Goal: Task Accomplishment & Management: Manage account settings

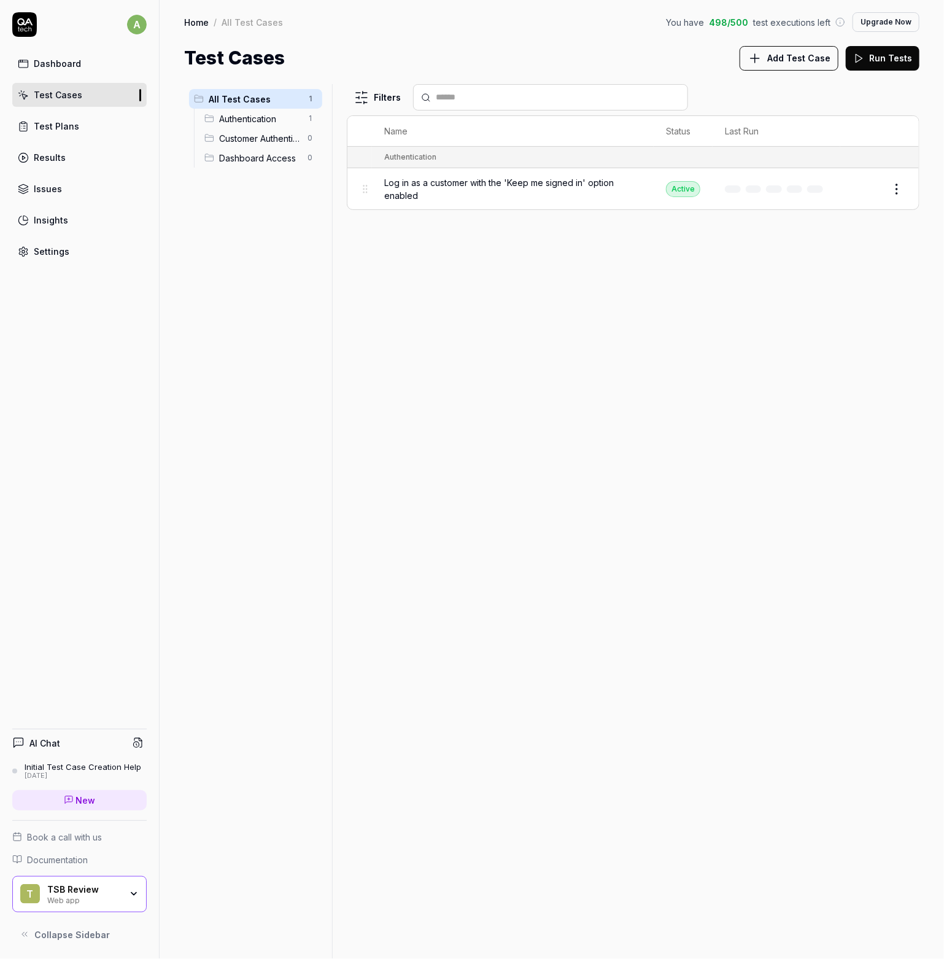
click at [265, 122] on span "Authentication" at bounding box center [259, 118] width 81 height 13
click at [502, 195] on span "Log in as a customer with the 'Keep me signed in' option enabled" at bounding box center [512, 189] width 257 height 26
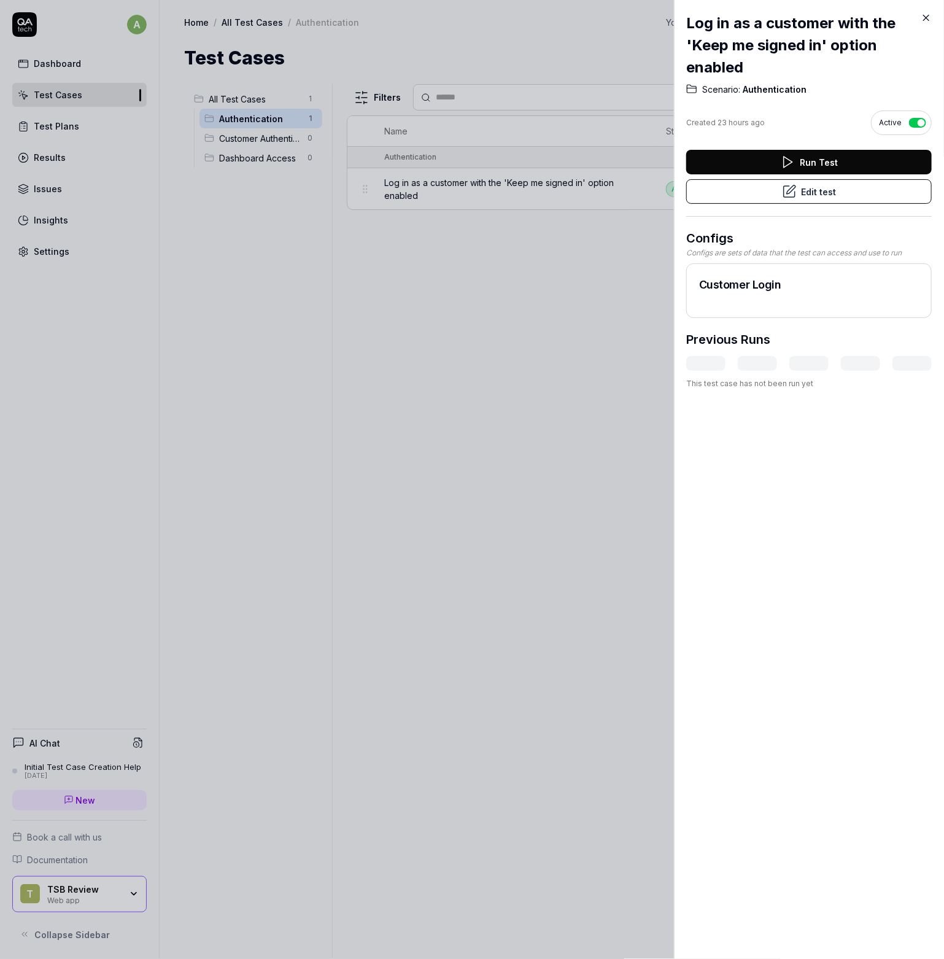
click at [473, 373] on div at bounding box center [472, 479] width 944 height 959
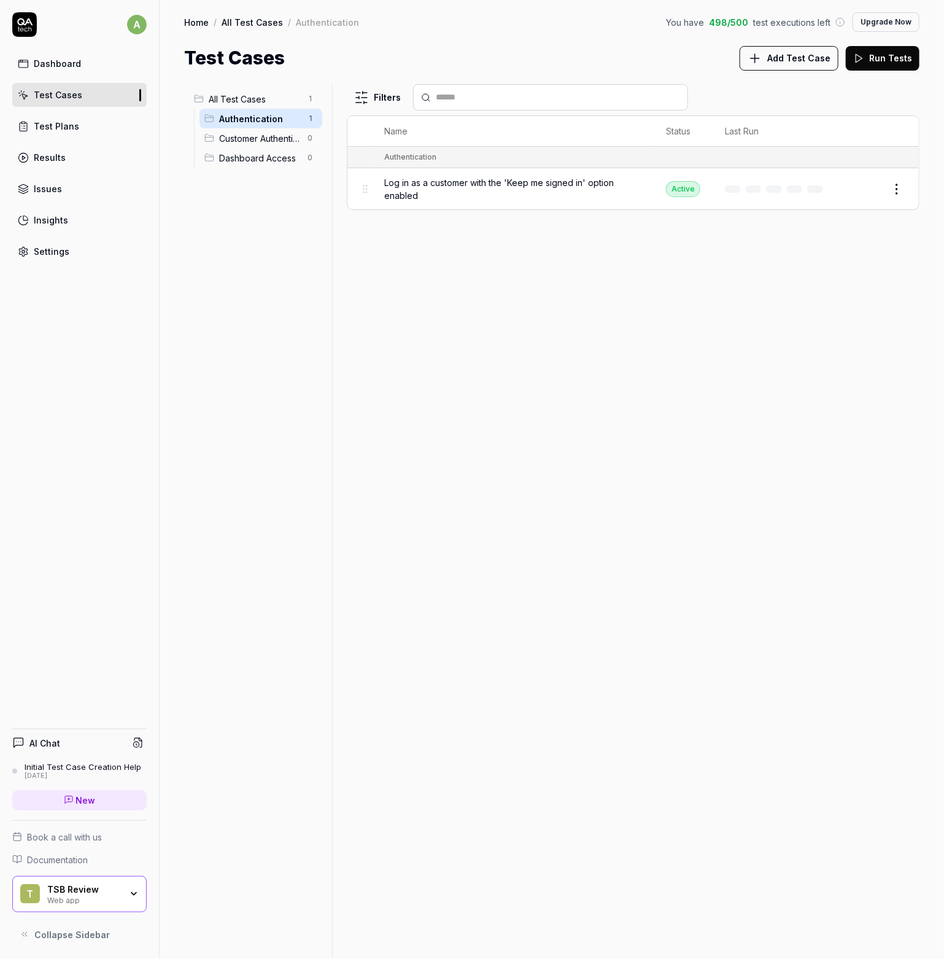
click at [36, 61] on div "Dashboard" at bounding box center [57, 63] width 47 height 13
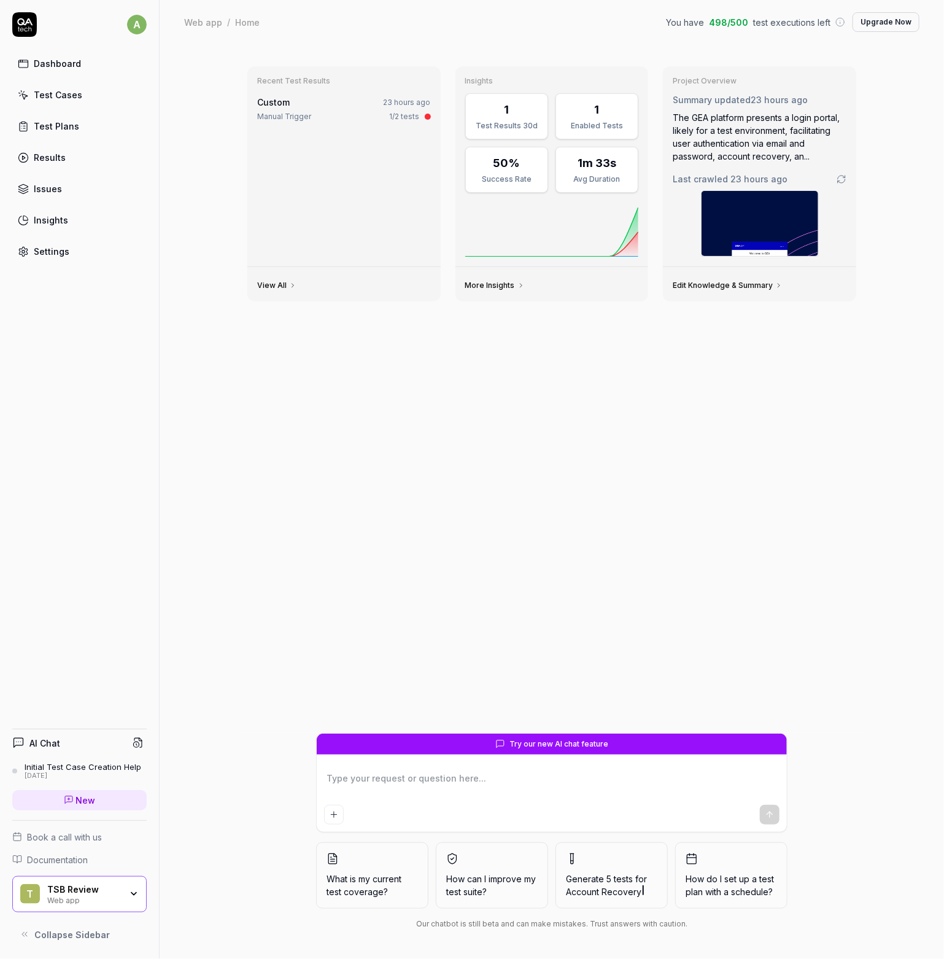
click at [876, 26] on button "Upgrade Now" at bounding box center [886, 22] width 67 height 20
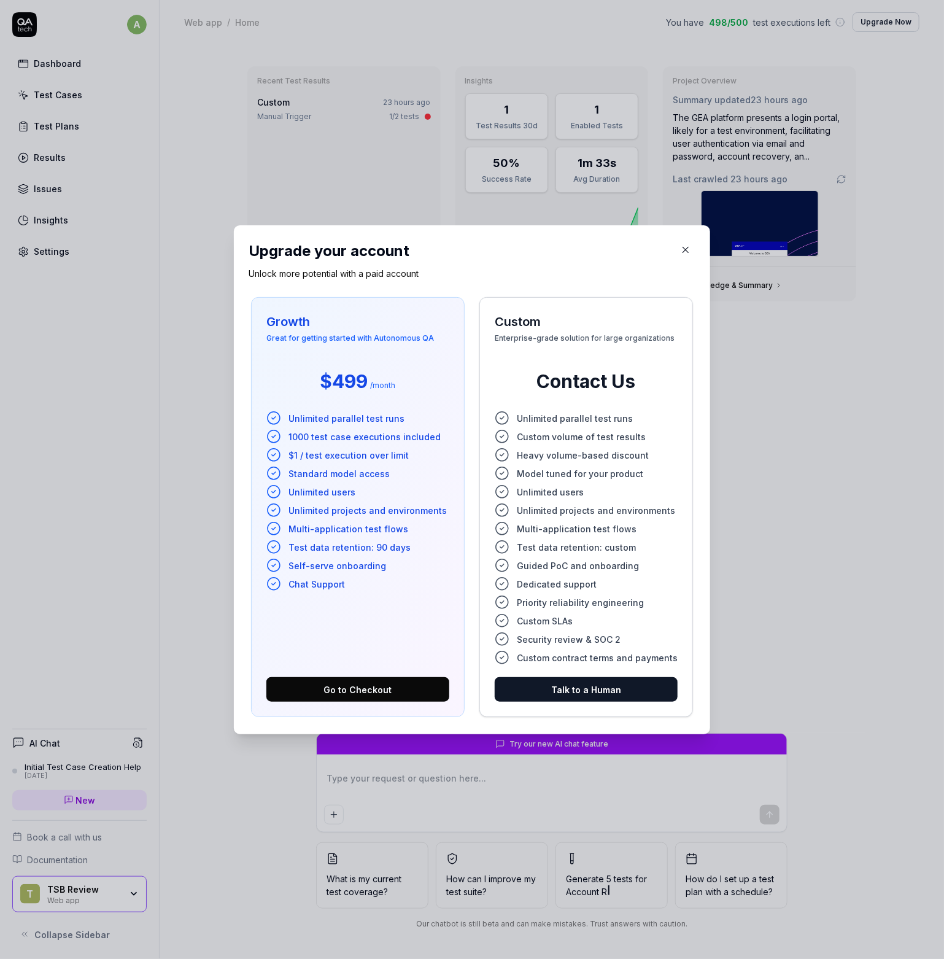
click at [680, 244] on icon "button" at bounding box center [685, 249] width 11 height 11
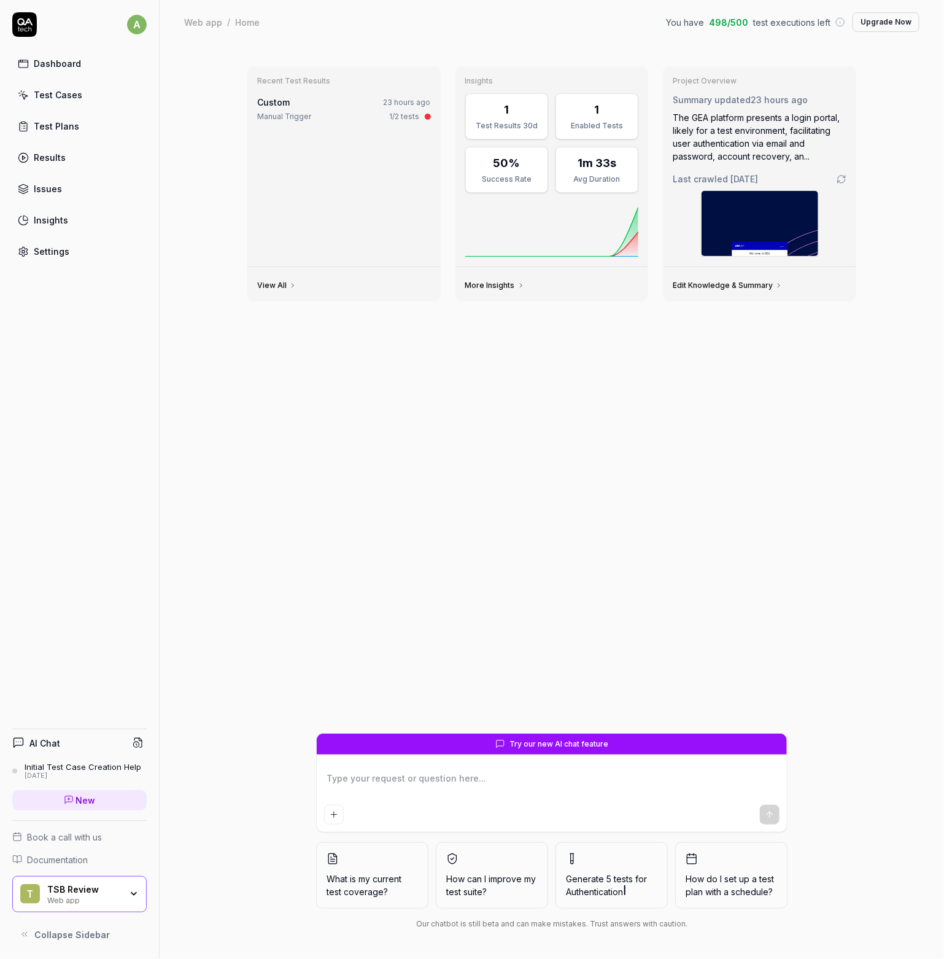
click at [50, 126] on div "Test Plans" at bounding box center [56, 126] width 45 height 13
type textarea "*"
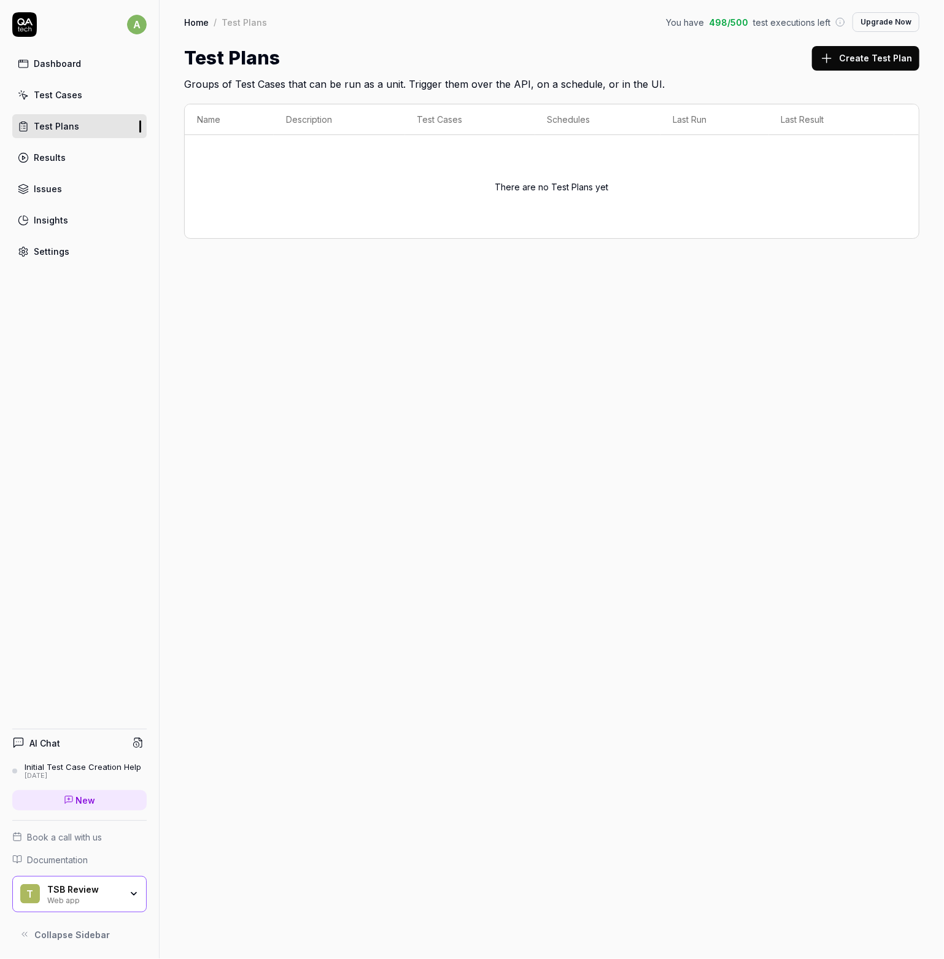
click at [881, 57] on button "Create Test Plan" at bounding box center [865, 58] width 107 height 25
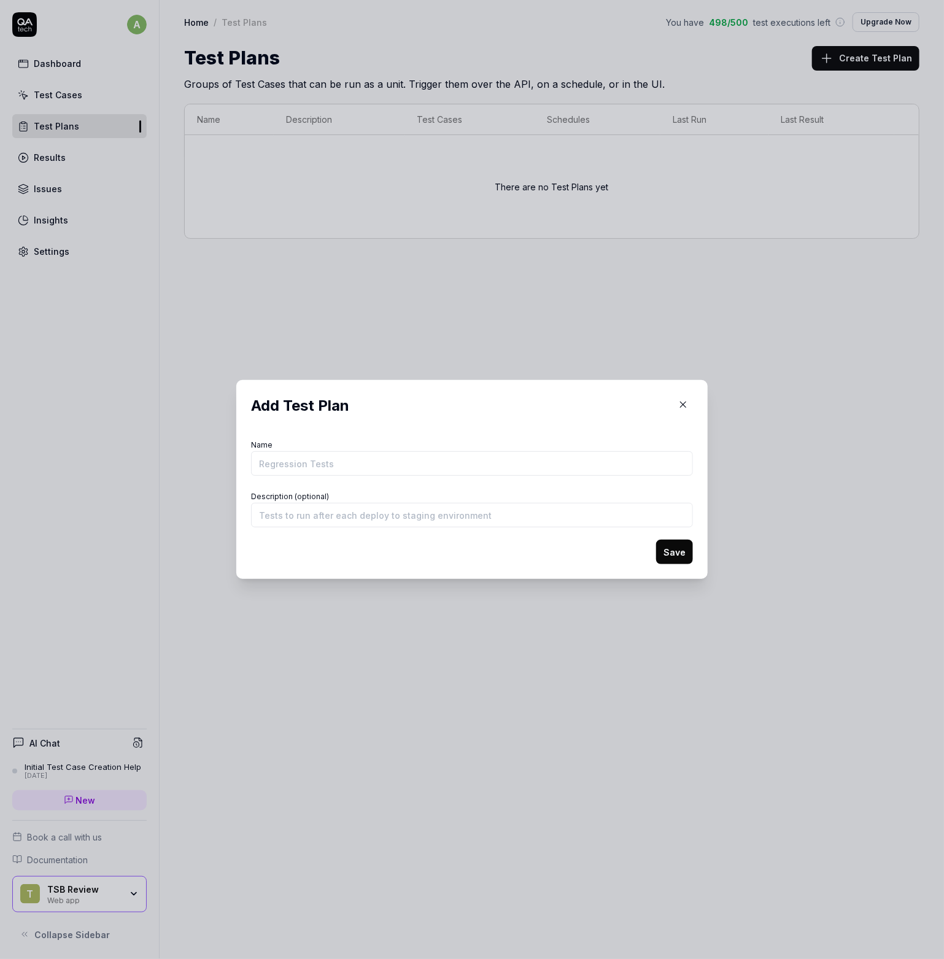
click at [314, 463] on input "Name" at bounding box center [472, 463] width 442 height 25
type input "All tests"
click at [338, 525] on input "Description (optional)" at bounding box center [472, 515] width 442 height 25
type input "This will run all the tests"
click at [673, 552] on button "Save" at bounding box center [674, 552] width 37 height 25
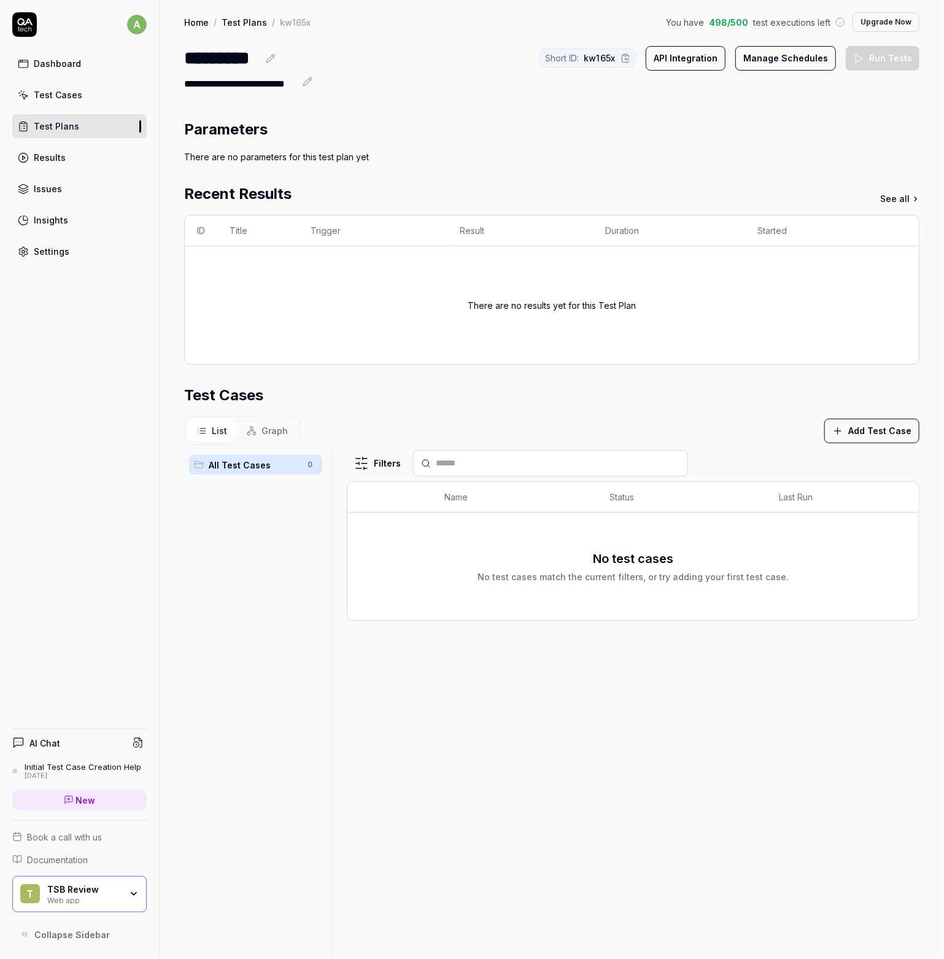
click at [137, 127] on link "Test Plans" at bounding box center [79, 126] width 134 height 24
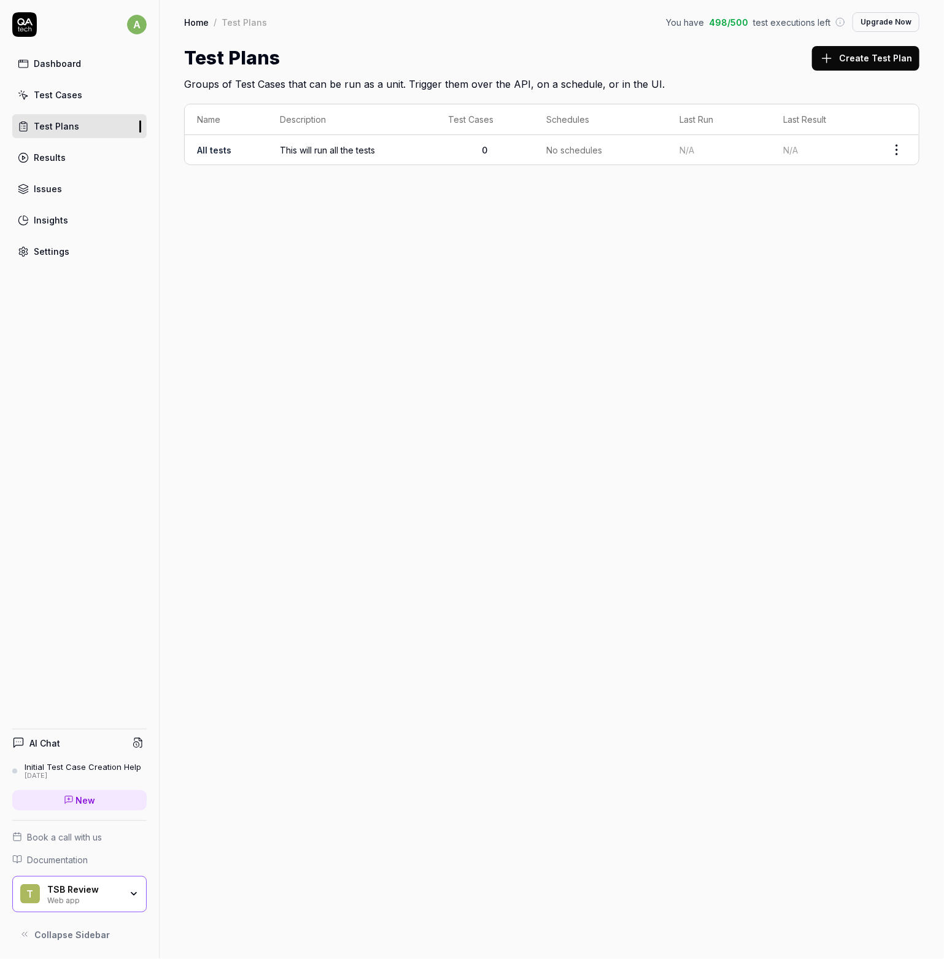
click at [141, 126] on link "Test Plans" at bounding box center [79, 126] width 134 height 24
click at [325, 157] on td "This will run all the tests" at bounding box center [352, 149] width 168 height 29
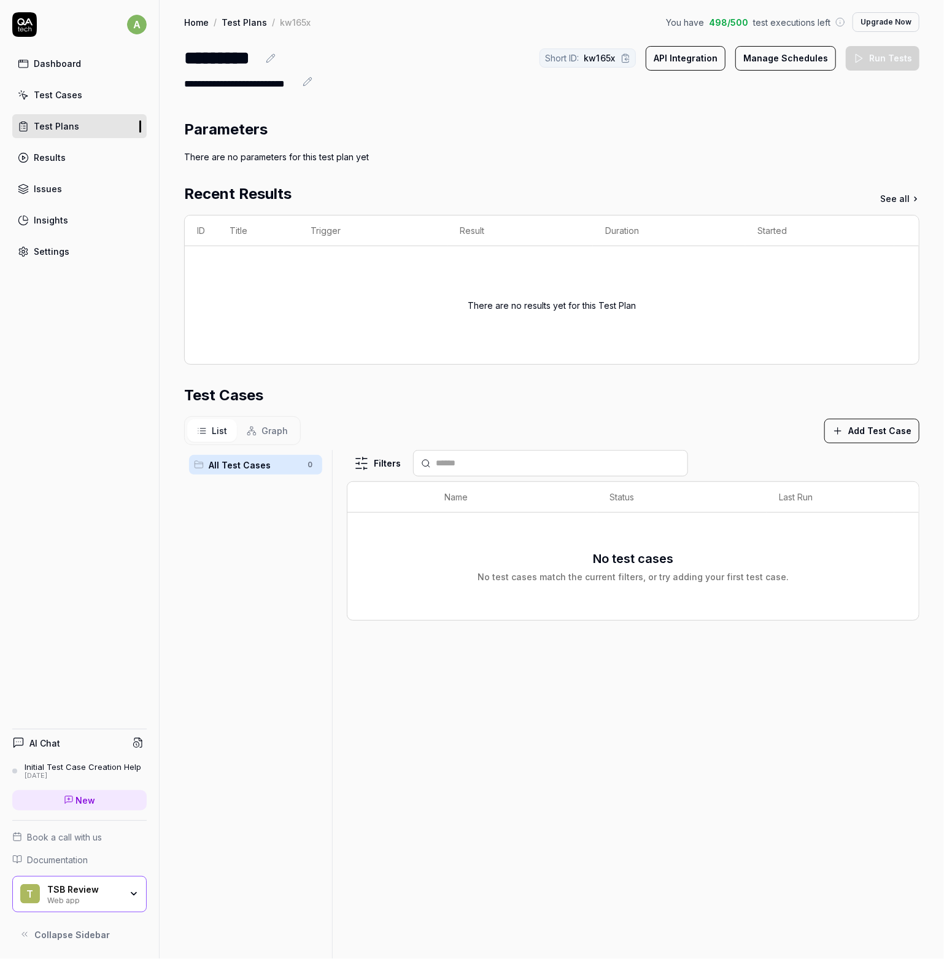
click at [265, 606] on div "All Test Cases 0" at bounding box center [255, 799] width 143 height 698
click at [44, 66] on div "Dashboard" at bounding box center [57, 63] width 47 height 13
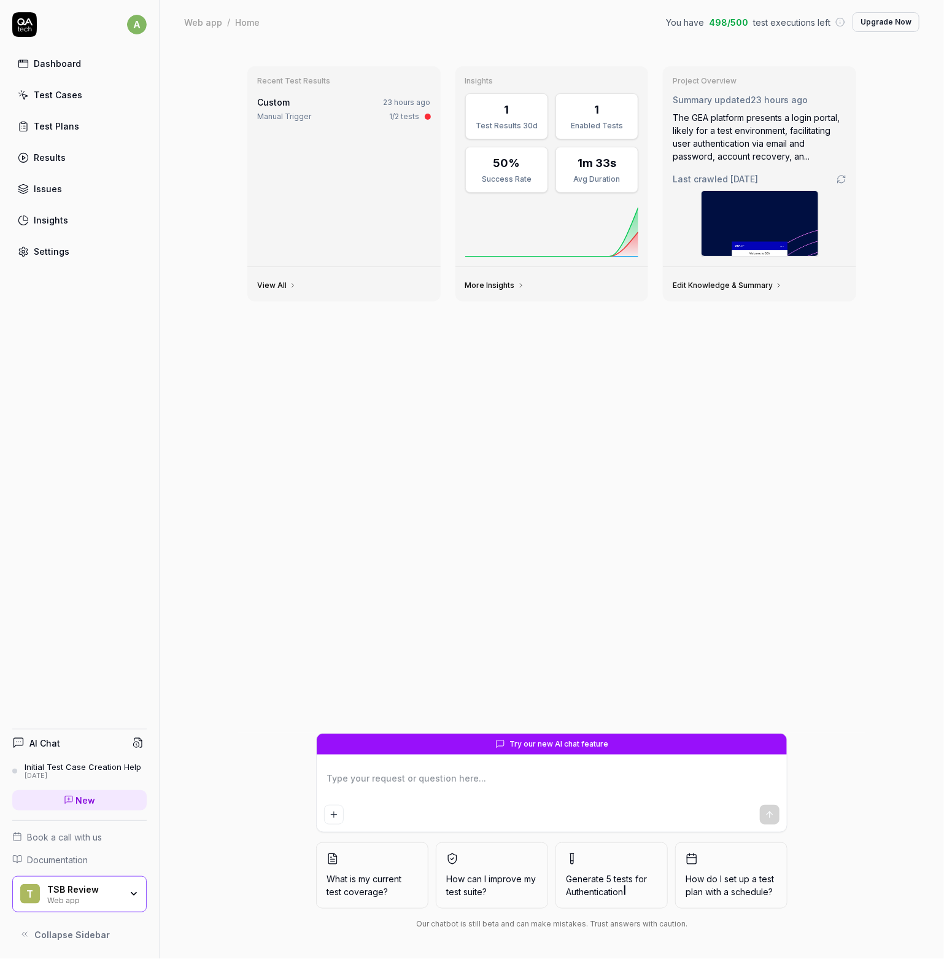
click at [52, 101] on link "Test Cases" at bounding box center [79, 95] width 134 height 24
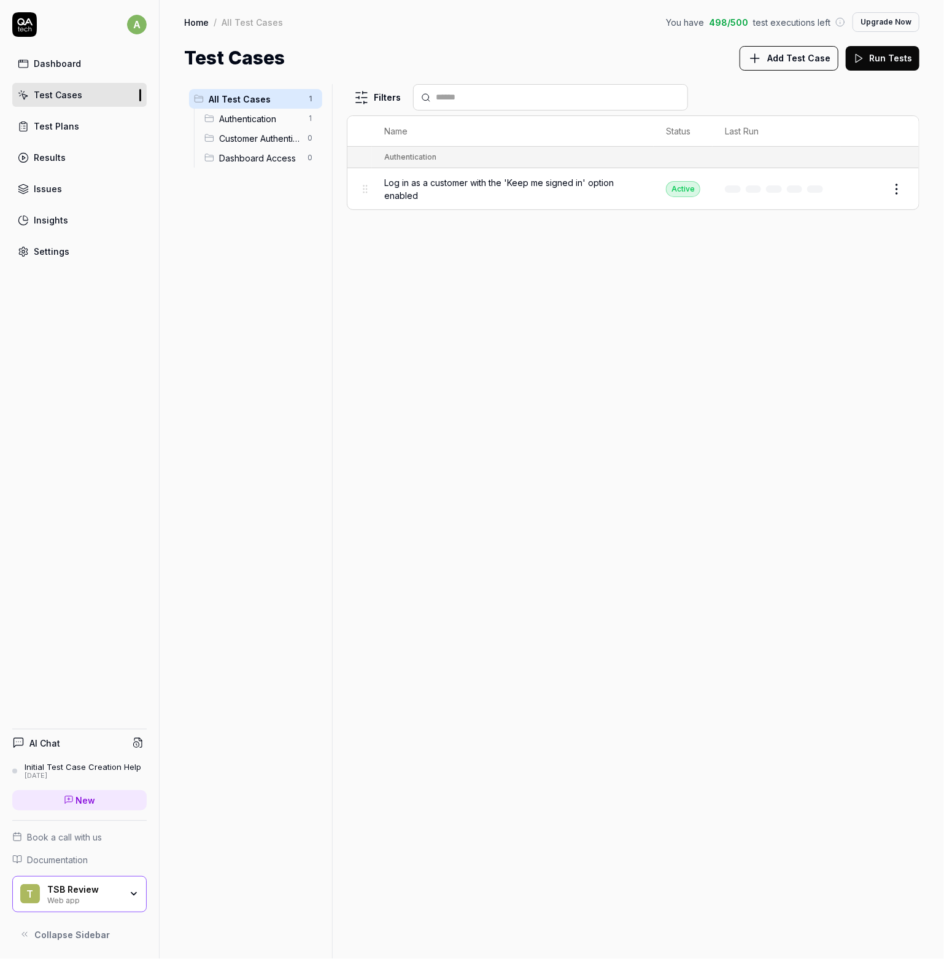
click at [265, 115] on span "Authentication" at bounding box center [259, 118] width 81 height 13
click at [543, 193] on span "Log in as a customer with the 'Keep me signed in' option enabled" at bounding box center [512, 189] width 257 height 26
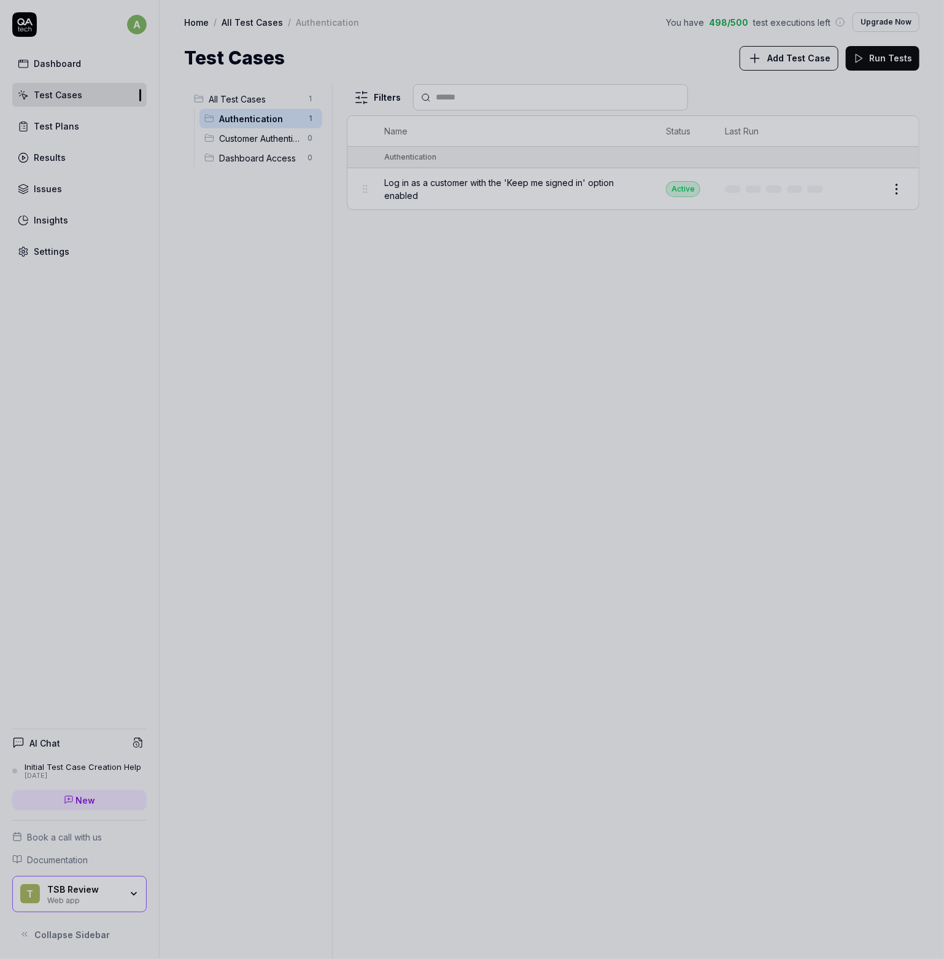
click at [496, 341] on div at bounding box center [472, 479] width 944 height 959
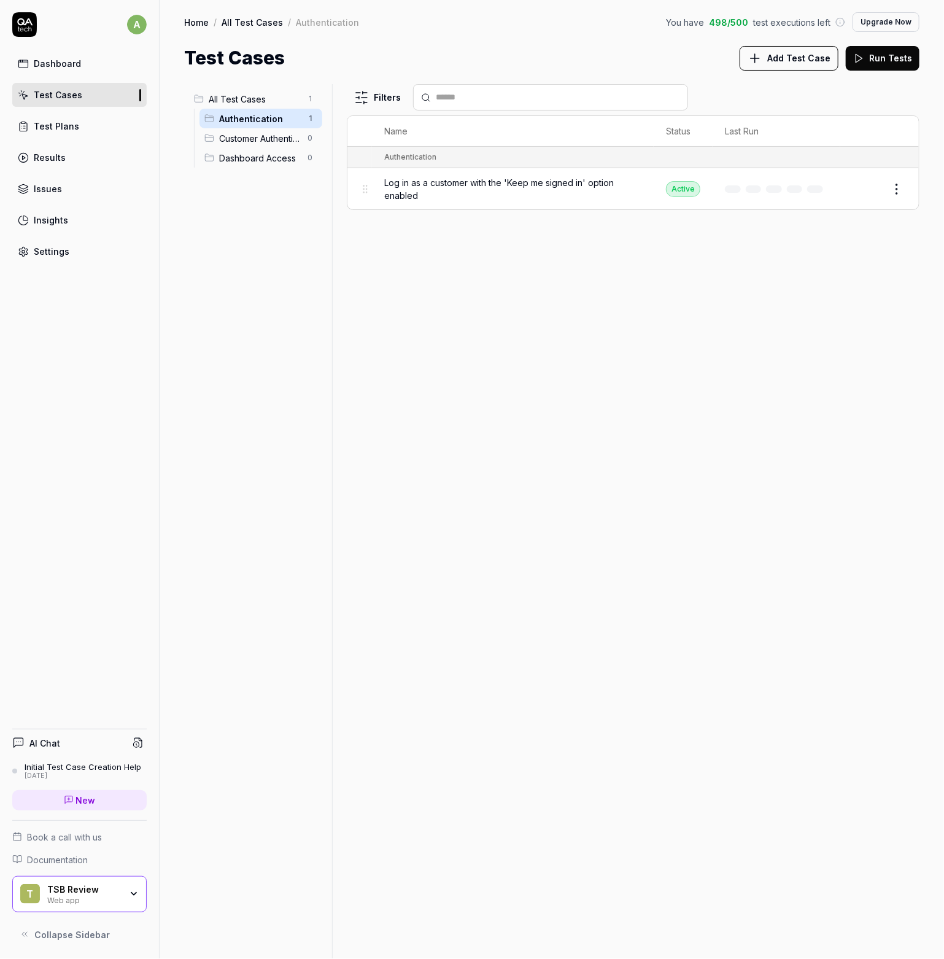
click at [55, 66] on div "Dashboard" at bounding box center [57, 63] width 47 height 13
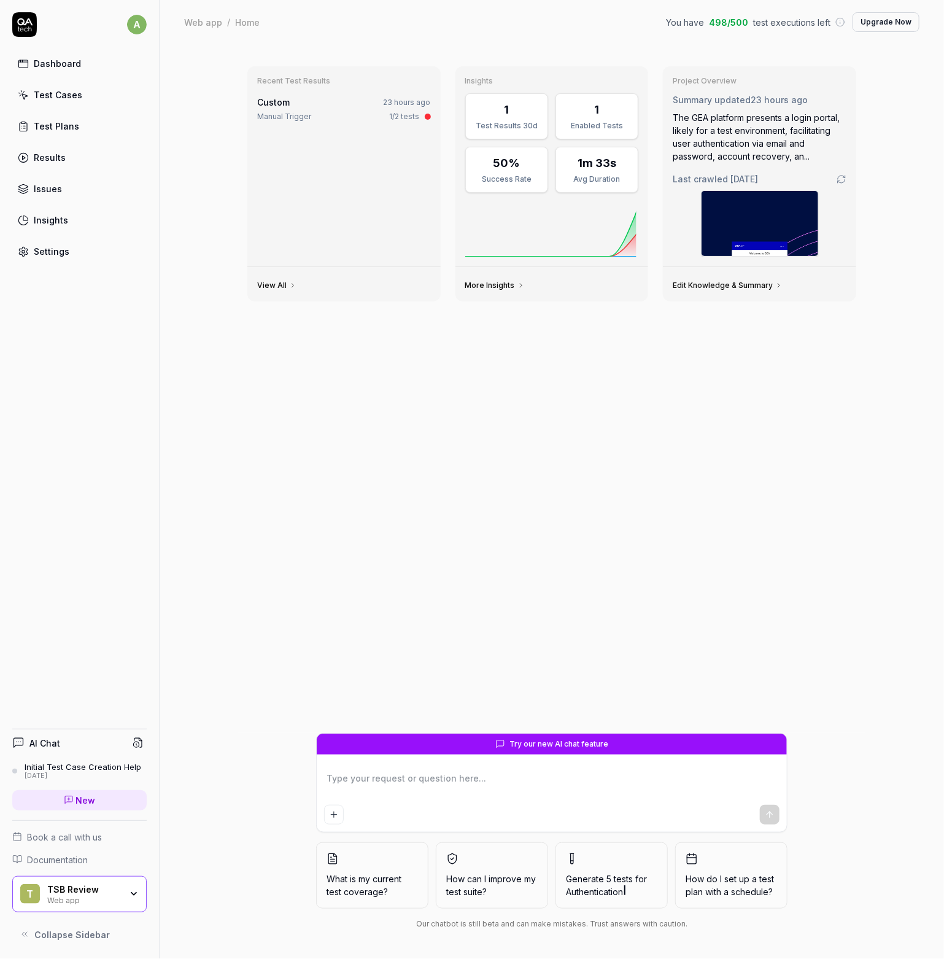
click at [53, 95] on div "Test Cases" at bounding box center [58, 94] width 48 height 13
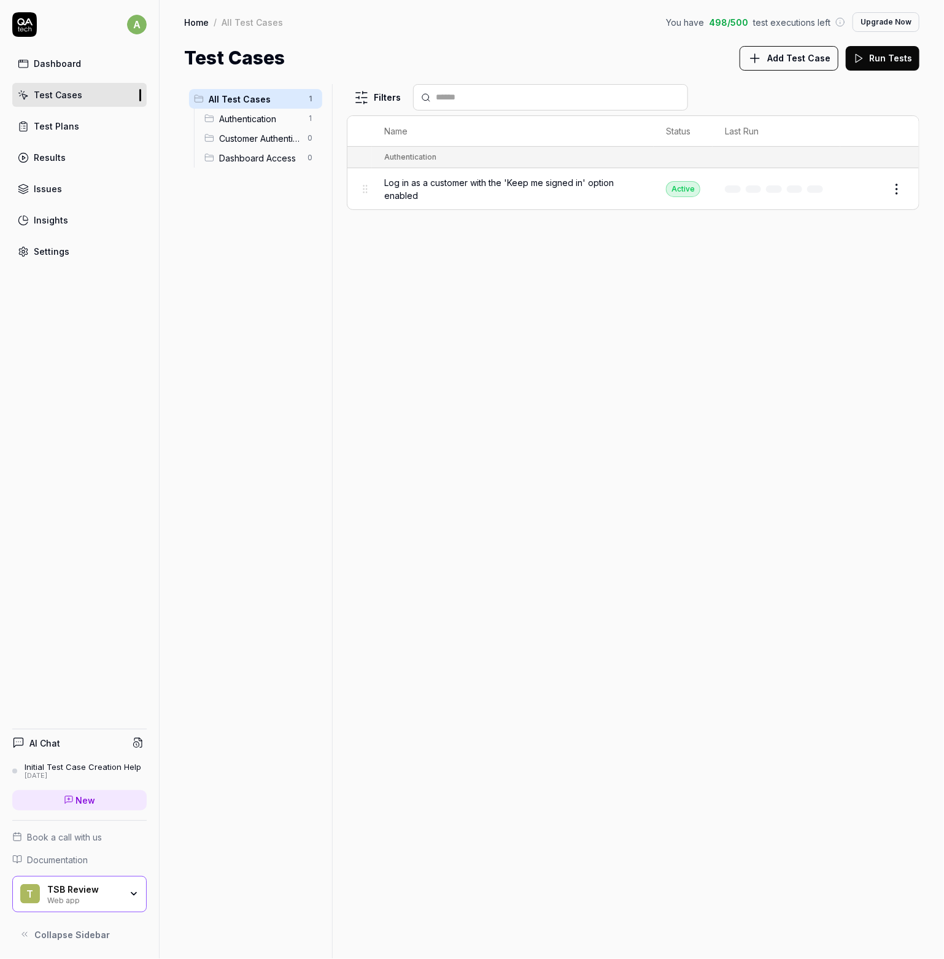
click at [897, 194] on html "a Dashboard Test Cases Test Plans Results Issues Insights Settings AI Chat Init…" at bounding box center [472, 479] width 944 height 959
click at [544, 390] on html "a Dashboard Test Cases Test Plans Results Issues Insights Settings AI Chat Init…" at bounding box center [472, 479] width 944 height 959
click at [79, 121] on link "Test Plans" at bounding box center [79, 126] width 134 height 24
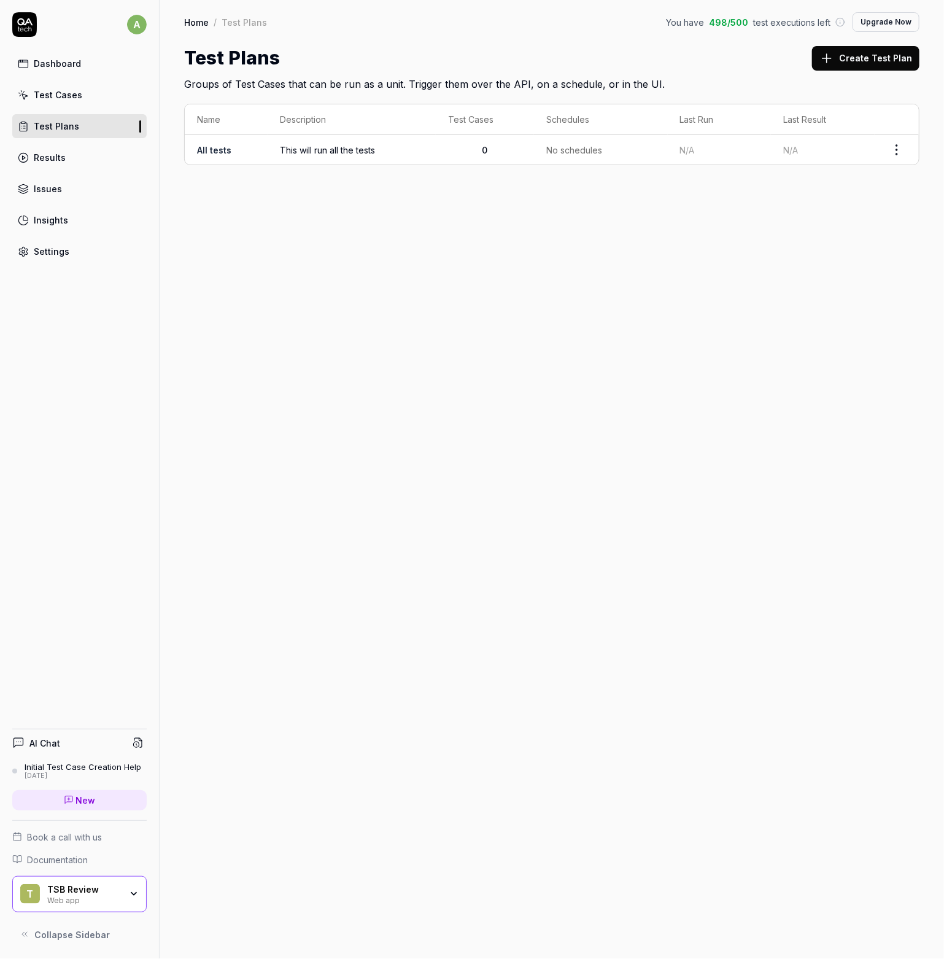
click at [897, 155] on html "a Dashboard Test Cases Test Plans Results Issues Insights Settings AI Chat Init…" at bounding box center [472, 479] width 944 height 959
click at [321, 147] on html "a Dashboard Test Cases Test Plans Results Issues Insights Settings AI Chat Init…" at bounding box center [472, 479] width 944 height 959
click at [319, 148] on span "This will run all the tests" at bounding box center [352, 150] width 144 height 13
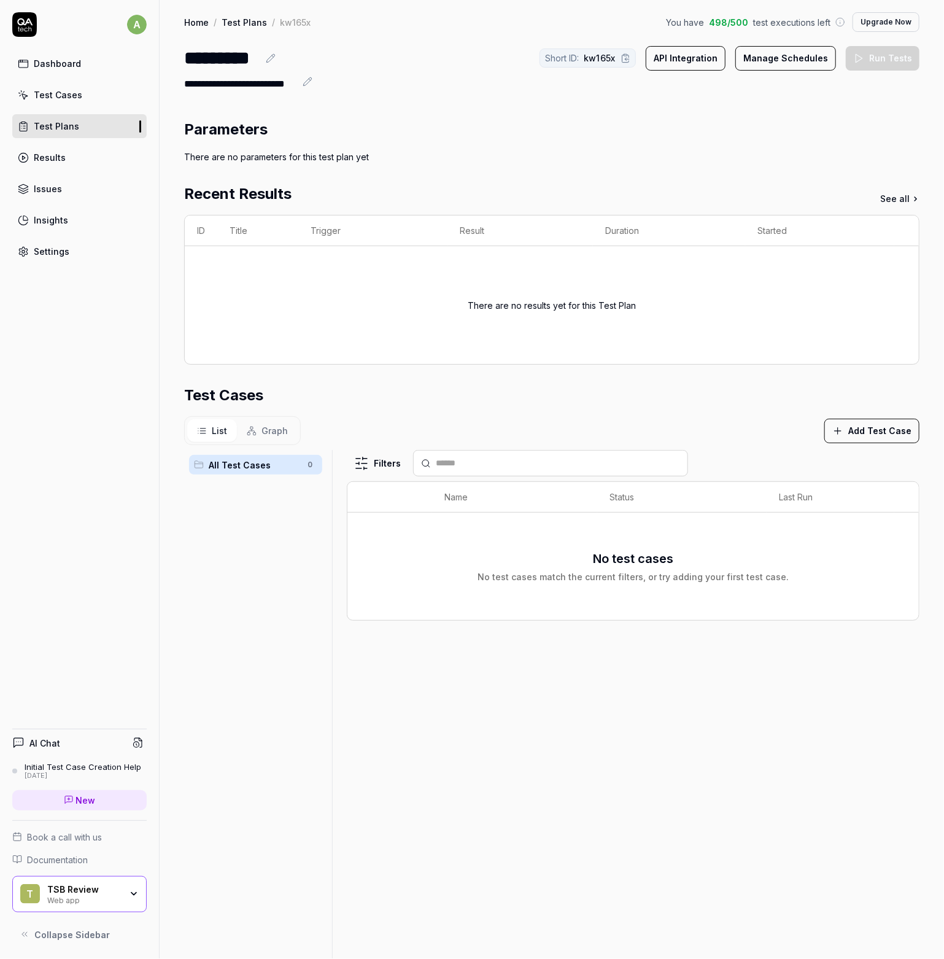
click at [878, 430] on button "Add Test Case" at bounding box center [871, 431] width 95 height 25
click at [780, 505] on div "Log in as a customer with the 'Keep me signed in' option enabled Active" at bounding box center [736, 504] width 308 height 14
click at [762, 504] on div "Log in as a customer with the 'Keep me signed in' option enabled Active" at bounding box center [736, 504] width 308 height 14
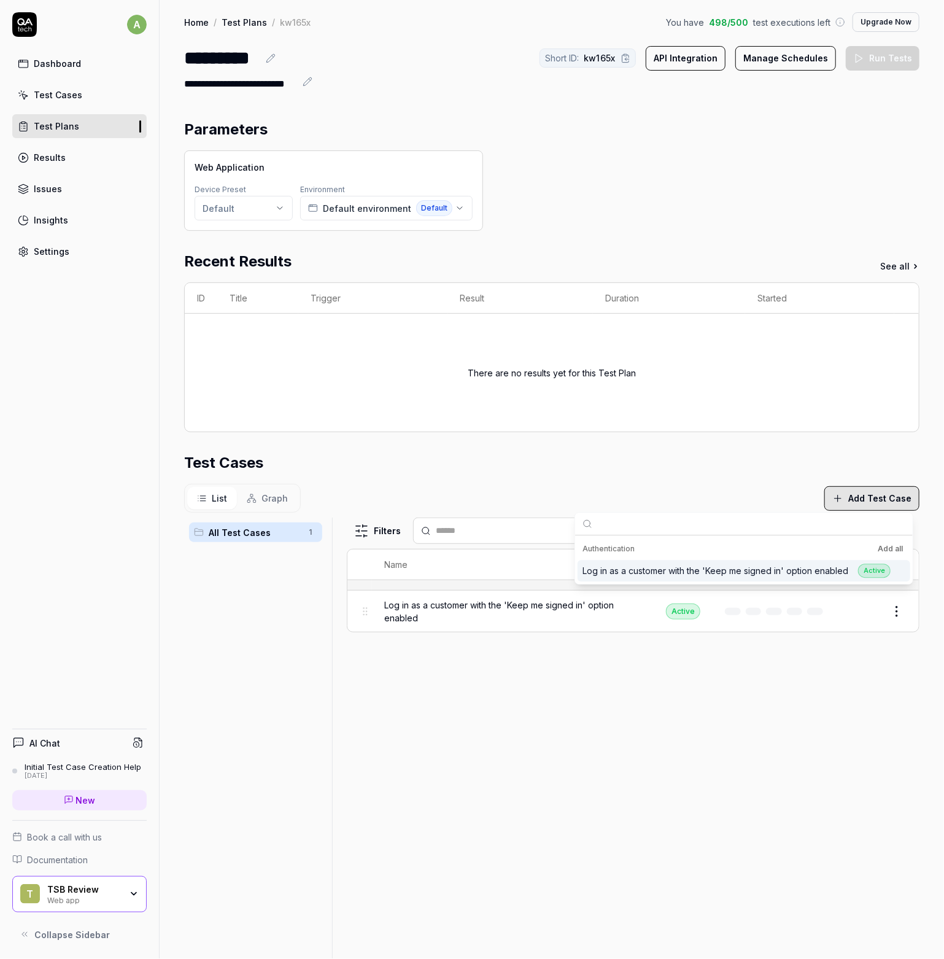
click at [463, 654] on div "Filters Name Status Last Run Log in as a customer with the 'Keep me signed in' …" at bounding box center [633, 873] width 573 height 713
click at [58, 56] on link "Dashboard" at bounding box center [79, 64] width 134 height 24
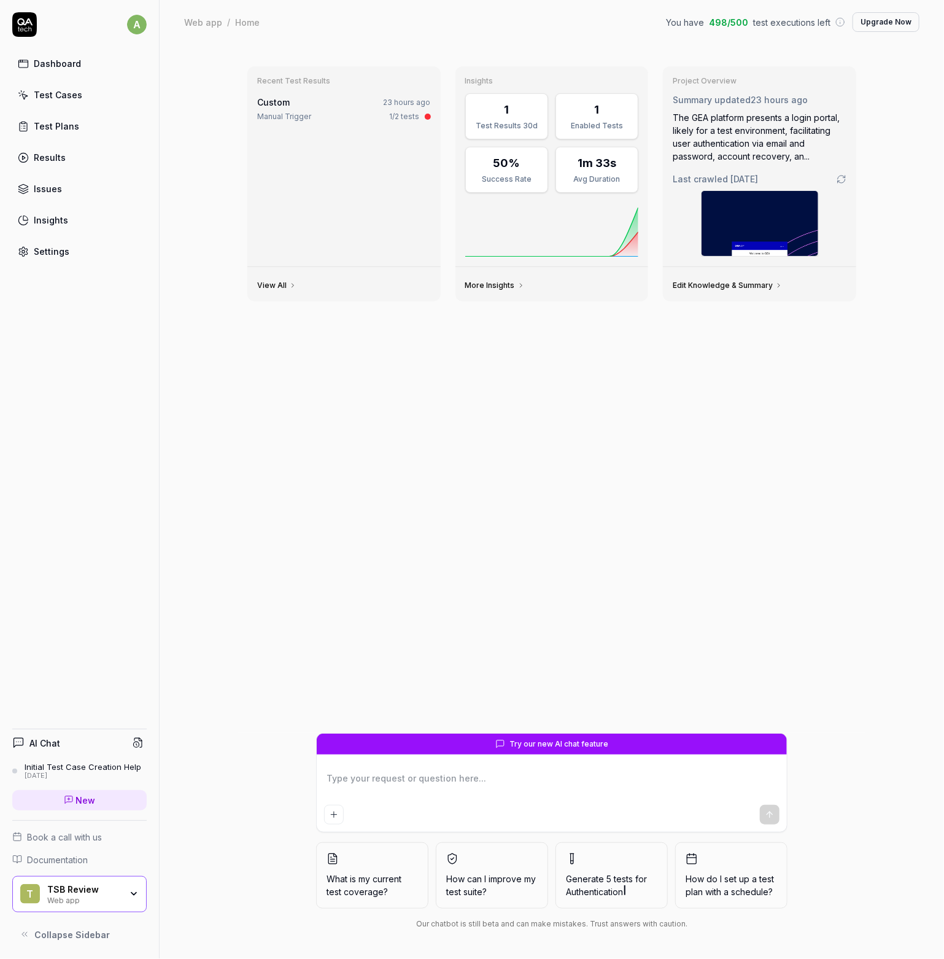
type textarea "*"
click at [48, 99] on div "Test Cases" at bounding box center [58, 94] width 48 height 13
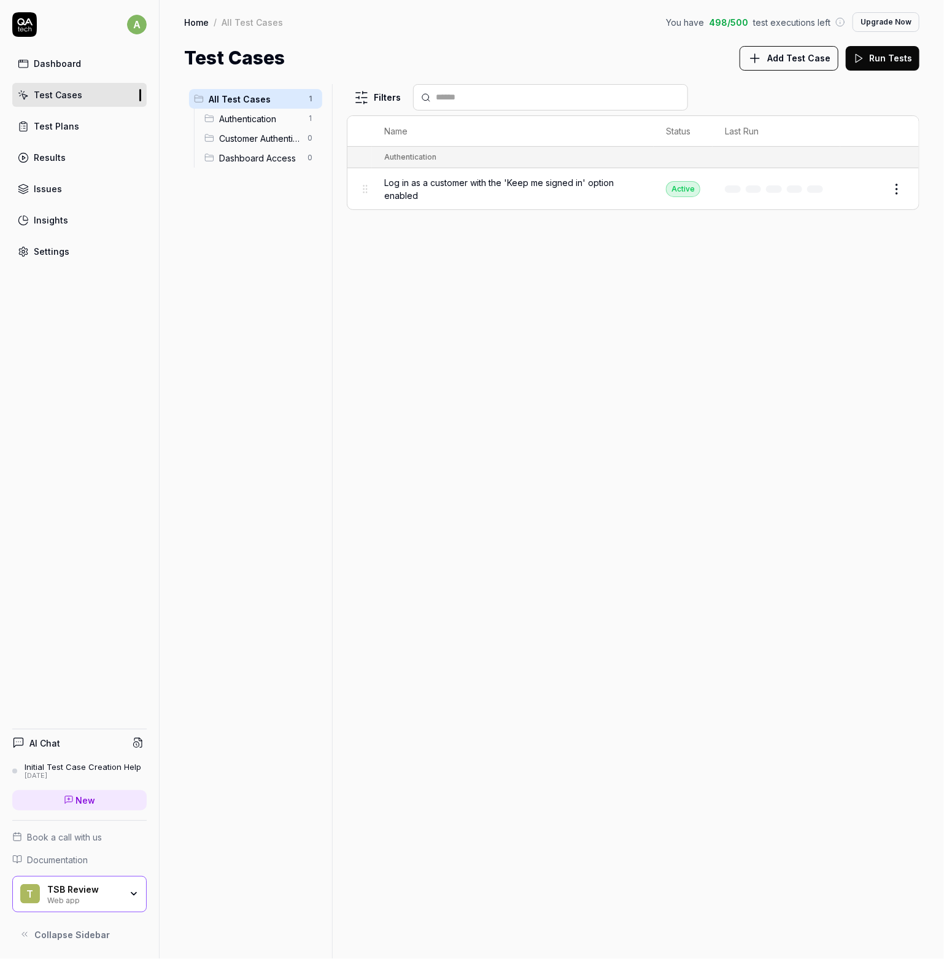
click at [791, 61] on span "Add Test Case" at bounding box center [798, 58] width 63 height 13
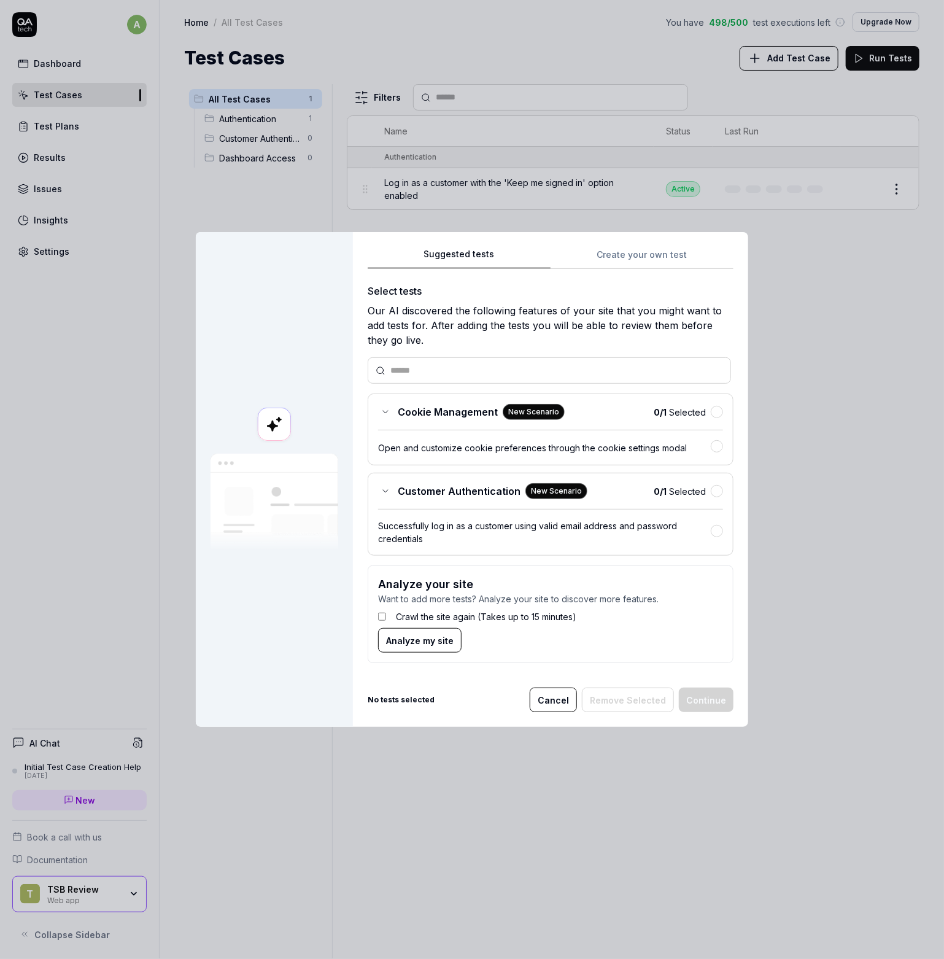
click at [384, 414] on icon at bounding box center [386, 412] width 10 height 10
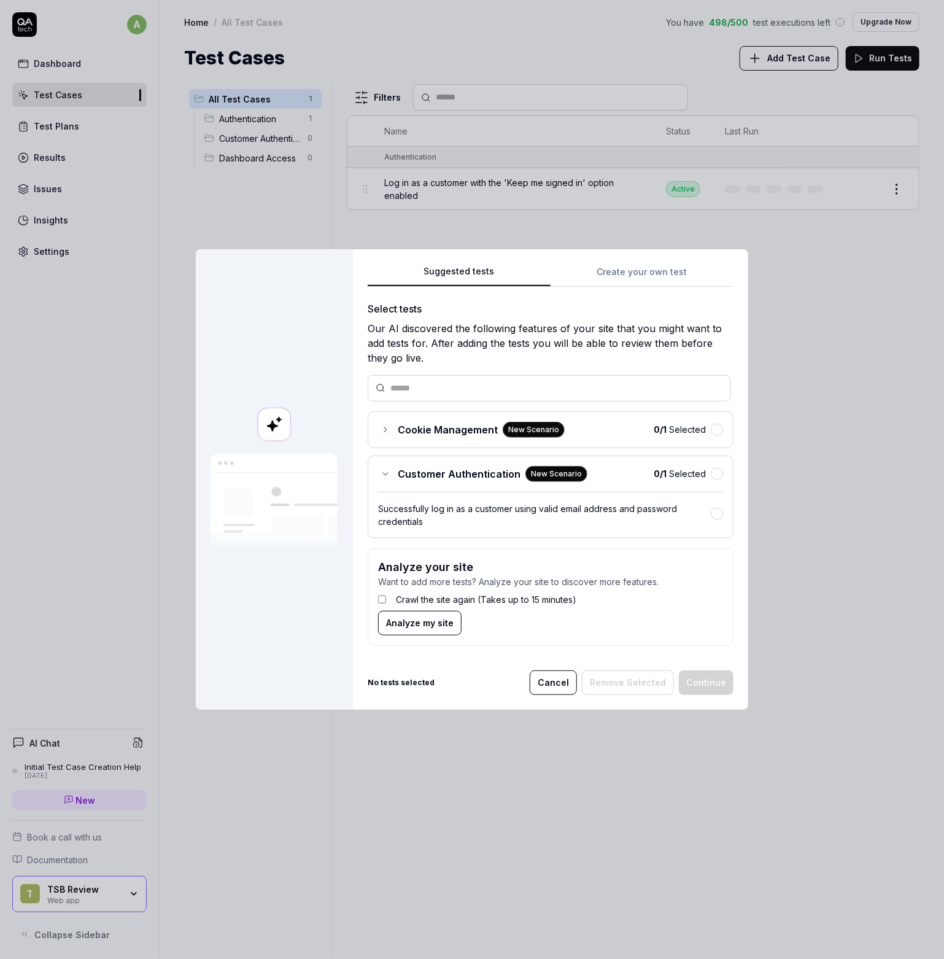
click at [391, 433] on div "Cookie Management New Scenario" at bounding box center [471, 430] width 187 height 16
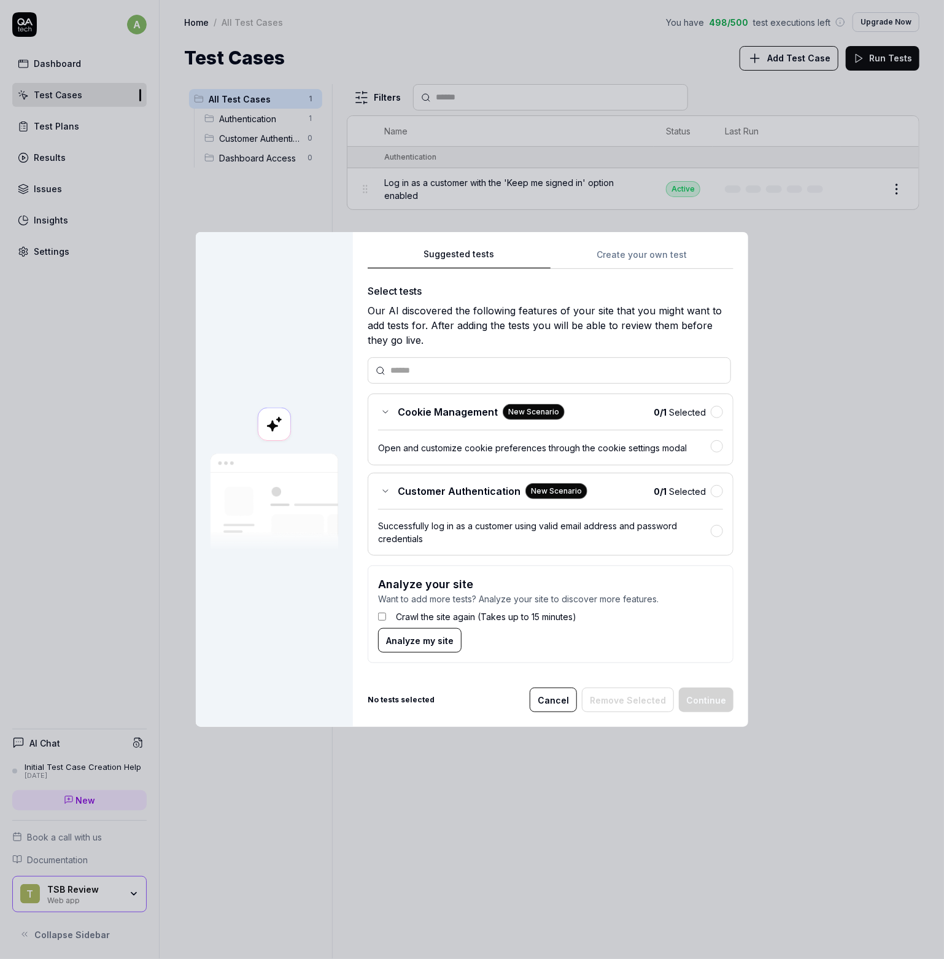
click at [409, 490] on span "Customer Authentication" at bounding box center [459, 491] width 123 height 15
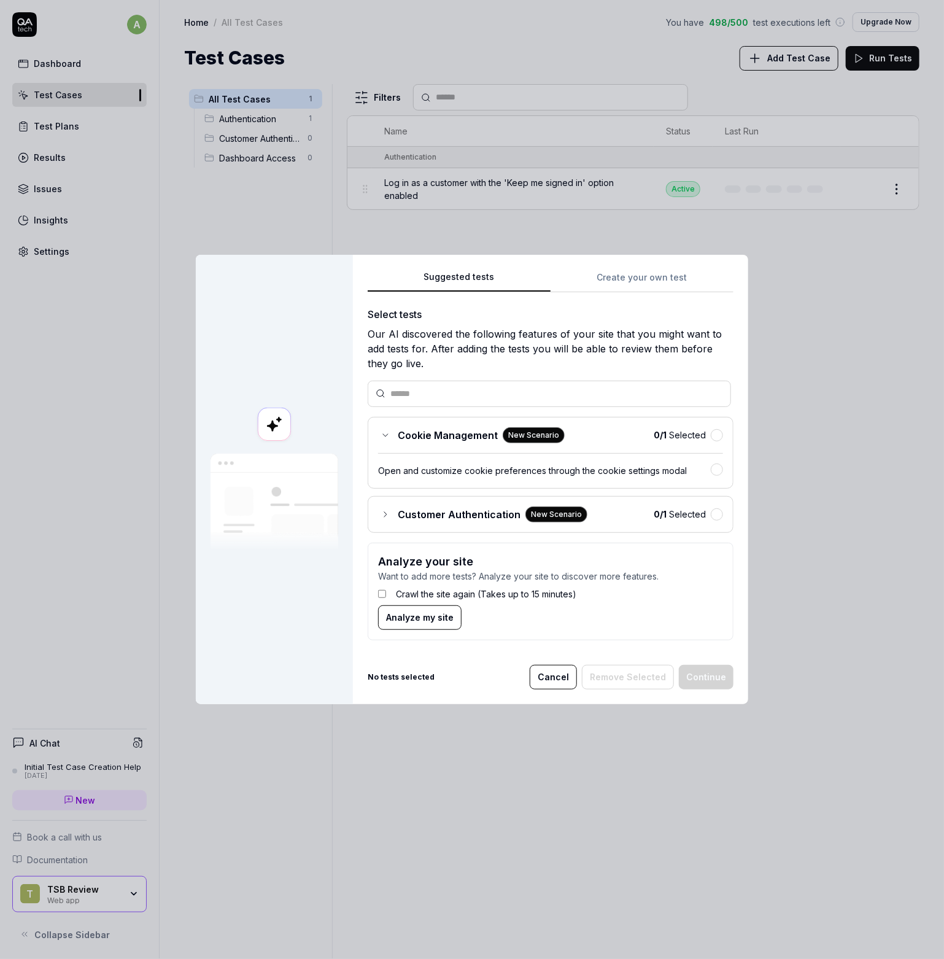
click at [406, 514] on span "Customer Authentication" at bounding box center [459, 514] width 123 height 15
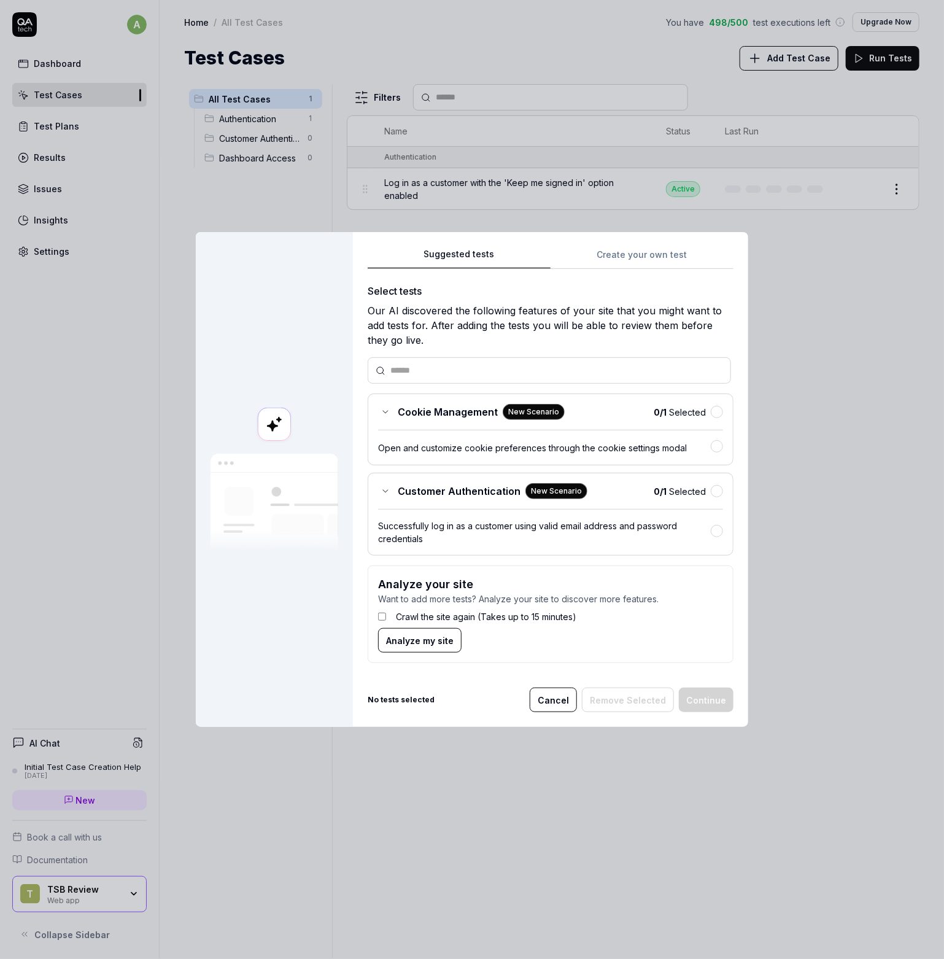
click at [595, 251] on div "Suggested tests Create your own test Select tests Our AI discovered the followi…" at bounding box center [551, 460] width 366 height 427
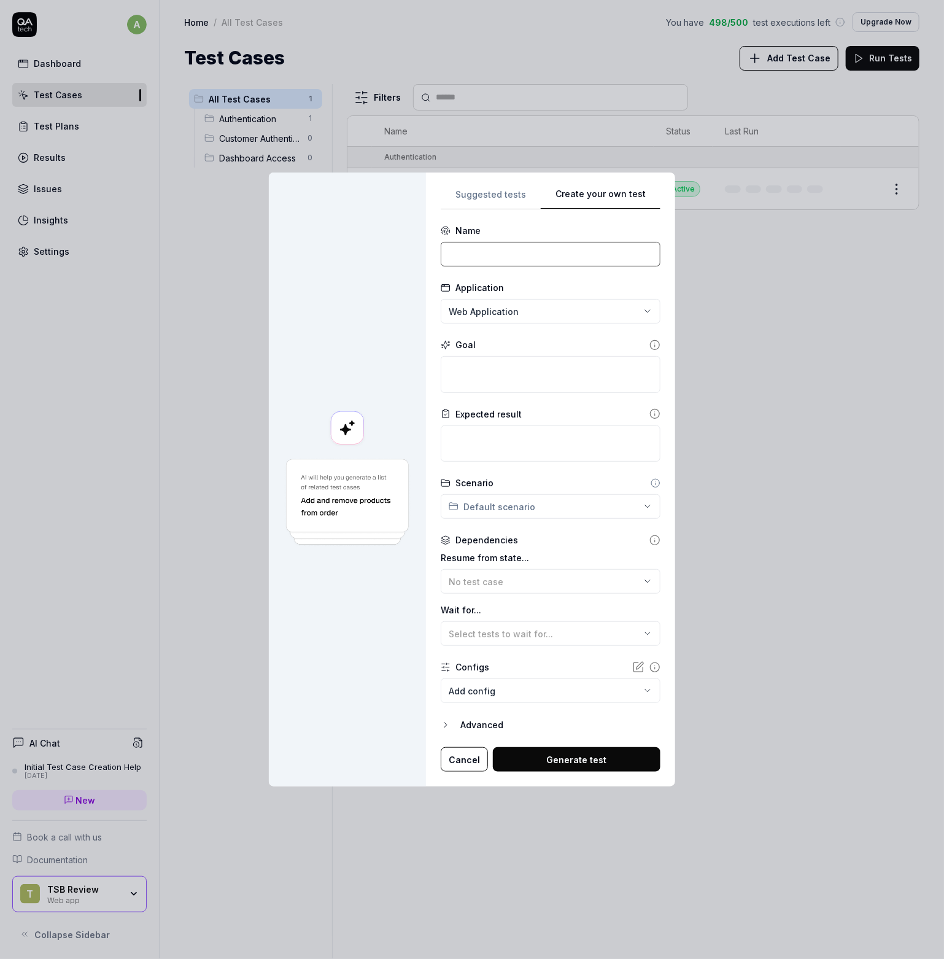
click at [481, 261] on input at bounding box center [551, 254] width 220 height 25
type input "Inspect the page after login"
click at [501, 362] on textarea at bounding box center [551, 374] width 220 height 37
type textarea "*"
type textarea "A"
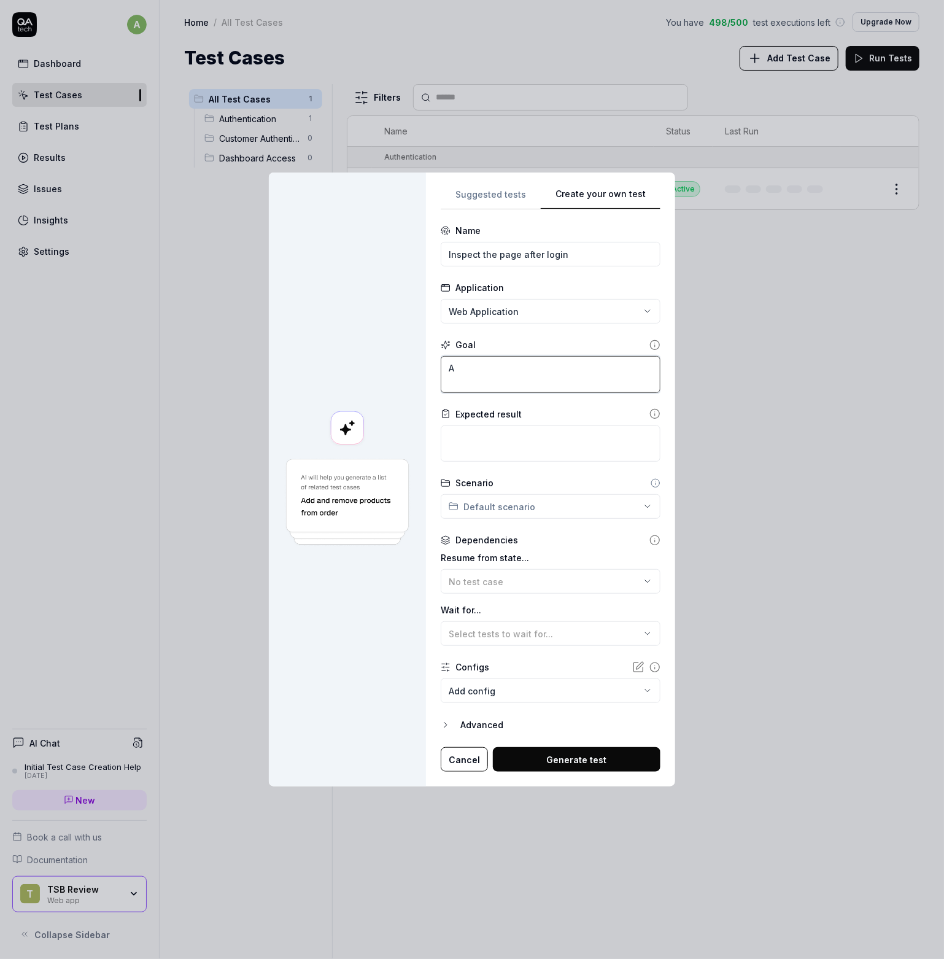
type textarea "*"
type textarea "Af"
type textarea "*"
type textarea "Aft"
type textarea "*"
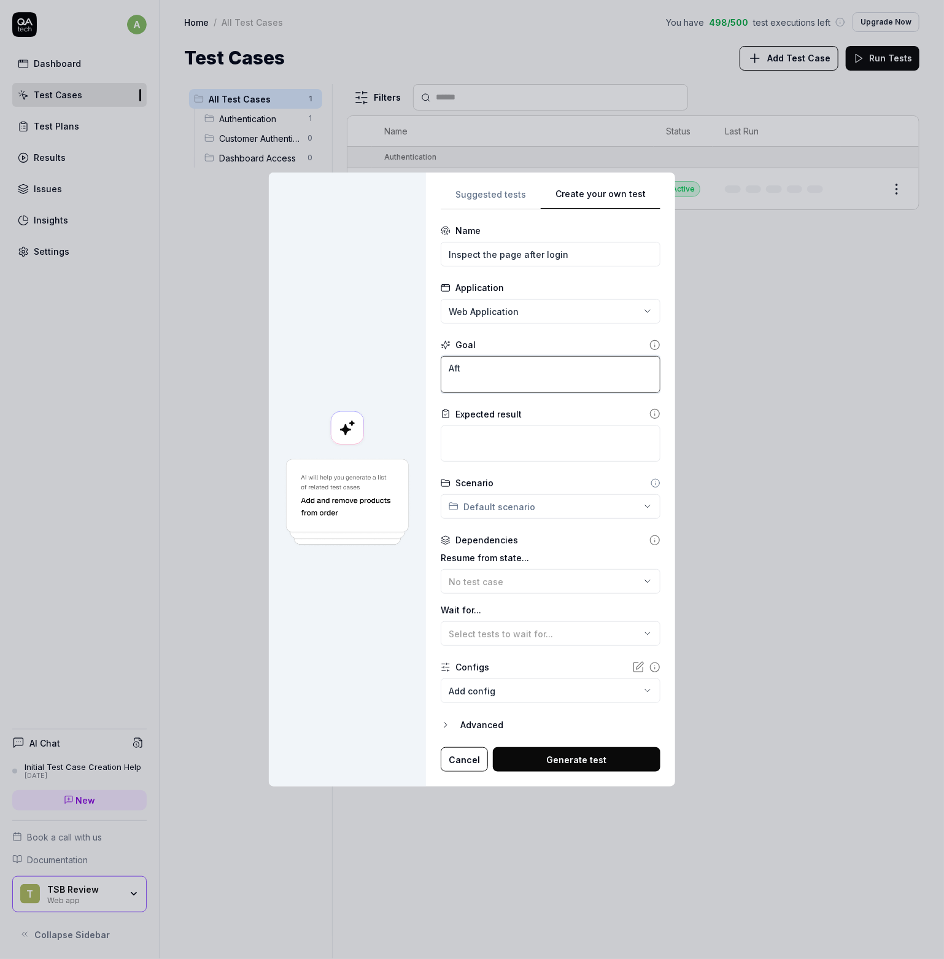
type textarea "Afte"
type textarea "*"
type textarea "After"
type textarea "*"
type textarea "After"
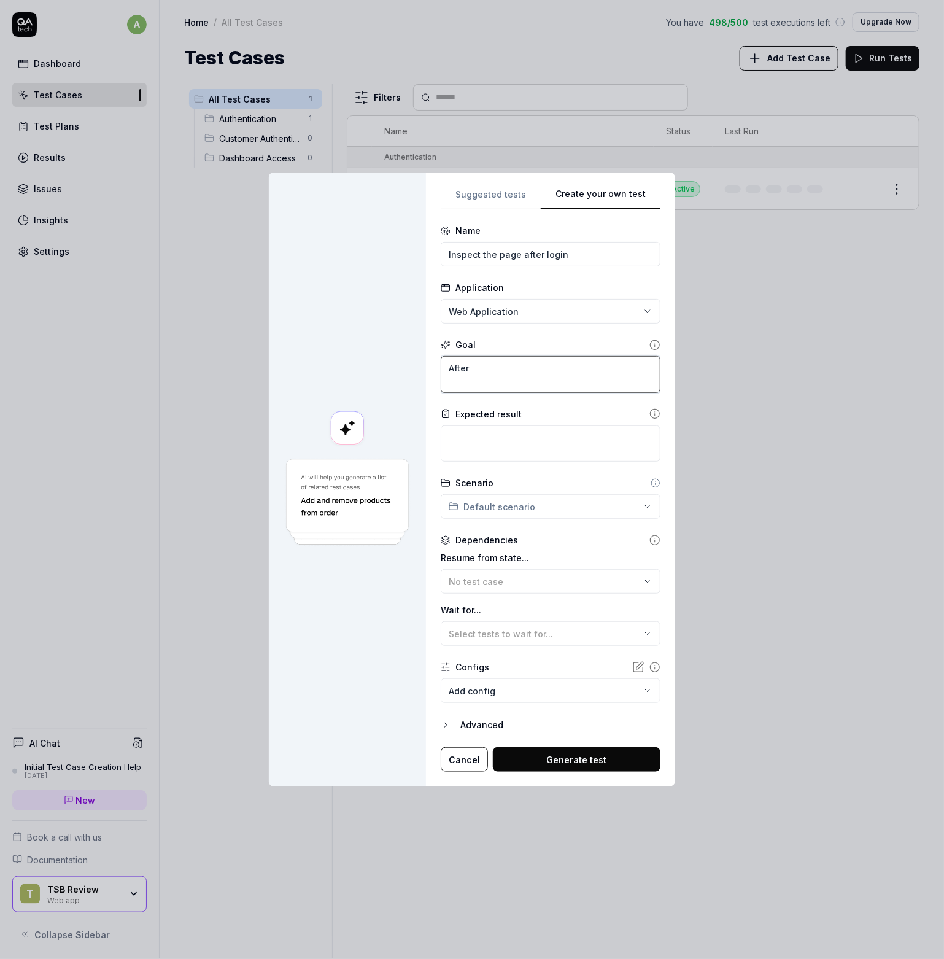
type textarea "*"
type textarea "After c"
type textarea "*"
type textarea "After co"
type textarea "*"
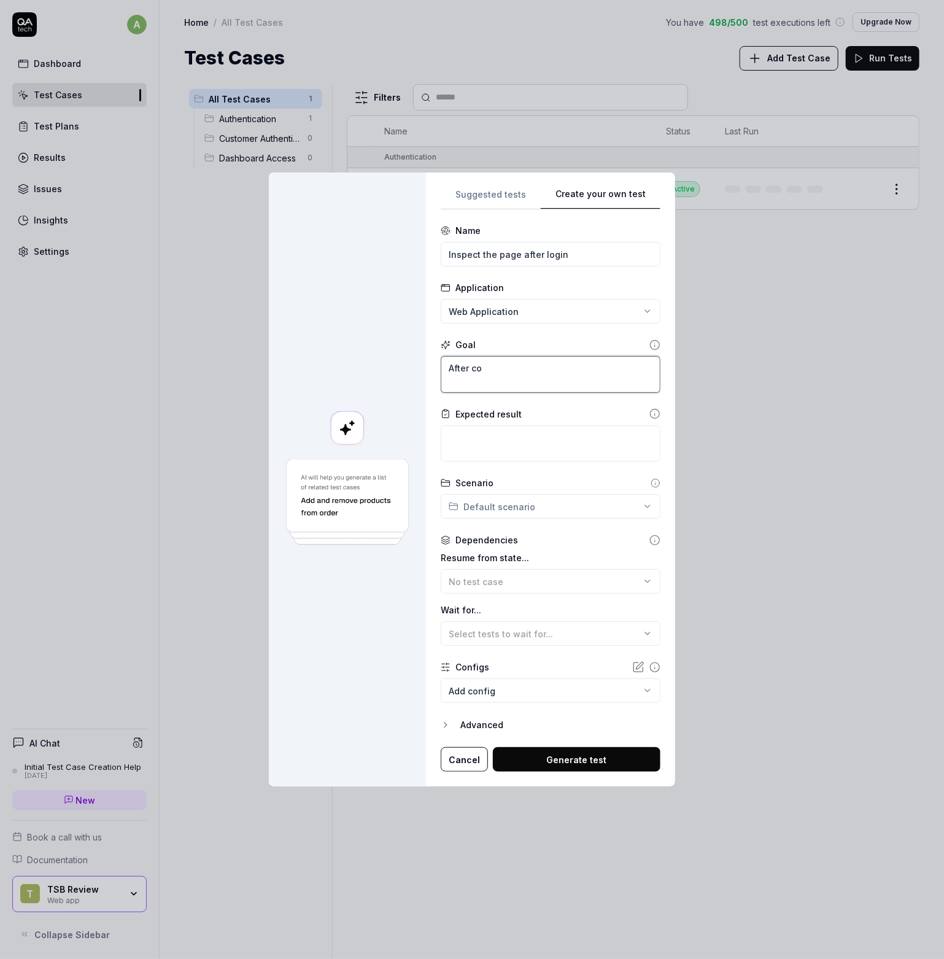
type textarea "After com"
type textarea "*"
type textarea "After co"
type textarea "*"
type textarea "After c"
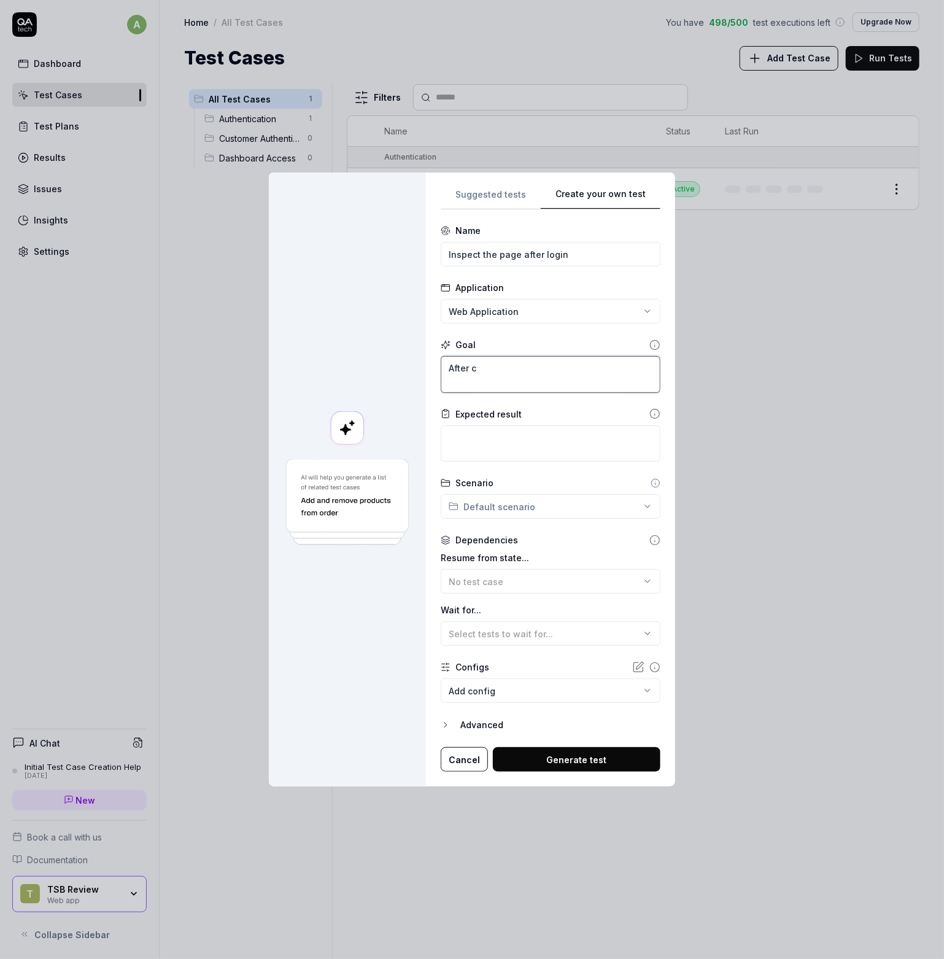
type textarea "*"
type textarea "After"
type textarea "*"
type textarea "After t"
type textarea "*"
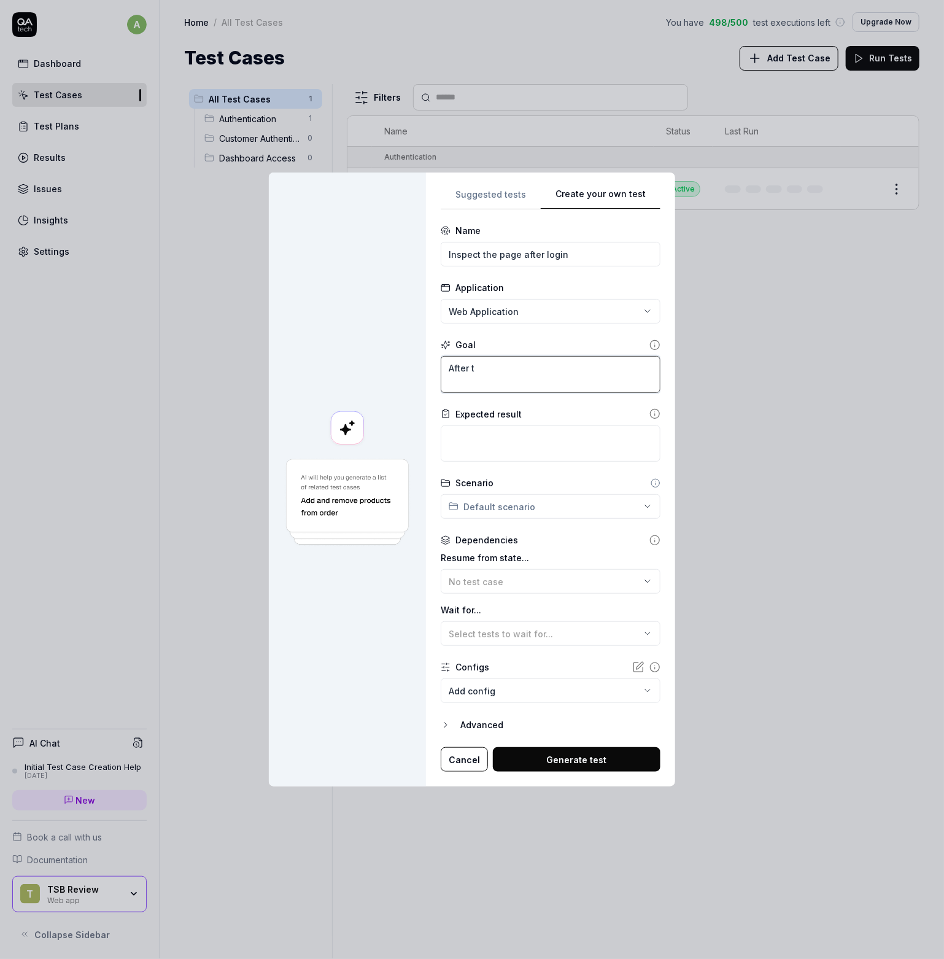
type textarea "After th"
type textarea "*"
type textarea "After the"
type textarea "*"
type textarea "After the"
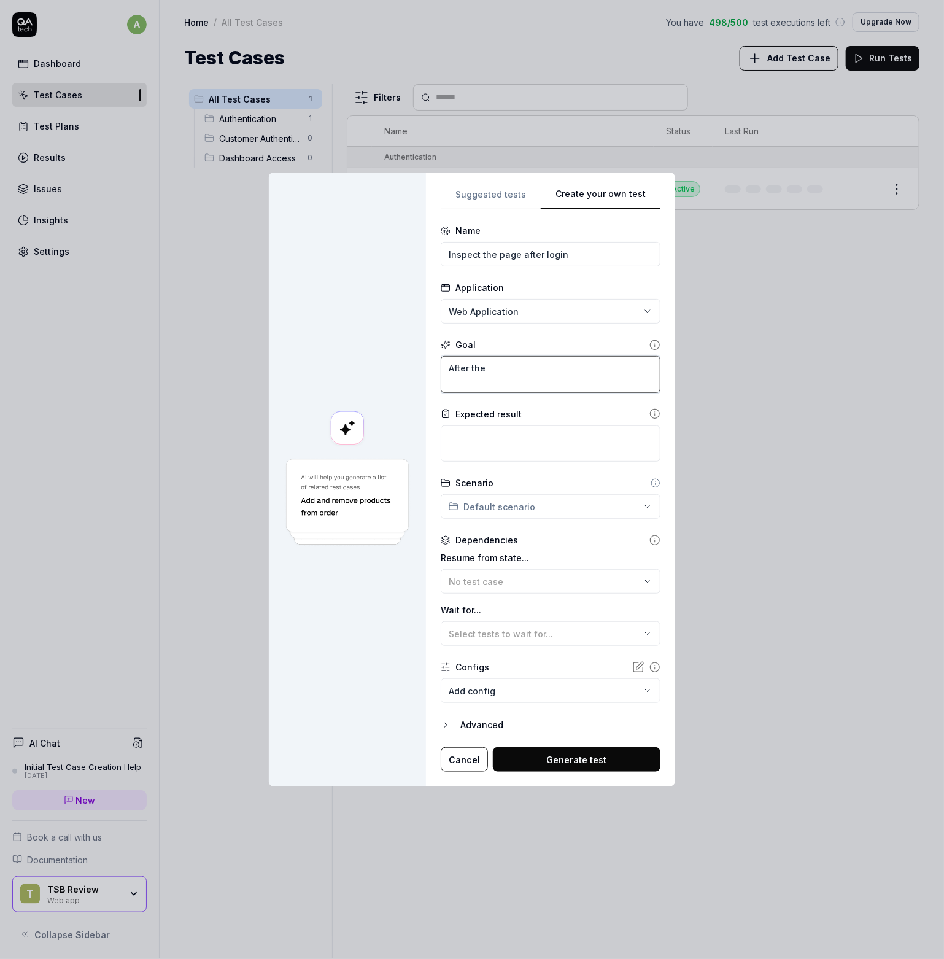
type textarea "*"
type textarea "After the u"
type textarea "*"
type textarea "After the us"
type textarea "*"
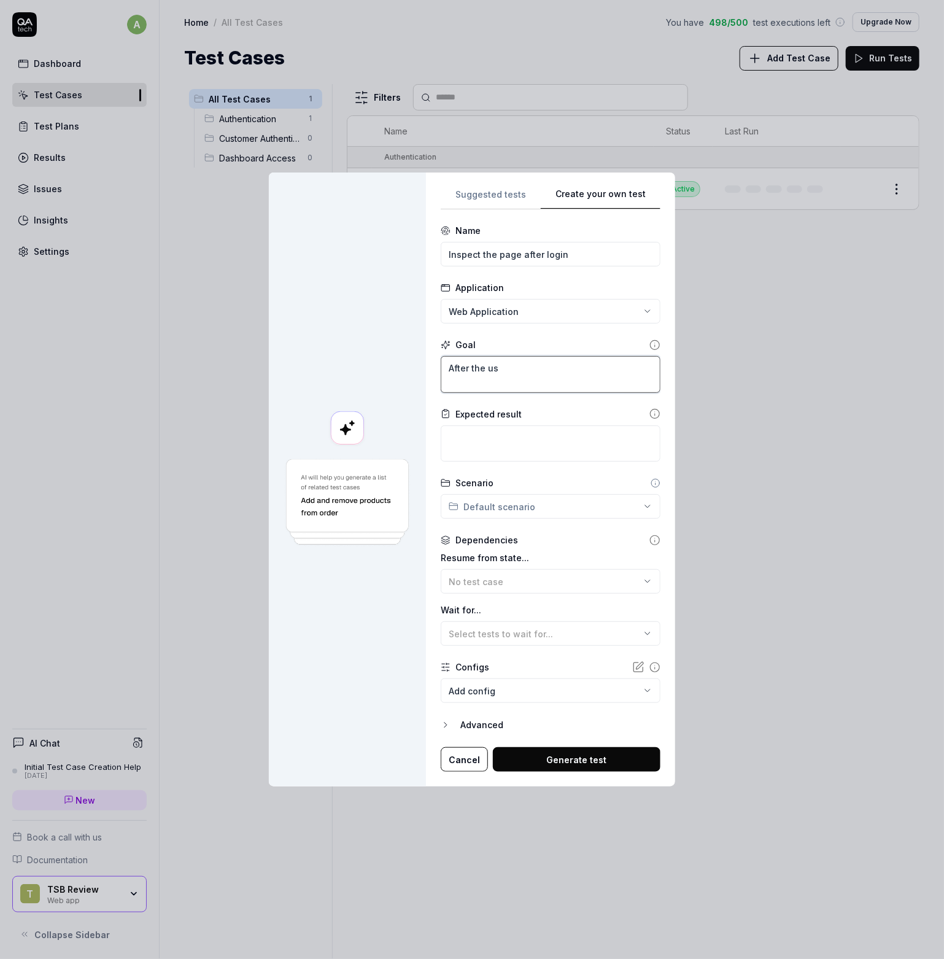
type textarea "After the use"
type textarea "*"
type textarea "After the user"
type textarea "*"
type textarea "After the user"
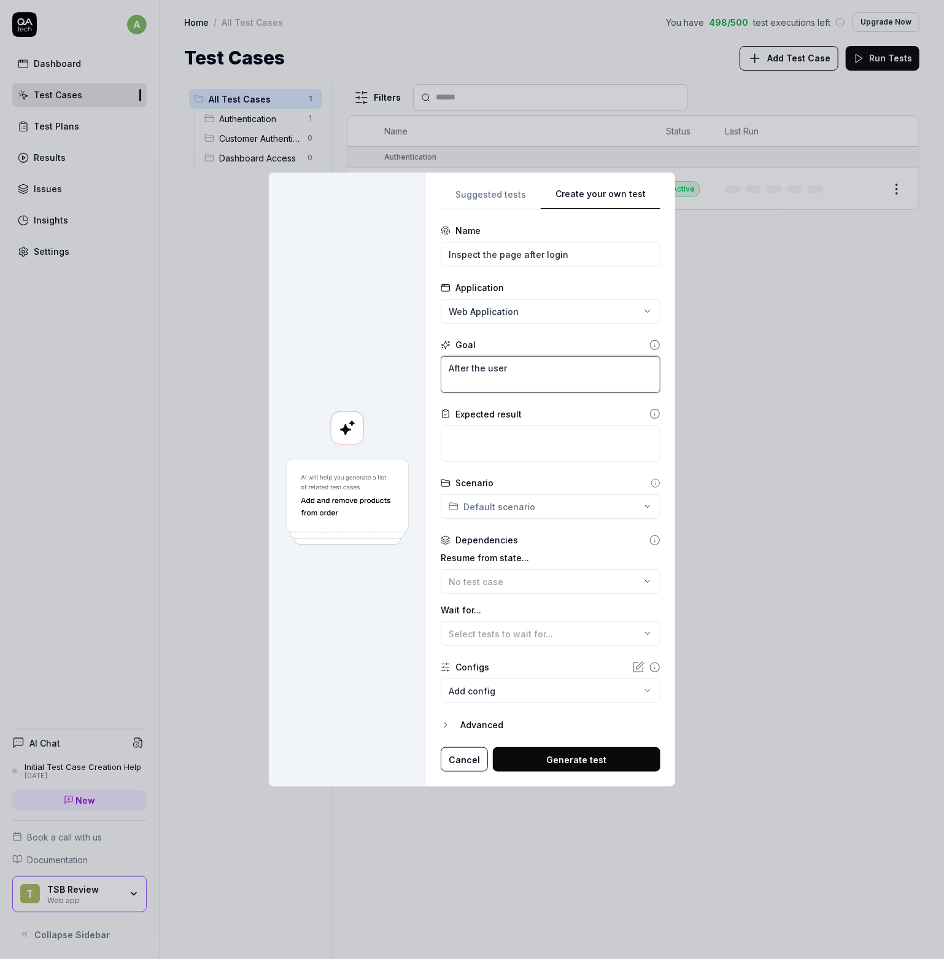
type textarea "*"
type textarea "After the user i"
type textarea "*"
type textarea "After the user is"
type textarea "*"
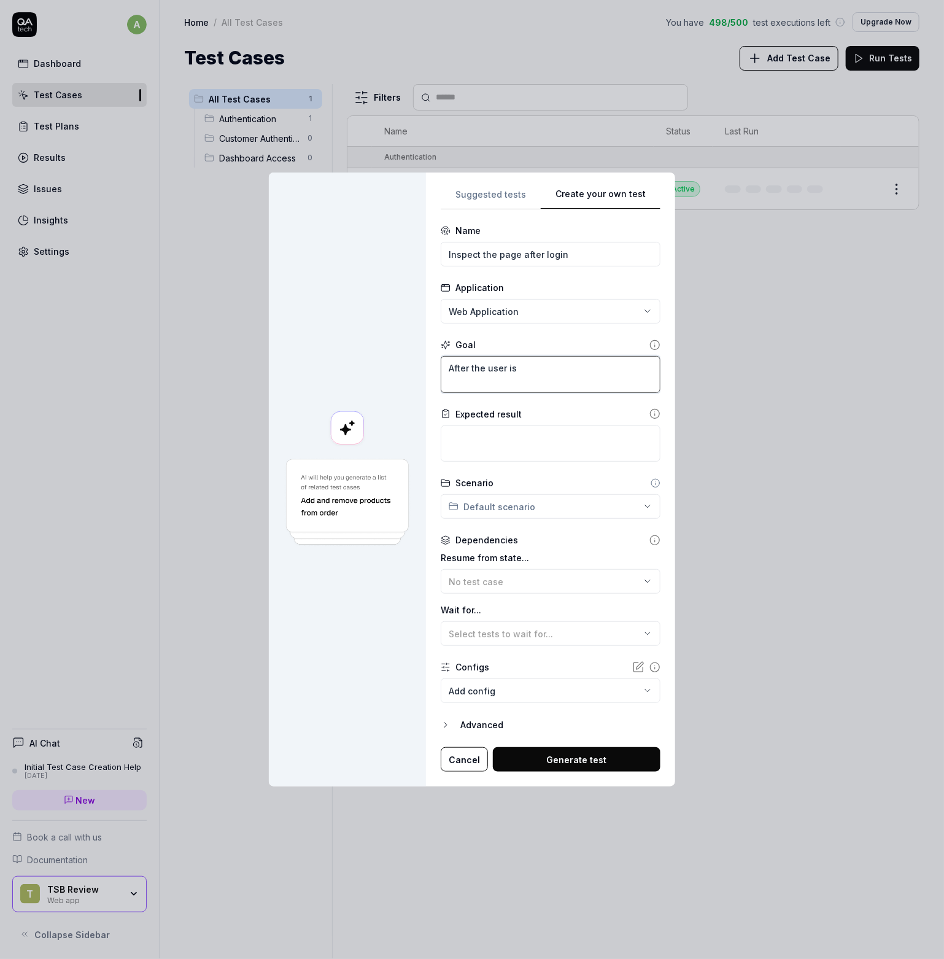
type textarea "After the user is"
type textarea "*"
type textarea "After the user is l"
type textarea "*"
type textarea "After the user is lo"
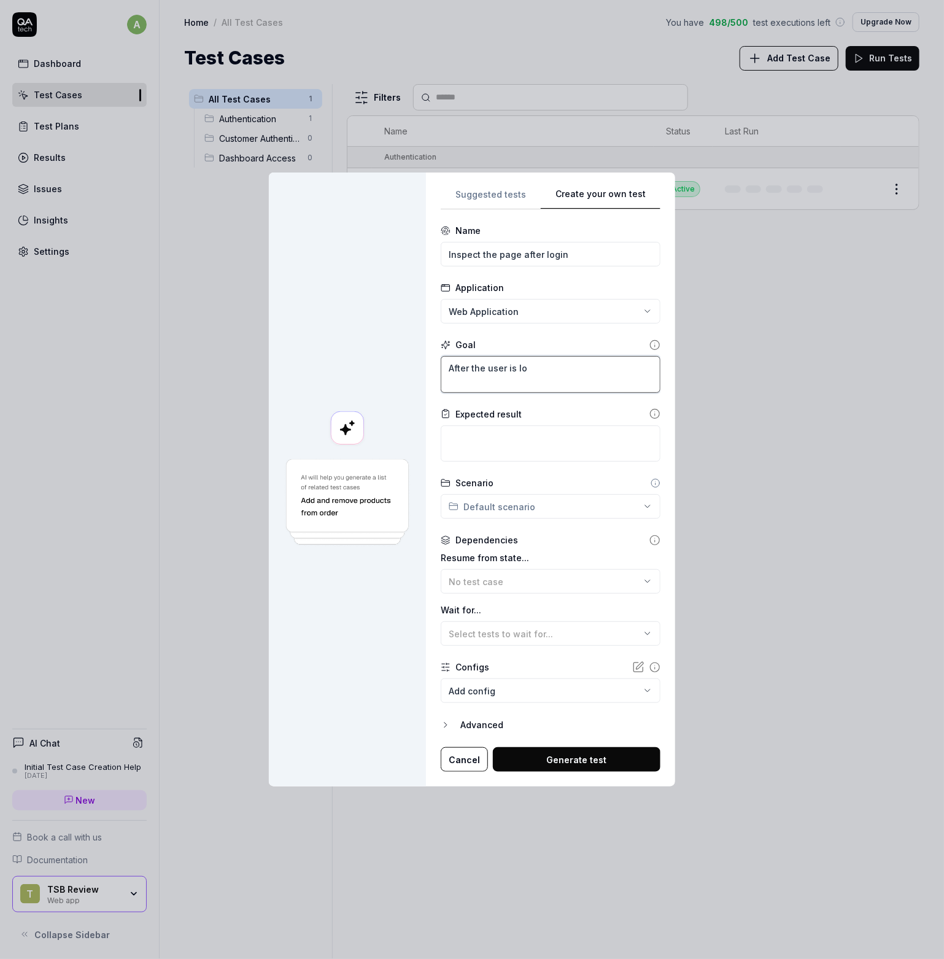
type textarea "*"
type textarea "After the user is log"
type textarea "*"
type textarea "After the user is logg"
type textarea "*"
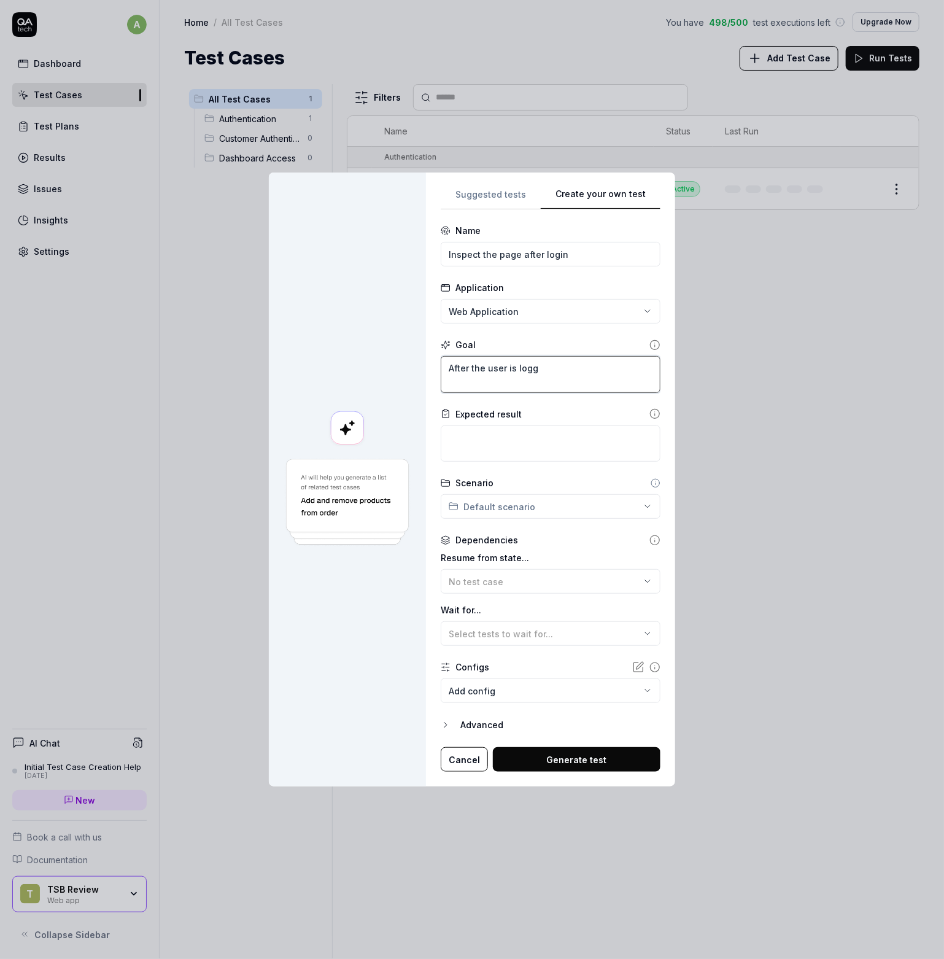
type textarea "After the user is logge"
type textarea "*"
type textarea "After the user is logged"
type textarea "*"
type textarea "After the user is logged"
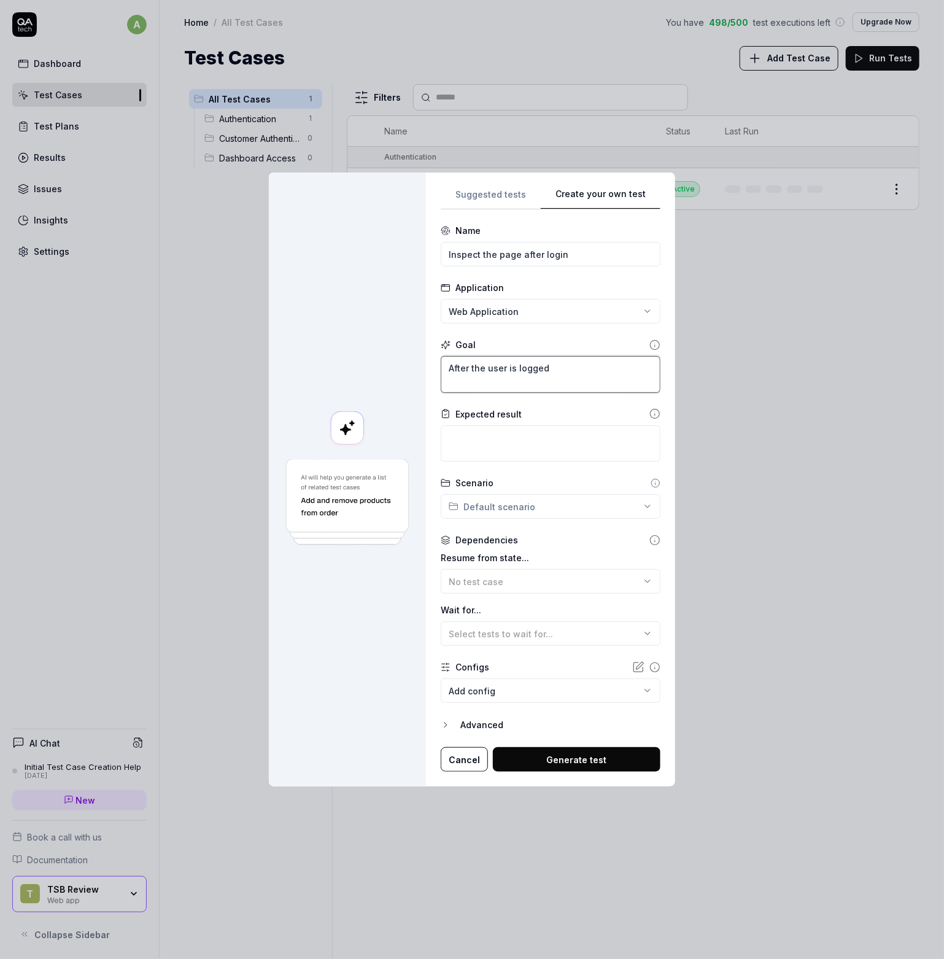
type textarea "*"
type textarea "After the user is logged i"
type textarea "*"
type textarea "After the user is logged in"
type textarea "*"
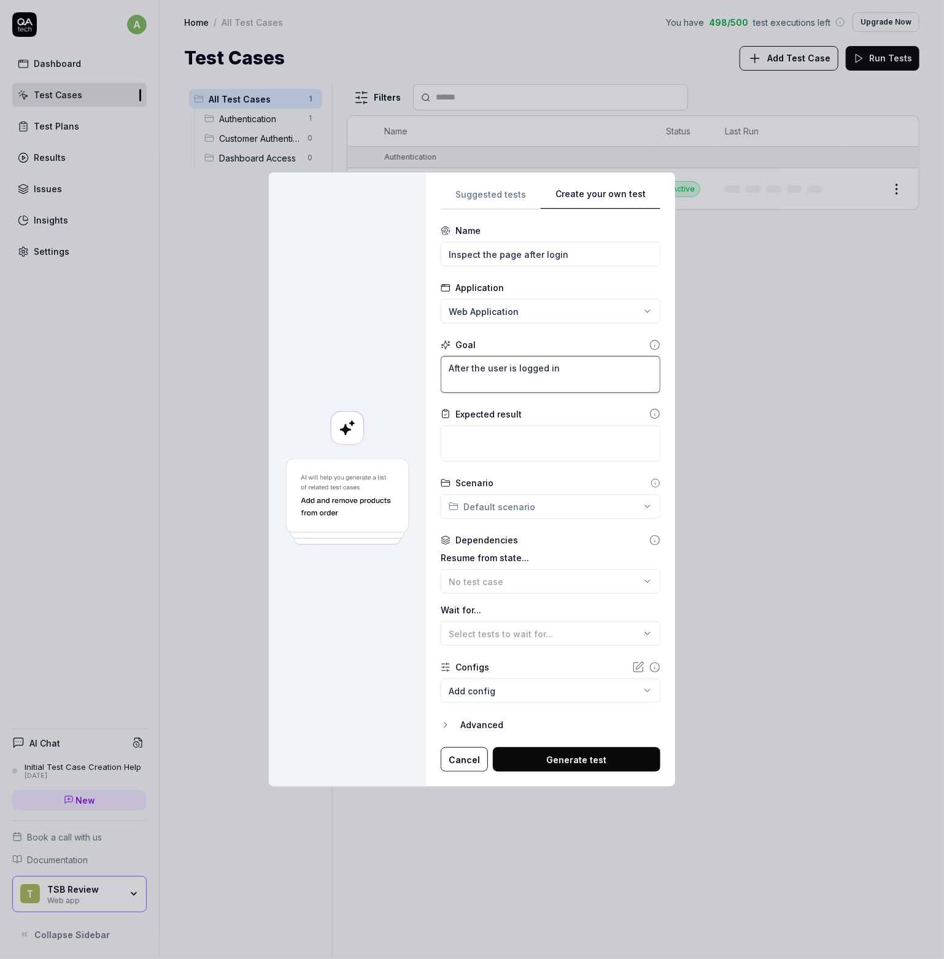
type textarea "After the user is logged in,"
type textarea "*"
type textarea "After the user is logged in,"
type textarea "*"
type textarea "After the user is logged in, r"
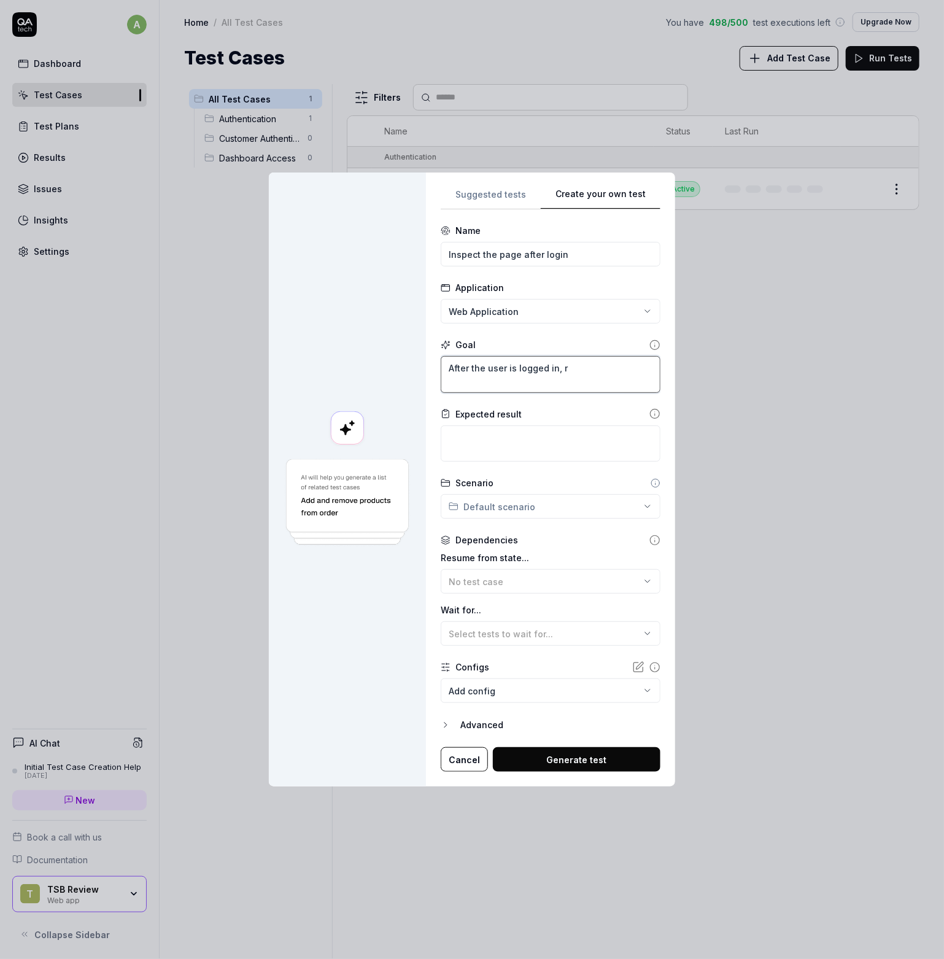
type textarea "*"
type textarea "After the user is logged in, re"
type textarea "*"
type textarea "After the user is logged in, rez"
type textarea "*"
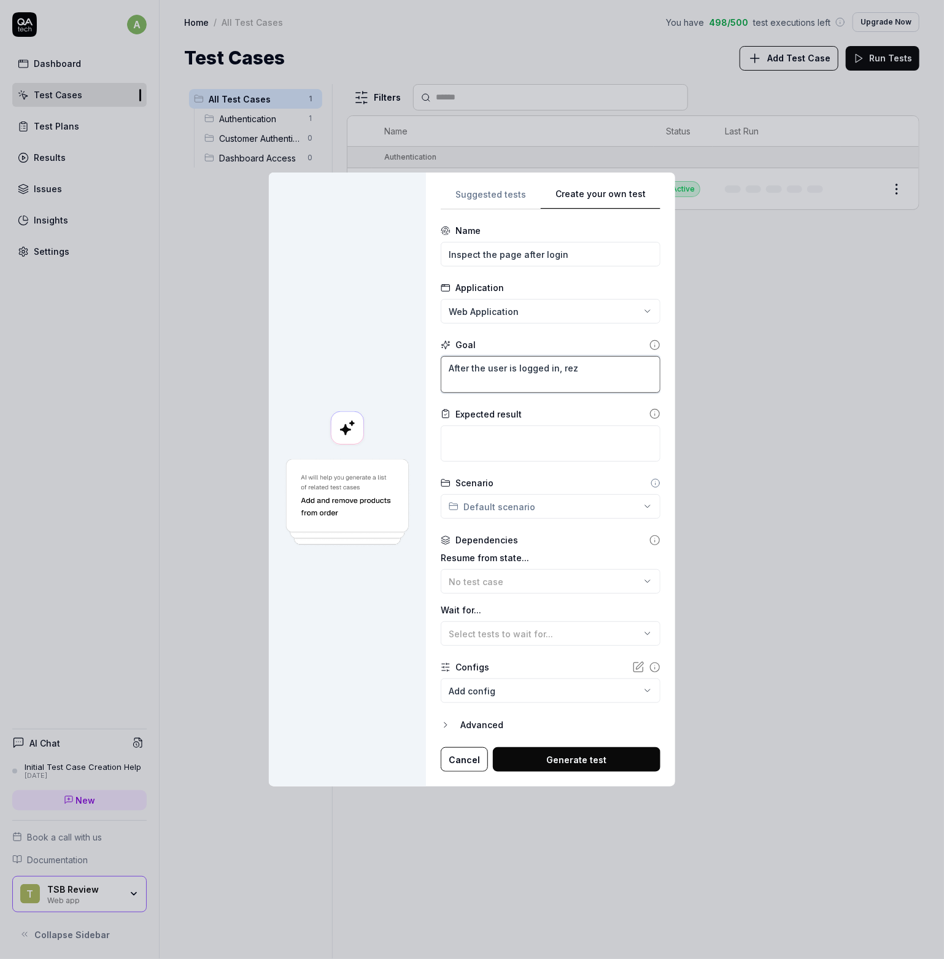
type textarea "After the user is logged in, rezo"
type textarea "*"
type textarea "After the user is logged in, rezol"
type textarea "*"
type textarea "After the user is logged in, rezolv"
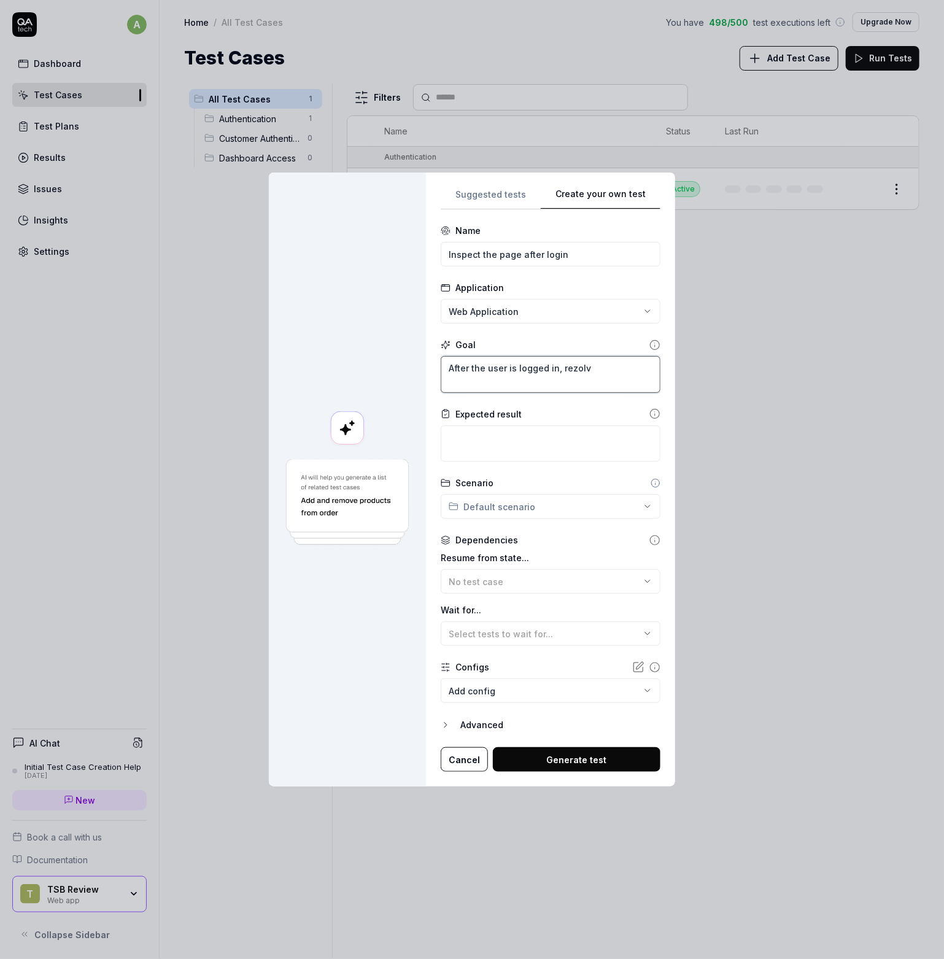
type textarea "*"
type textarea "After the user is logged in, rezolve"
type textarea "*"
type textarea "After the user is logged in, rezolve"
type textarea "*"
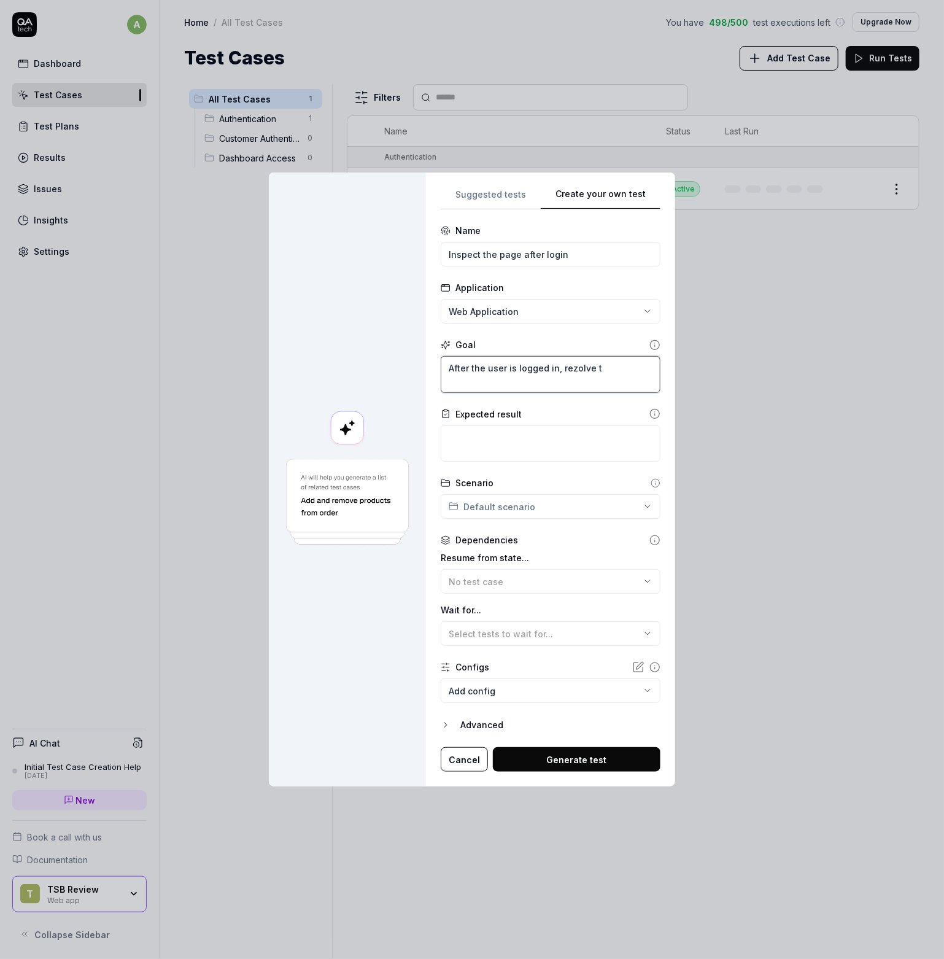
type textarea "After the user is logged in, rezolve th"
type textarea "*"
type textarea "After the user is logged in, rezolve the"
type textarea "*"
type textarea "After the user is logged in, rezolve the"
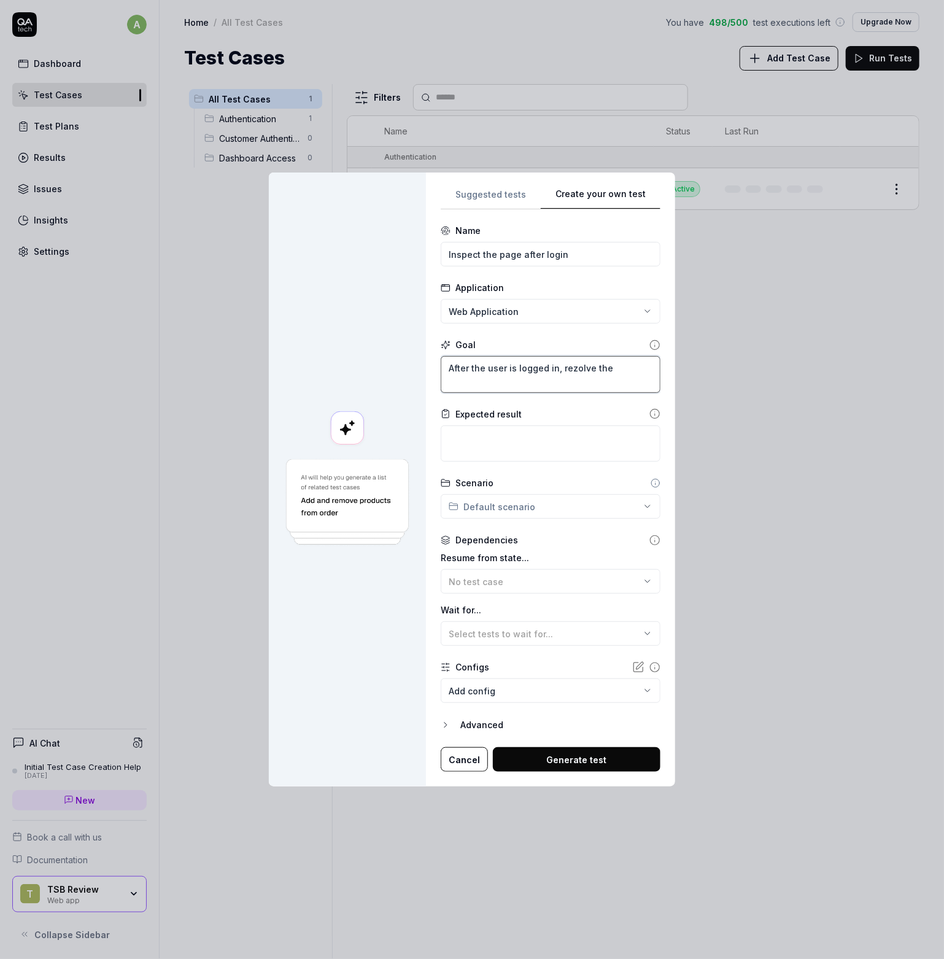
type textarea "*"
type textarea "After the user is logged in, rezolve the c"
type textarea "*"
type textarea "After the user is logged in, rezolve the co"
type textarea "*"
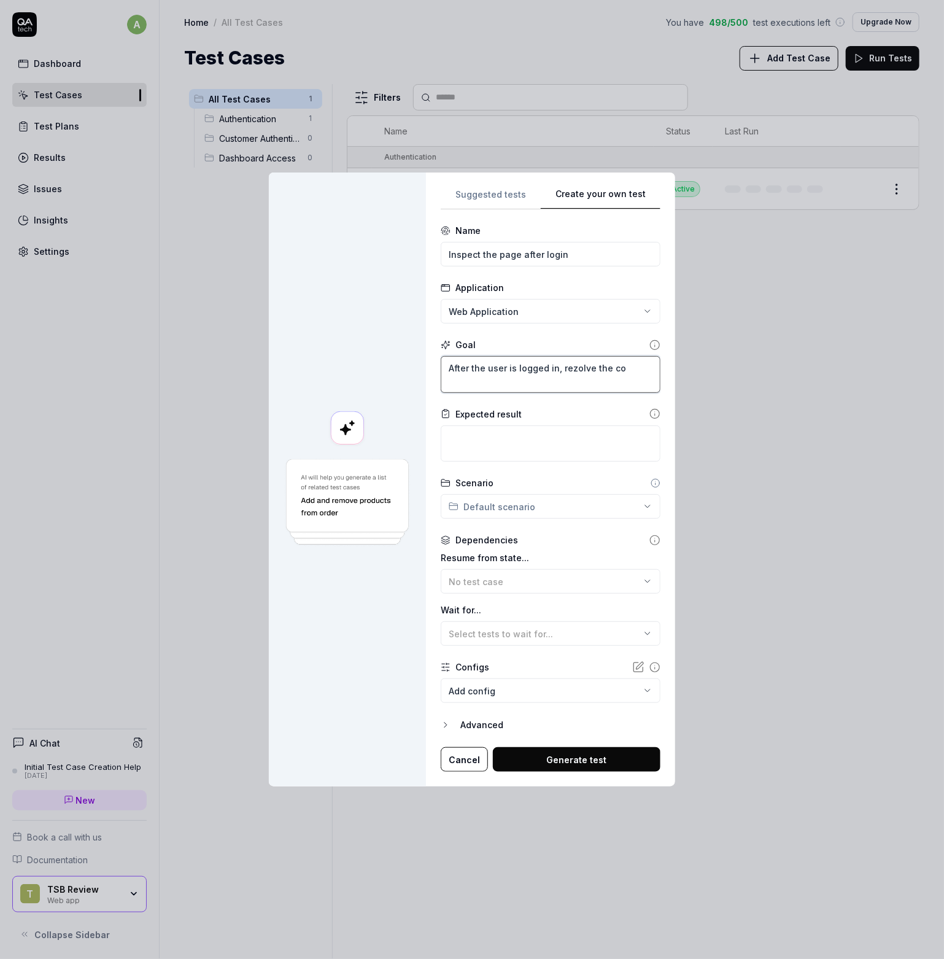
type textarea "After the user is logged in, rezolve the coo"
type textarea "*"
type textarea "After the user is logged in, rezolve the cook"
type textarea "*"
type textarea "After the user is logged in, rezolve the cooki"
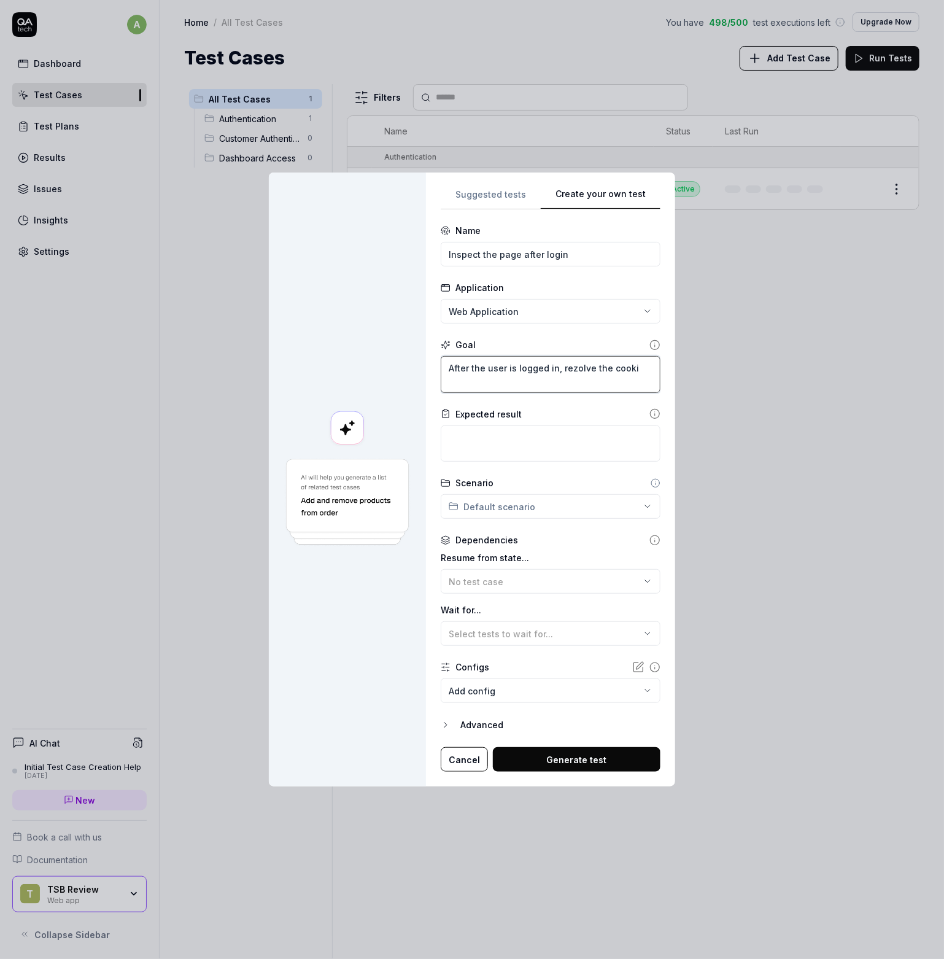
type textarea "*"
type textarea "After the user is logged in, rezolve the cookie"
type textarea "*"
type textarea "After the user is logged in, rezolve the cookie"
type textarea "*"
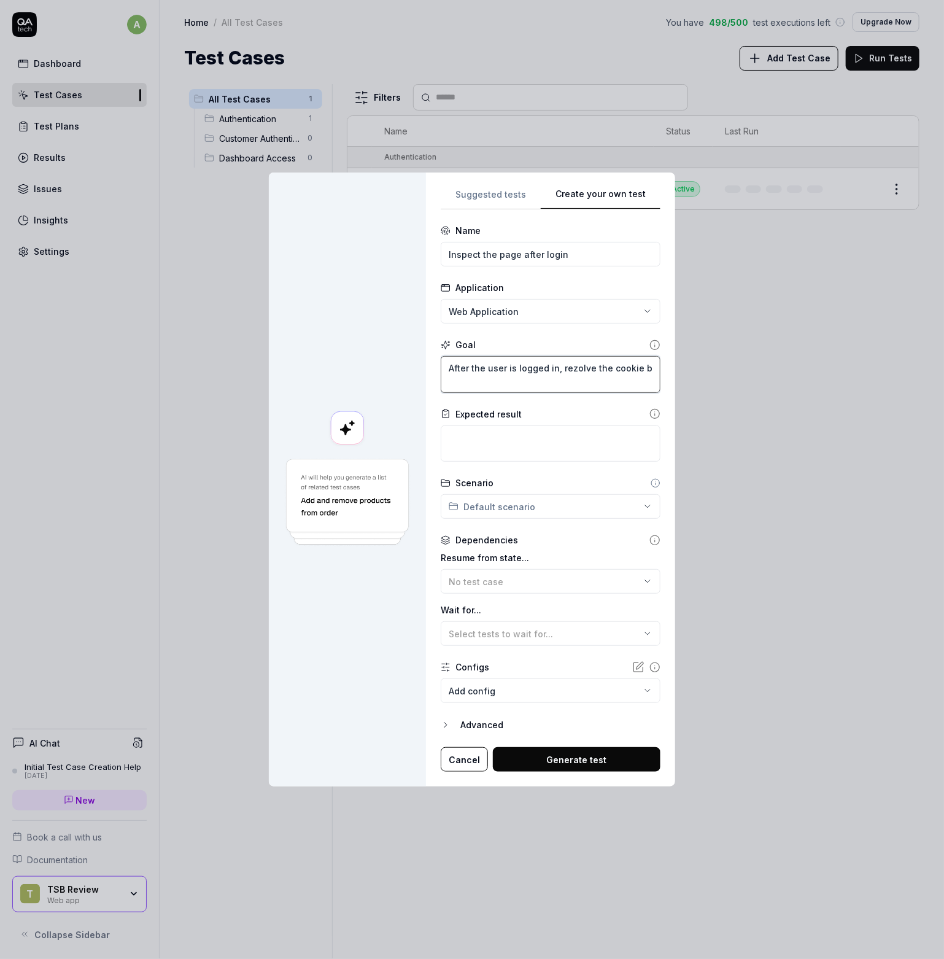
type textarea "After the user is logged in, rezolve the cookie ba"
type textarea "*"
type textarea "After the user is logged in, rezolve the cookie ban"
type textarea "*"
type textarea "After the user is logged in, rezolve the cookie banne"
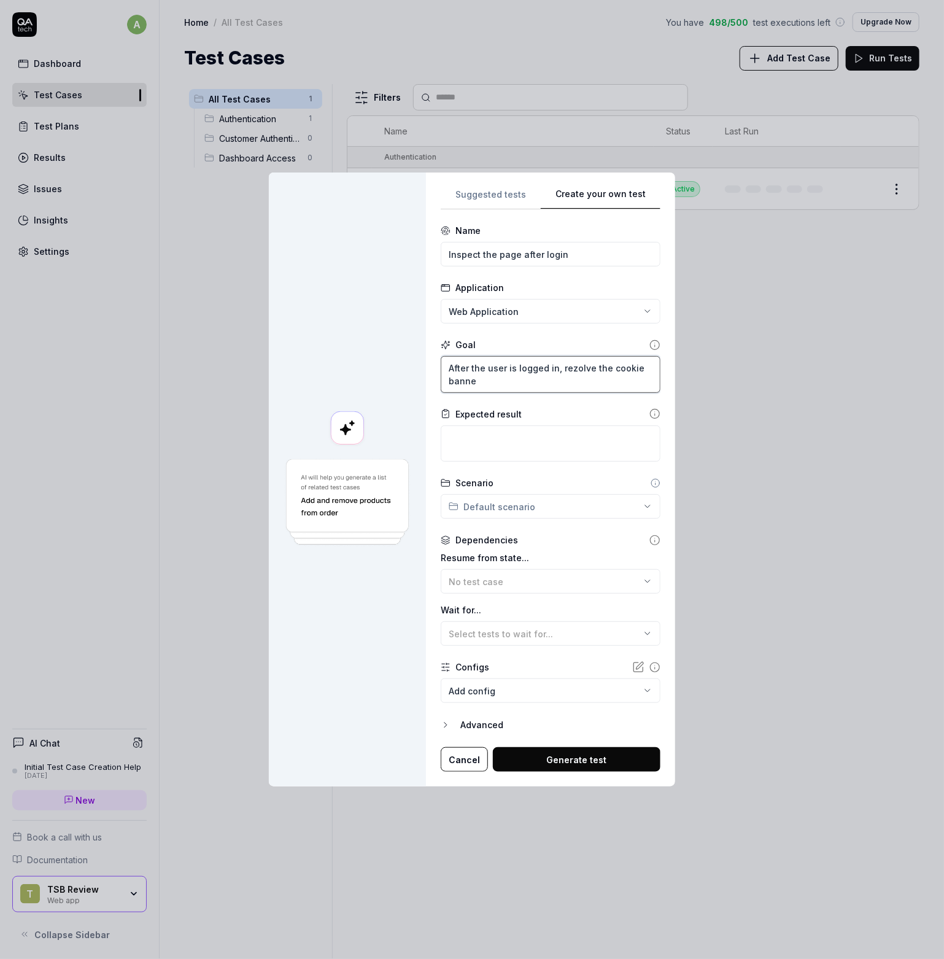
type textarea "*"
type textarea "After the user is logged in, rezolve the cookie banner"
type textarea "*"
type textarea "After the user is logged in, rezolve the cookie banners"
type textarea "*"
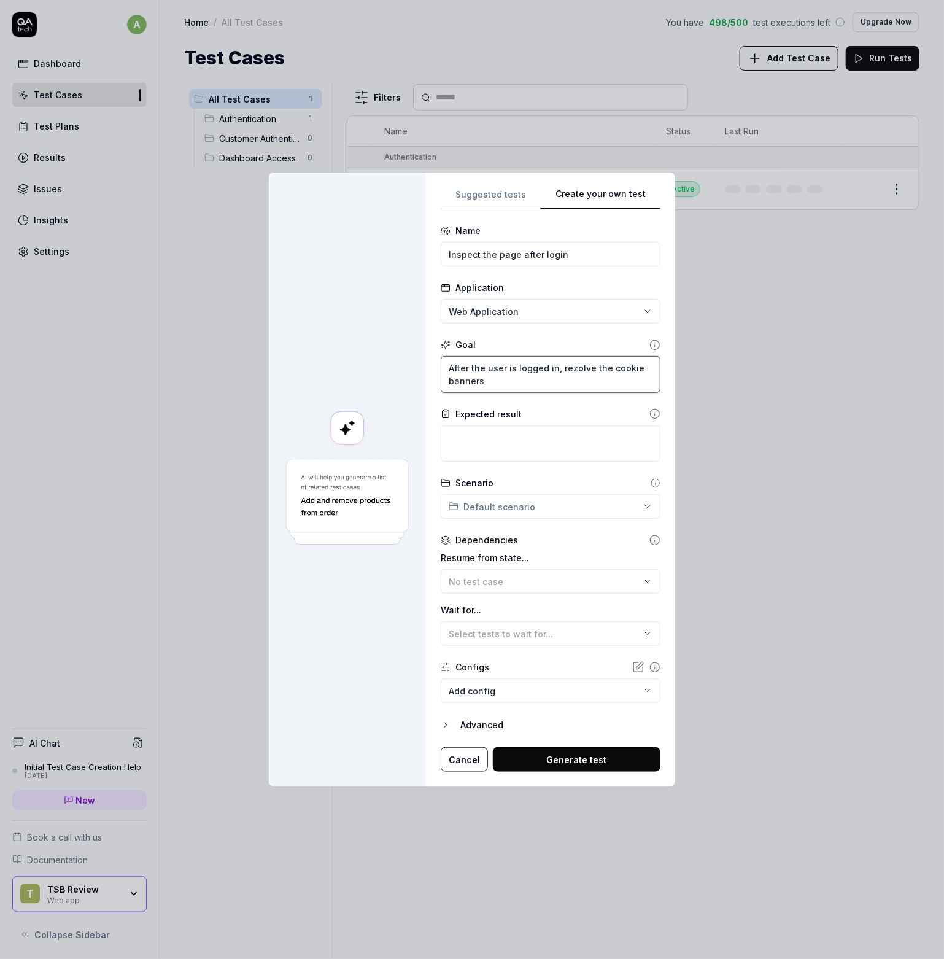
type textarea "After the user is logged in, rezolve the cookie banners"
type textarea "*"
type textarea "After the user is logged in, rezolve the cookie banners i"
type textarea "*"
type textarea "After the user is logged in, rezolve the cookie banners if"
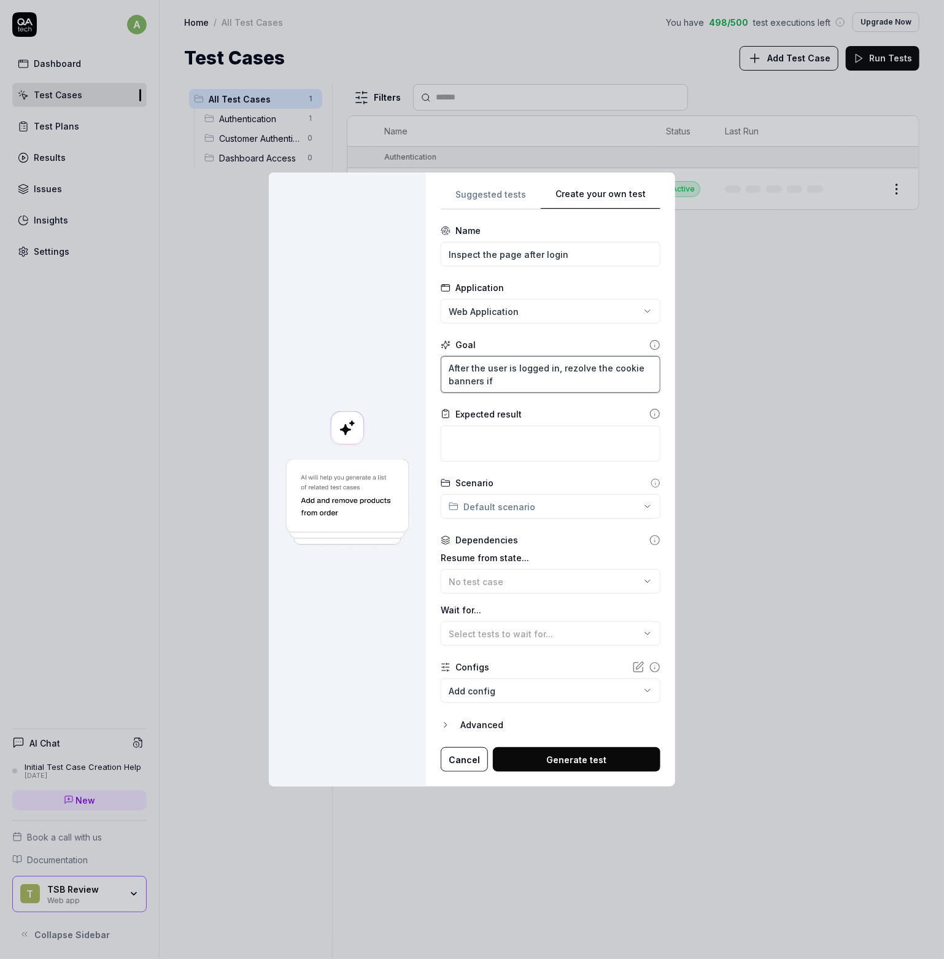
type textarea "*"
type textarea "After the user is logged in, rezolve the cookie banners if"
type textarea "*"
type textarea "After the user is logged in, rezolve the cookie banners if i"
type textarea "*"
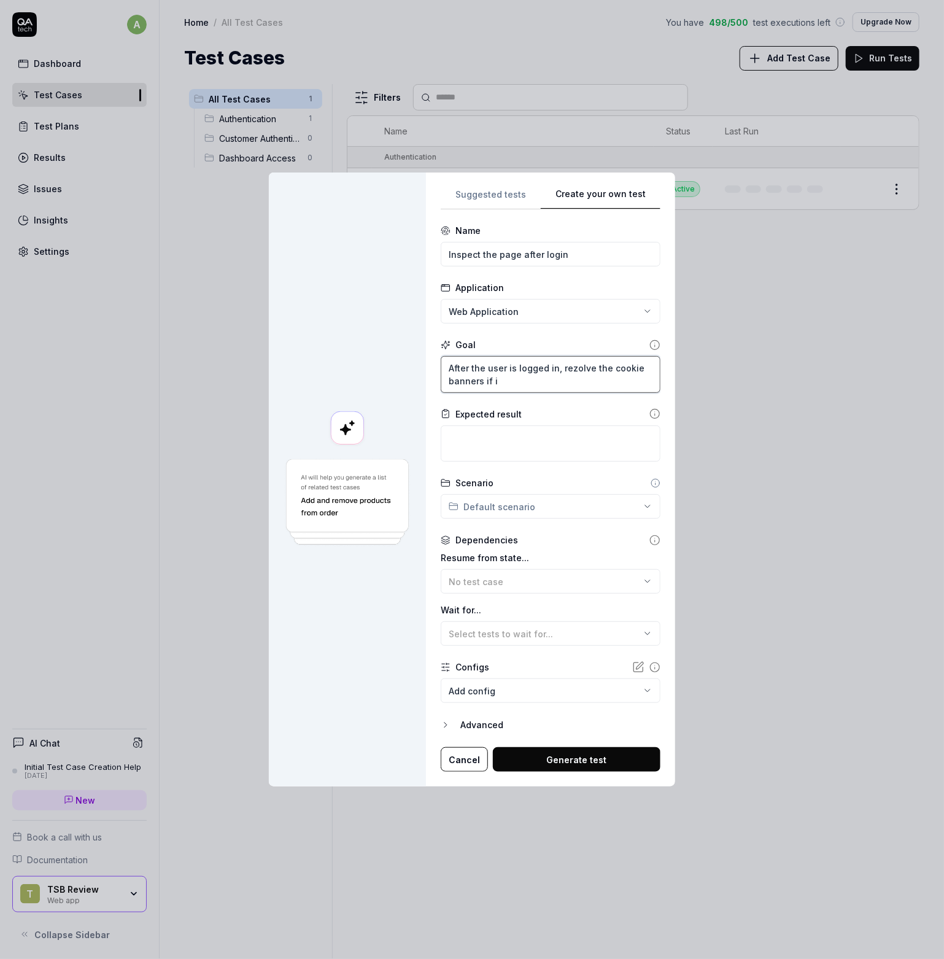
type textarea "After the user is logged in, rezolve the cookie banners if it"
type textarea "*"
type textarea "After the user is logged in, rezolve the cookie banners if it"
type textarea "*"
type textarea "After the user is logged in, rezolve the cookie banners if it i"
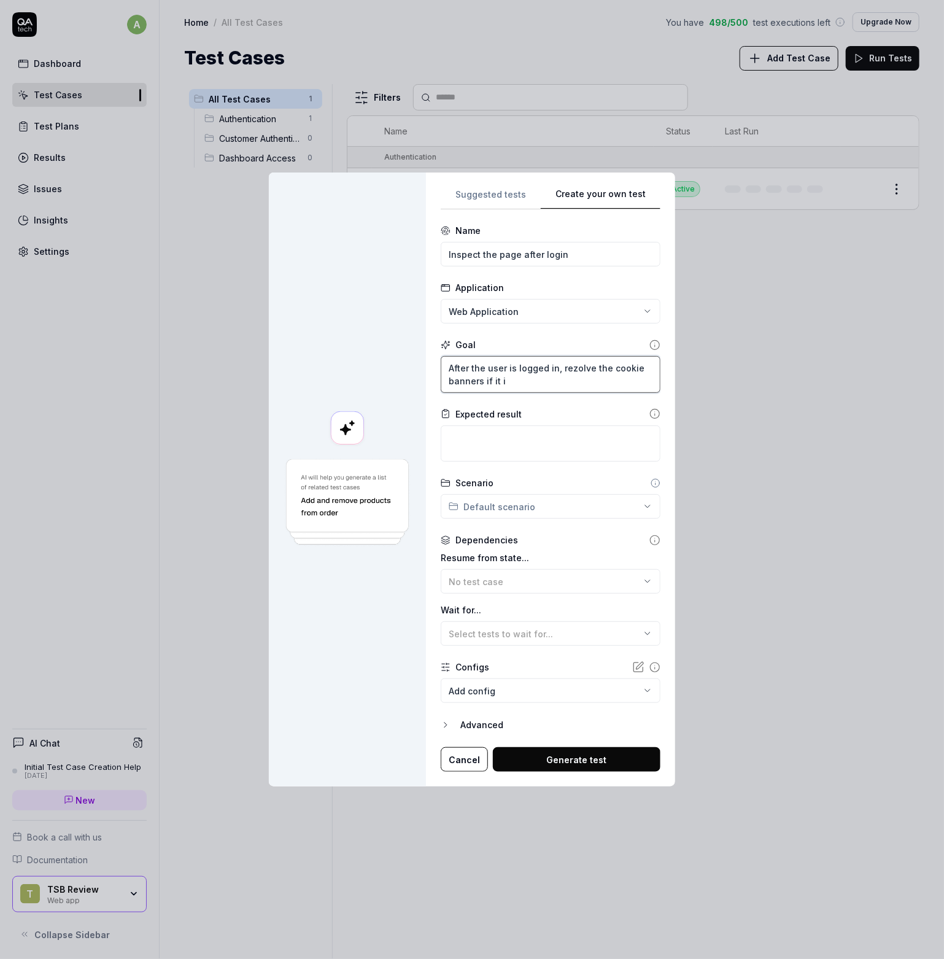
type textarea "*"
type textarea "After the user is logged in, rezolve the cookie banners if it is"
type textarea "*"
type textarea "After the user is logged in, rezolve the cookie banners if it is"
type textarea "*"
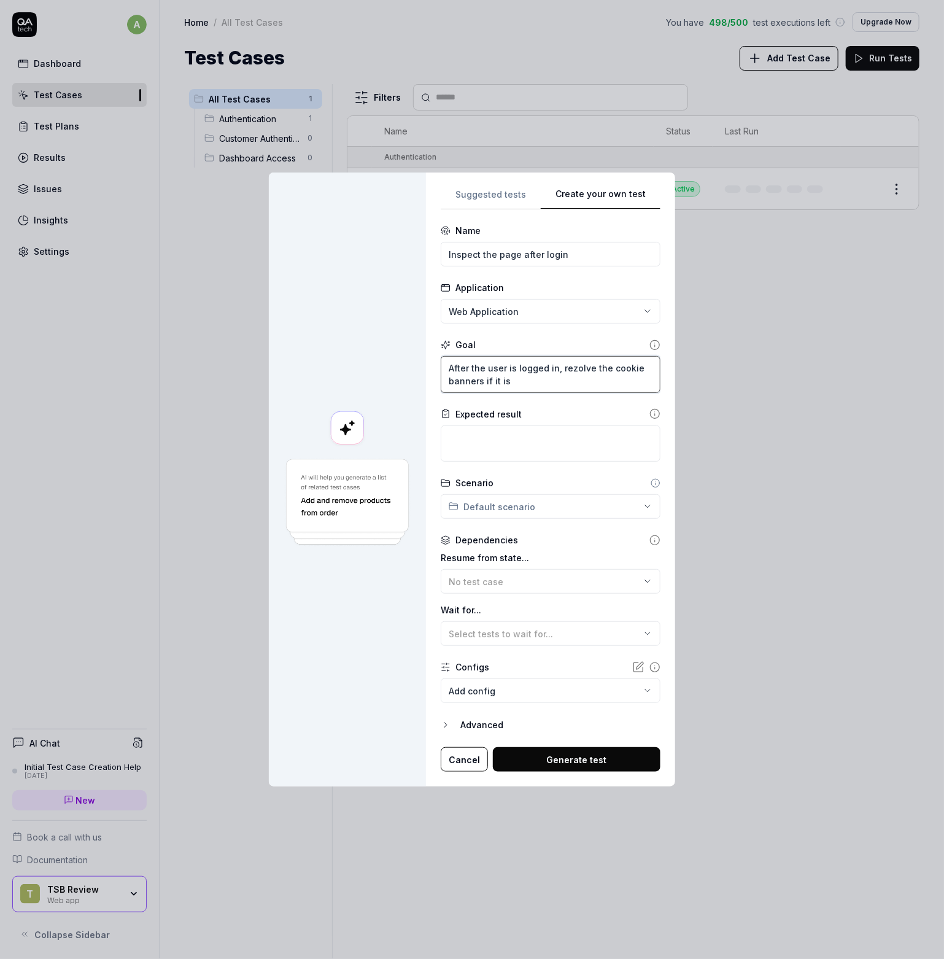
type textarea "After the user is logged in, rezolve the cookie banners if it is d"
type textarea "*"
type textarea "After the user is logged in, rezolve the cookie banners if it is di"
type textarea "*"
type textarea "After the user is logged in, rezolve the cookie banners if it is dis"
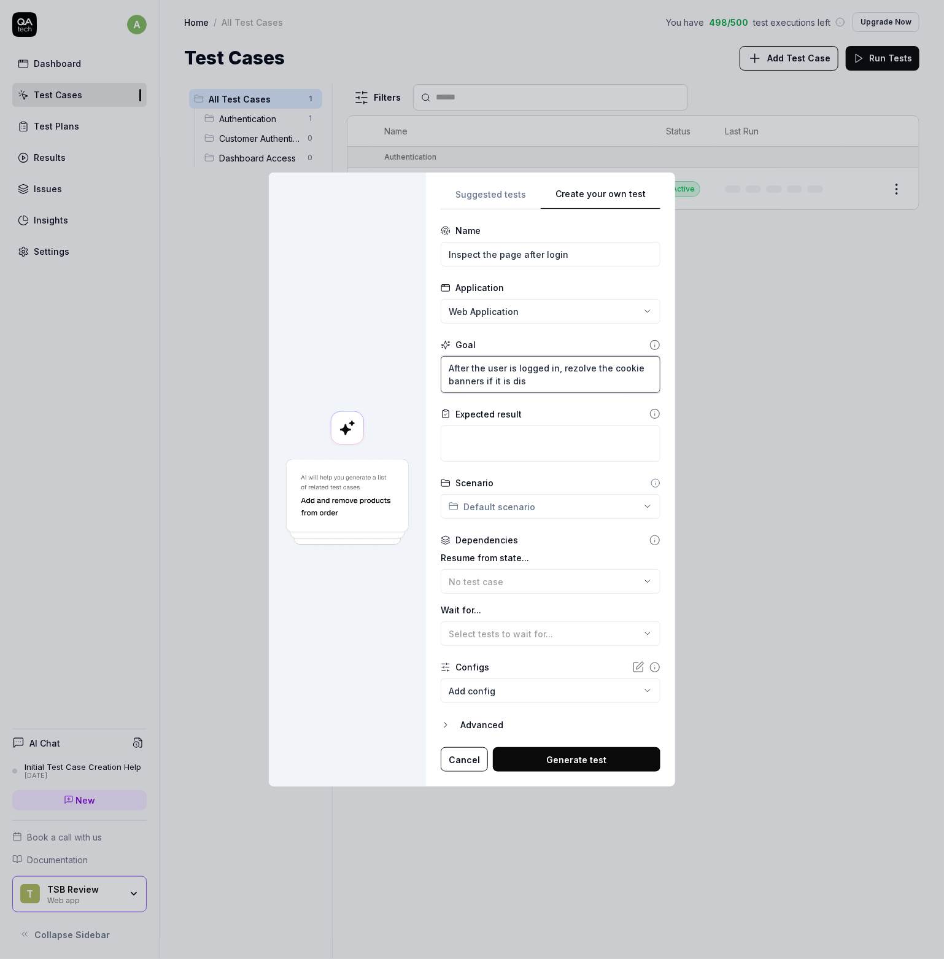
type textarea "*"
type textarea "After the user is logged in, rezolve the cookie banners if it is disp"
type textarea "*"
type textarea "After the user is logged in, rezolve the cookie banners if it is displa"
type textarea "*"
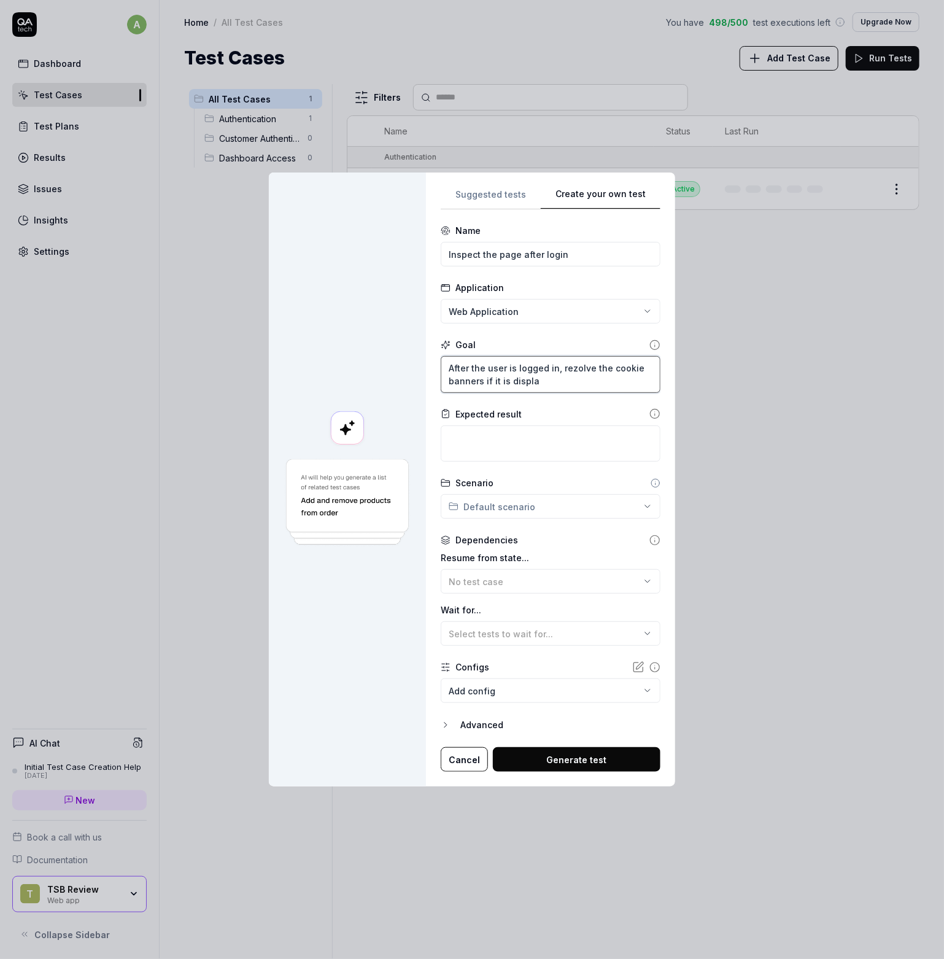
type textarea "After the user is logged in, rezolve the cookie banners if it is display"
type textarea "*"
type textarea "After the user is logged in, rezolve the cookie banners if it is displaye"
type textarea "*"
type textarea "After the user is logged in, rezolve the cookie banners if it is displayed"
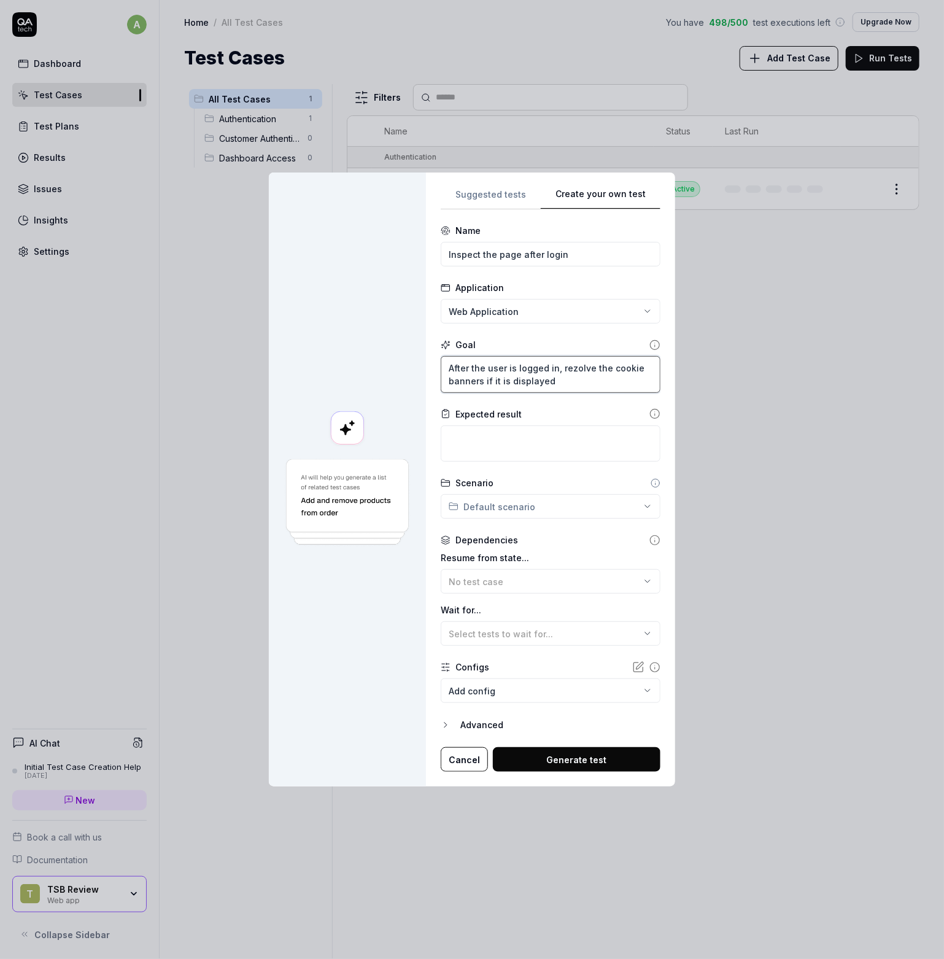
type textarea "*"
type textarea "After the user is logged in, rezolve the cookie banners if it is displayed"
type textarea "*"
type textarea "After the user is logged in, rezolve the cookie banners if it is displayed,"
type textarea "*"
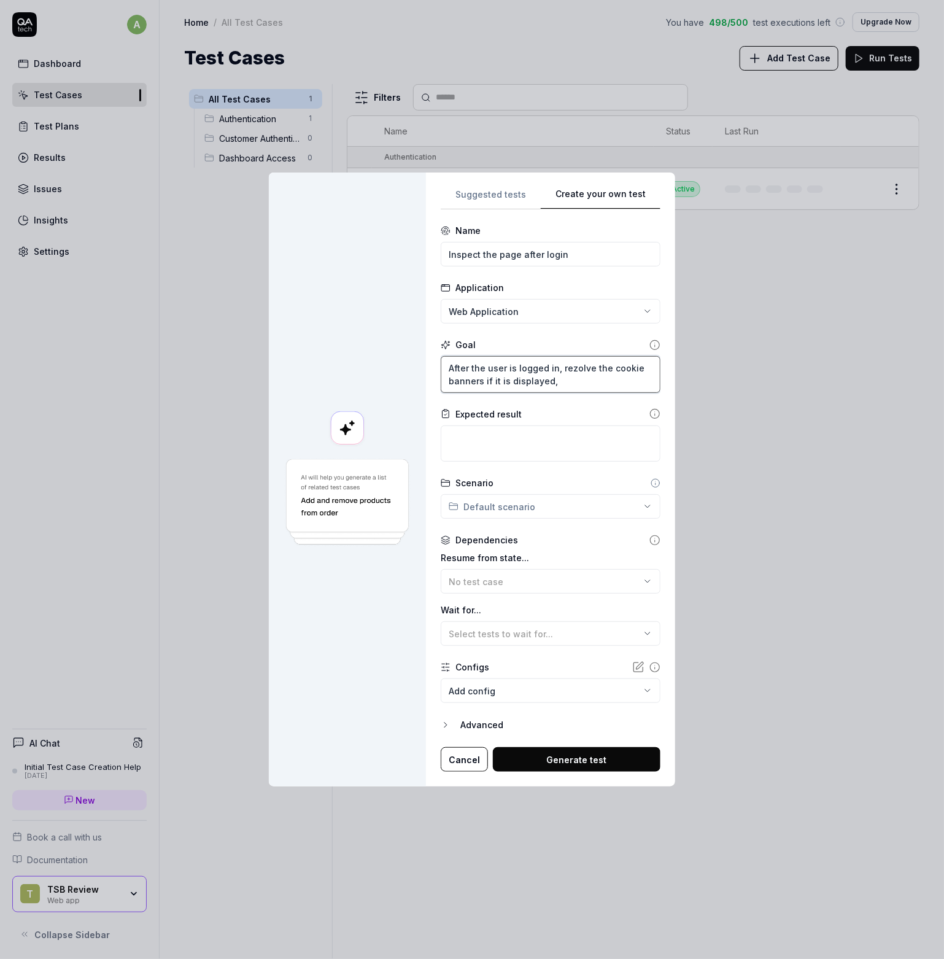
type textarea "After the user is logged in, rezolve the cookie banners if it is displayed,"
type textarea "*"
type textarea "After the user is logged in, rezolve the cookie banners if it is displayed,"
type textarea "*"
type textarea "After the user is logged in, rezolve the cookie banners if it is displayed"
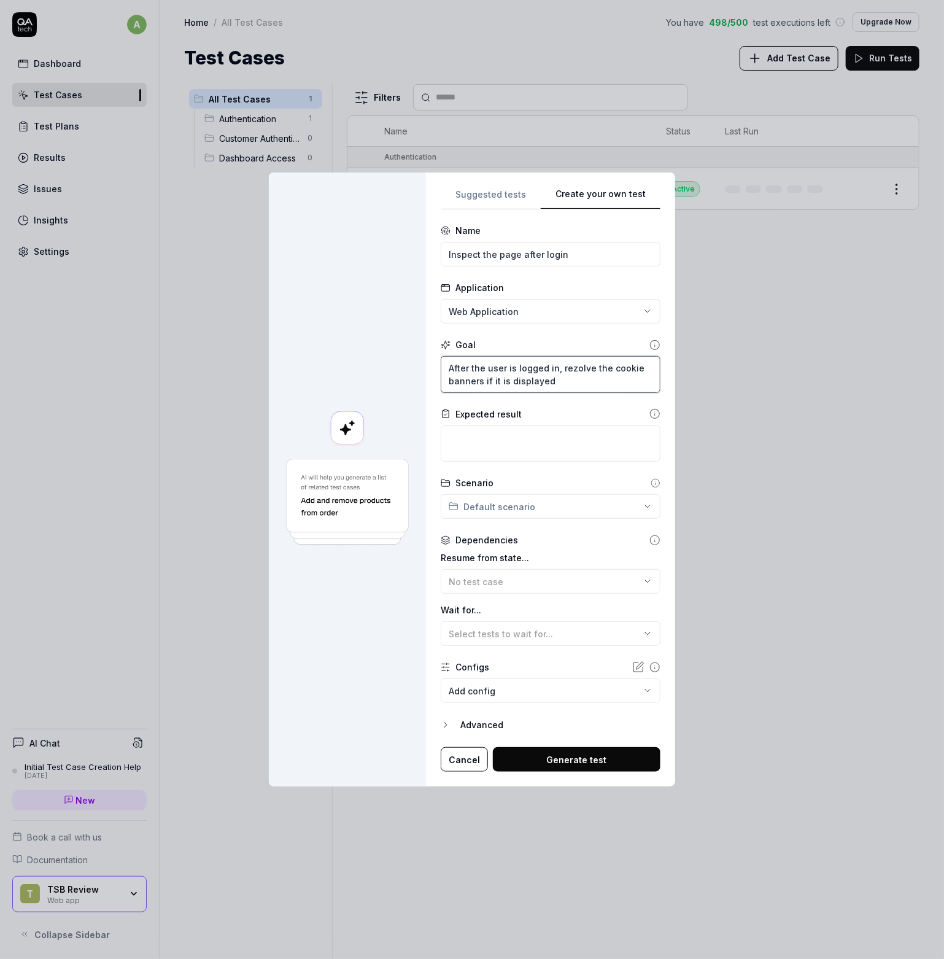
type textarea "*"
type textarea "After the user is logged in, rezolve the cookie banners if it is displayed"
type textarea "*"
type textarea "After the user is logged in, rezolve the cookie banners if it is displayed a"
type textarea "*"
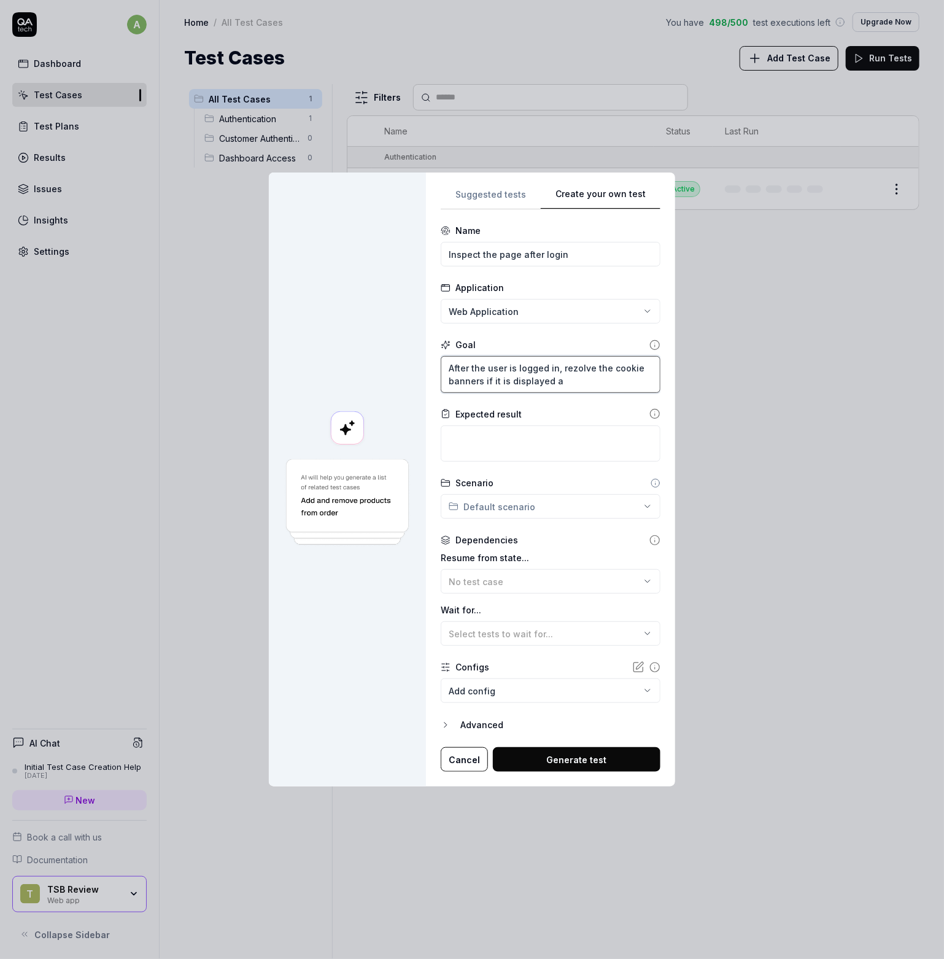
type textarea "After the user is logged in, rezolve the cookie banners if it is displayed an"
type textarea "*"
type textarea "After the user is logged in, rezolve the cookie banners if it is displayed and"
type textarea "*"
type textarea "After the user is logged in, rezolve the cookie banners if it is displayed and"
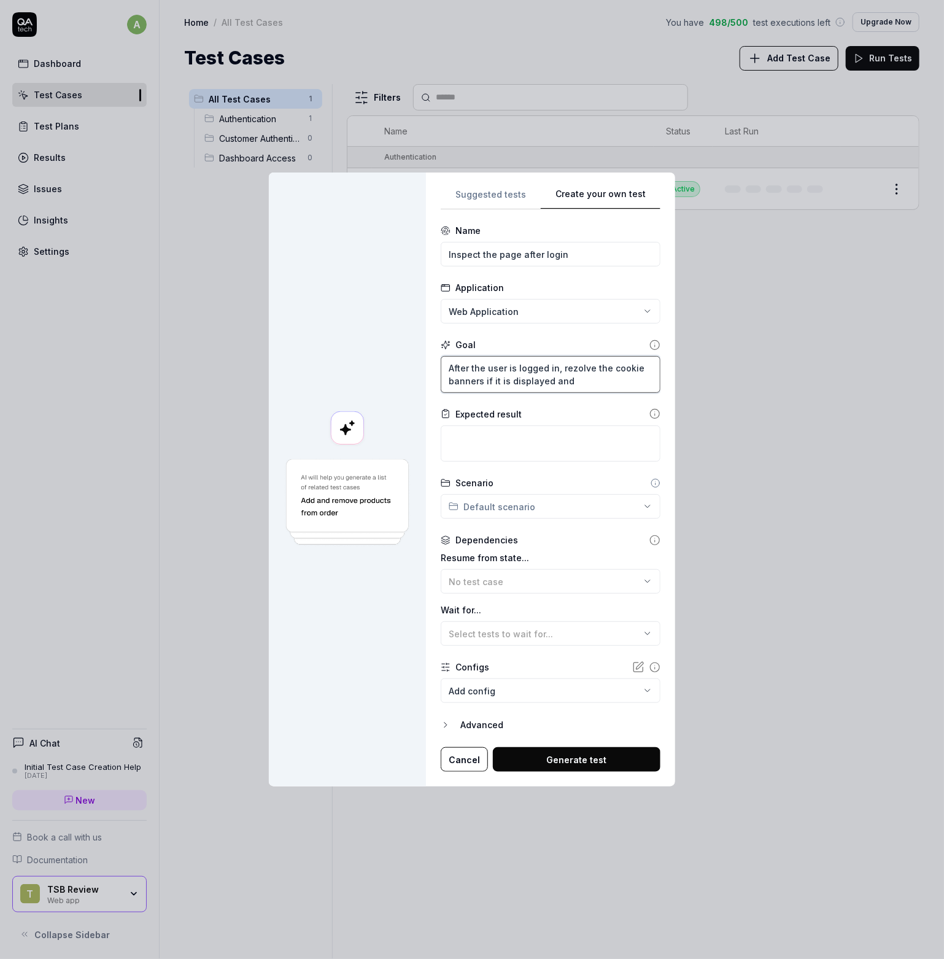
type textarea "*"
type textarea "After the user is logged in, rezolve the cookie banners if it is displayed and a"
type textarea "*"
type textarea "After the user is logged in, rezolve the cookie banners if it is displayed and …"
type textarea "*"
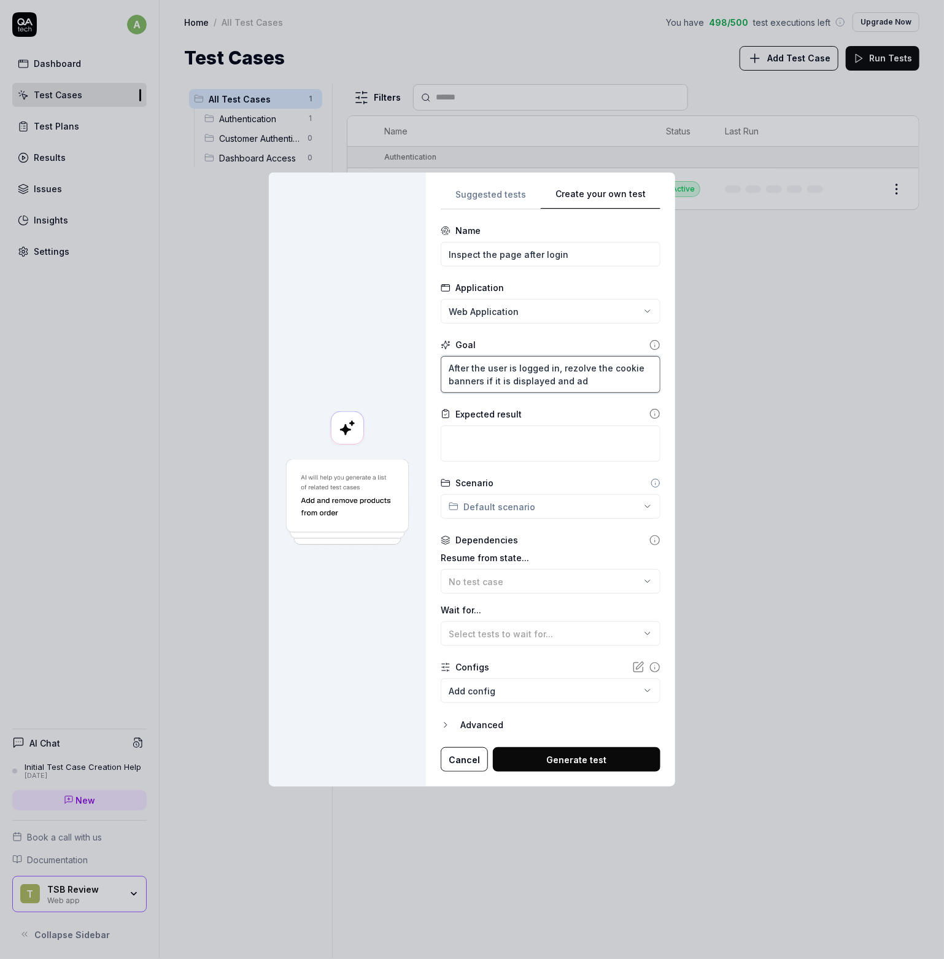
type textarea "After the user is logged in, rezolve the cookie banners if it is displayed and …"
type textarea "*"
type textarea "After the user is logged in, rezolve the cookie banners if it is displayed and …"
type textarea "*"
type textarea "After the user is logged in, rezolve the cookie banners if it is displayed and …"
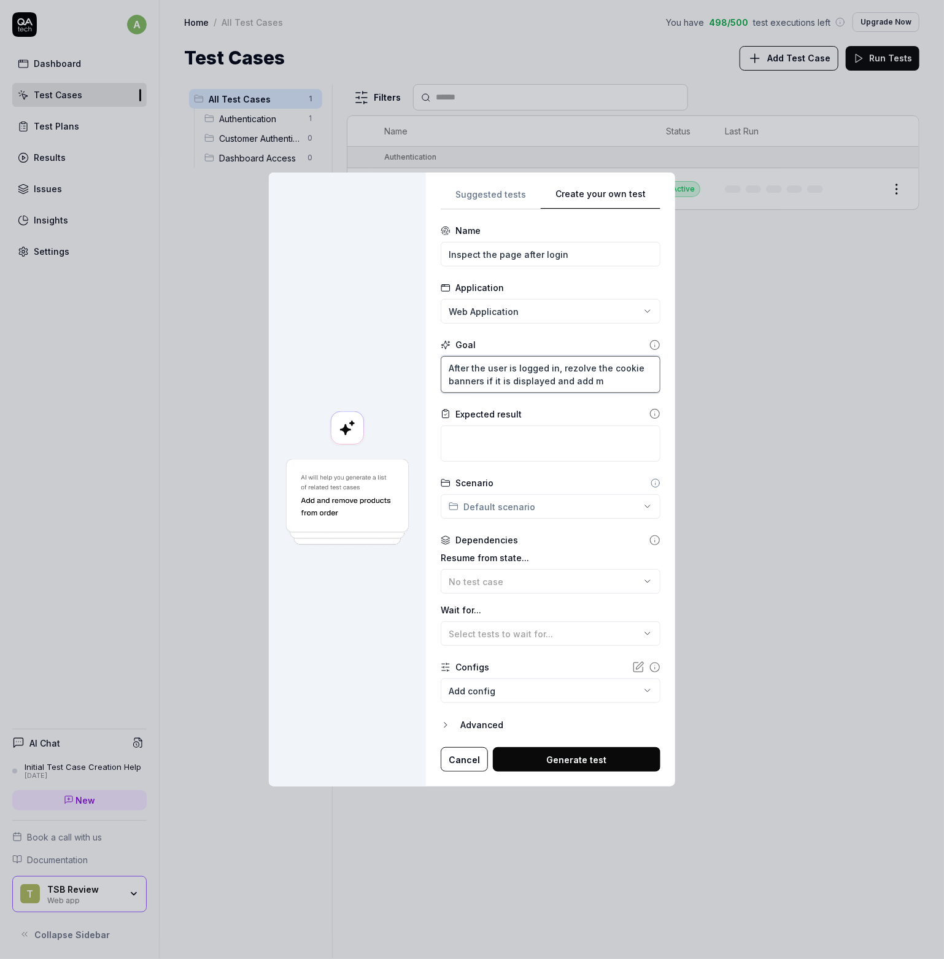
type textarea "*"
type textarea "After the user is logged in, rezolve the cookie banners if it is displayed and …"
type textarea "*"
type textarea "After the user is logged in, rezolve the cookie banners if it is displayed and …"
type textarea "*"
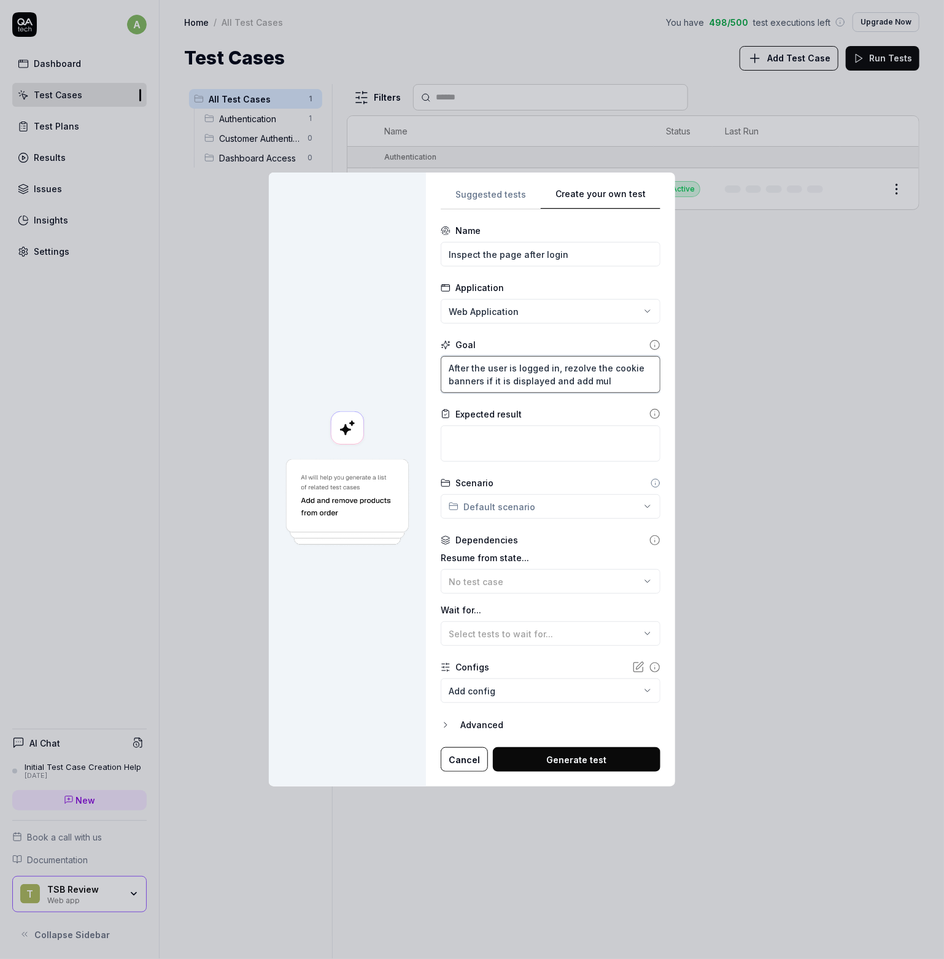
type textarea "After the user is logged in, rezolve the cookie banners if it is displayed and …"
type textarea "*"
type textarea "After the user is logged in, rezolve the cookie banners if it is displayed and …"
type textarea "*"
type textarea "After the user is logged in, rezolve the cookie banners if it is displayed and …"
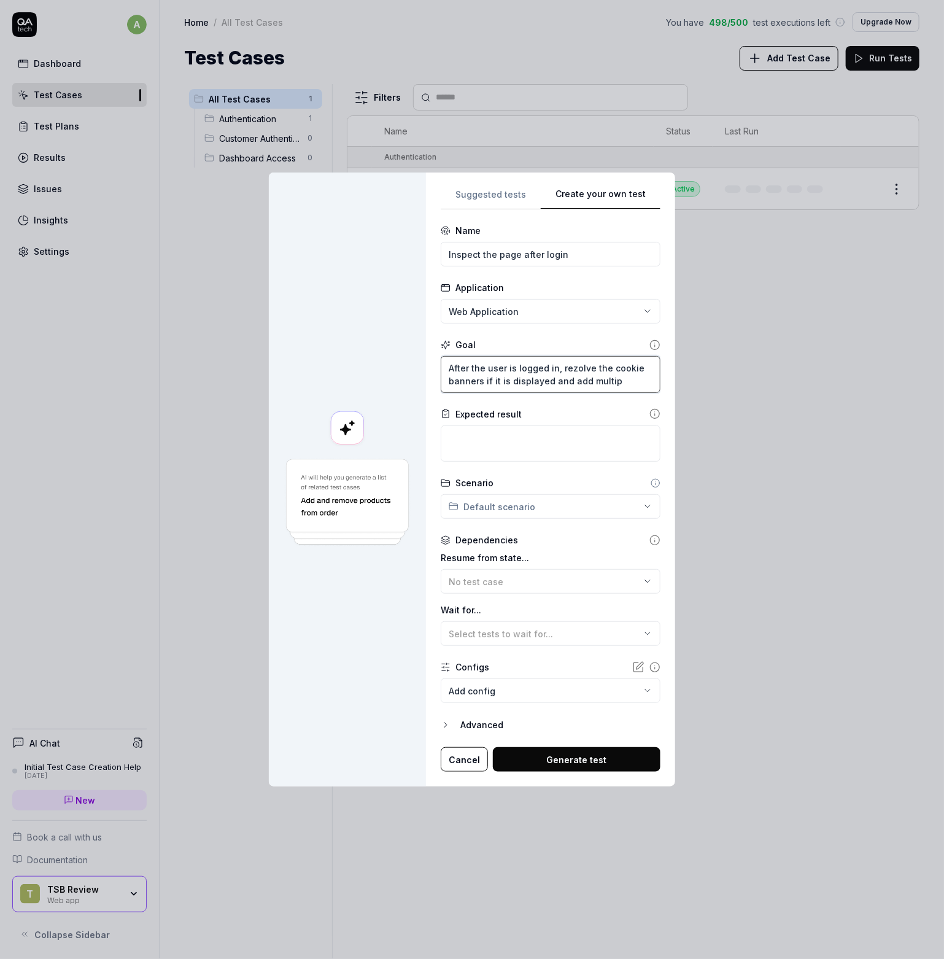
type textarea "*"
type textarea "After the user is logged in, rezolve the cookie banners if it is displayed and …"
type textarea "*"
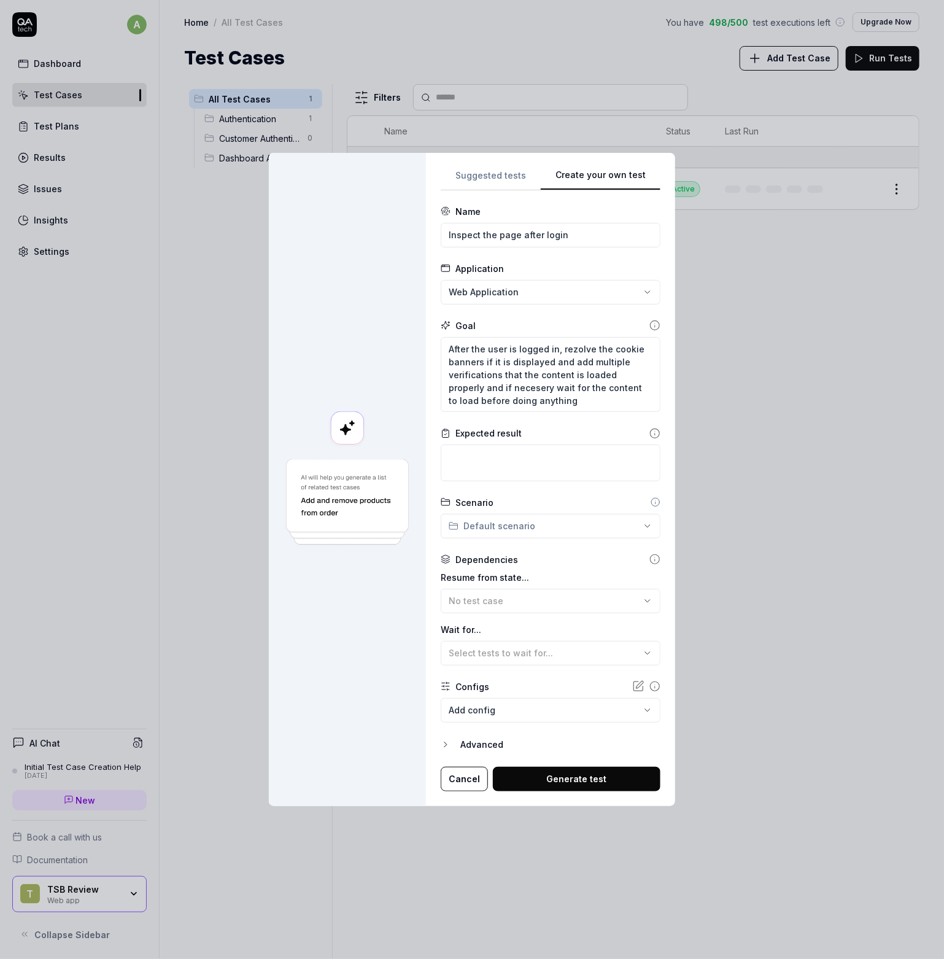
click at [649, 431] on icon at bounding box center [654, 433] width 11 height 11
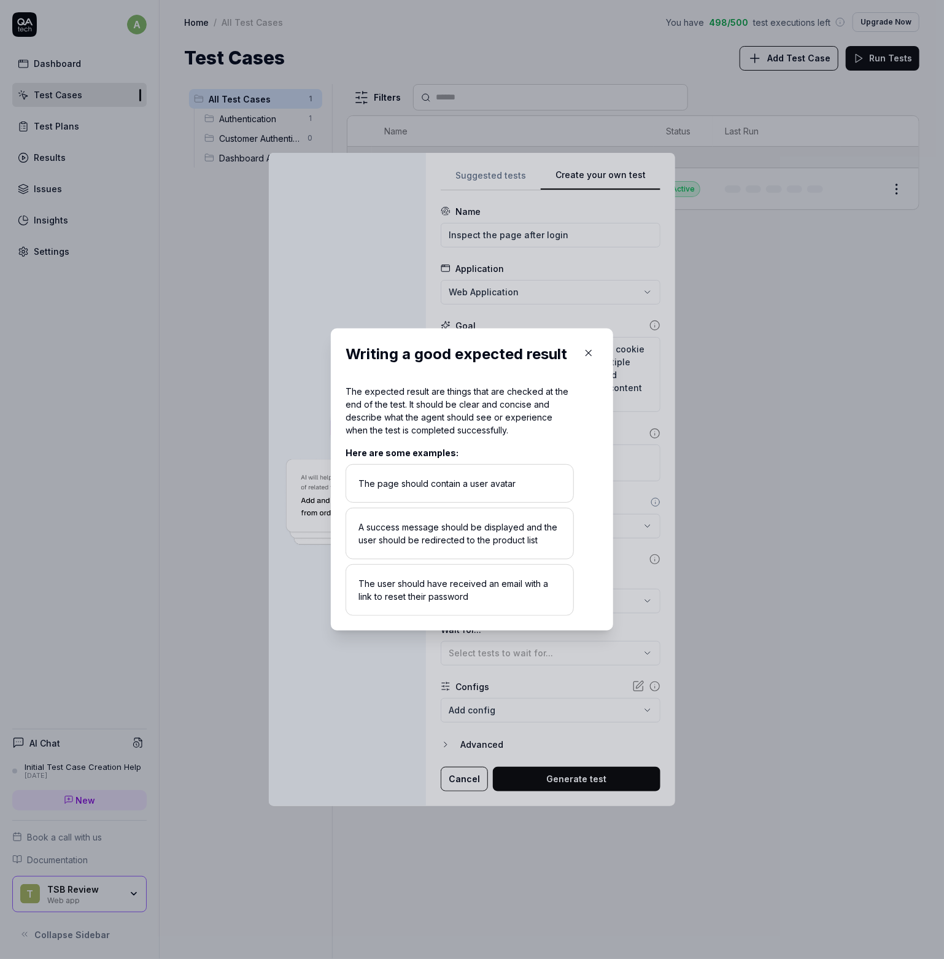
click at [583, 354] on icon "button" at bounding box center [588, 352] width 11 height 11
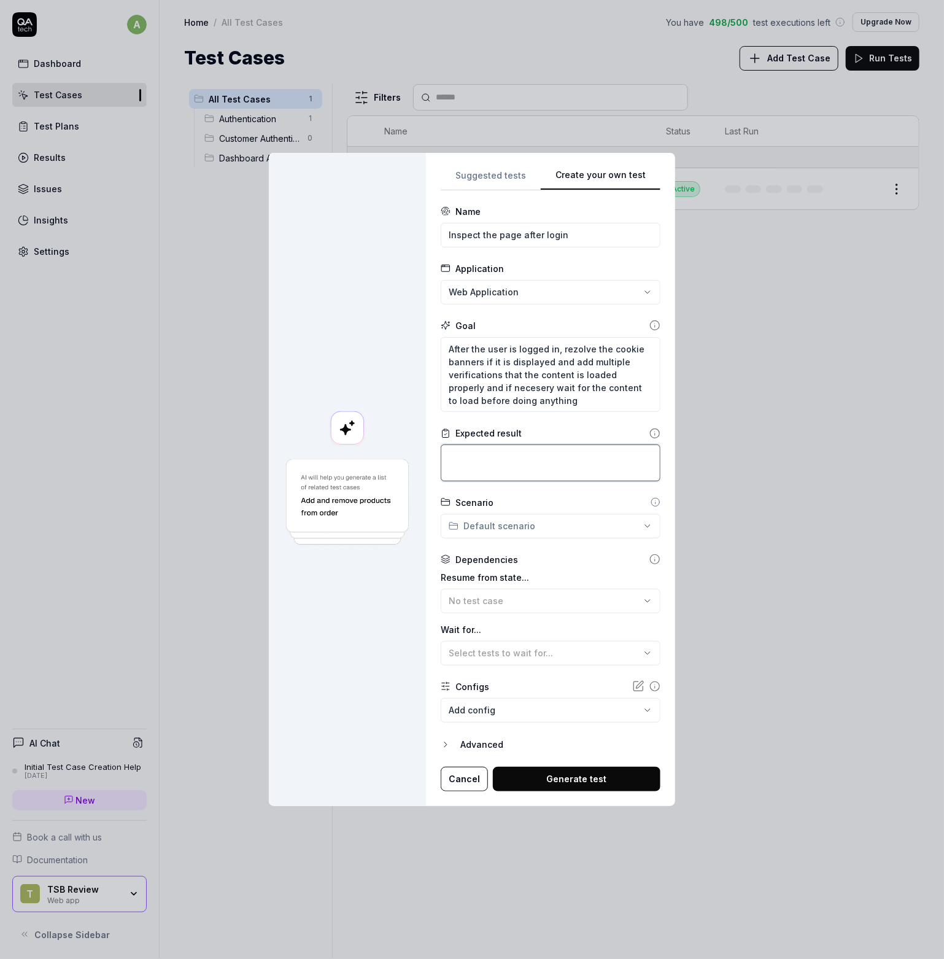
click at [496, 458] on textarea at bounding box center [551, 462] width 220 height 37
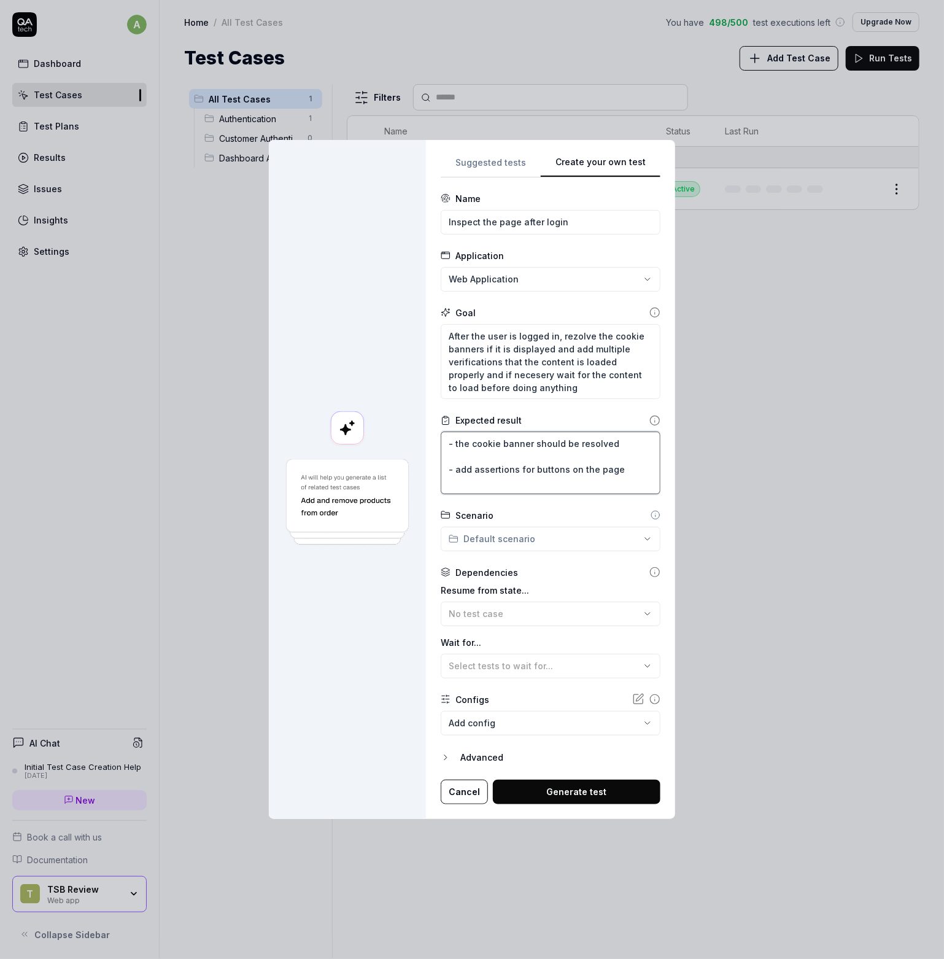
paste textarea "- wait for all the content to load"
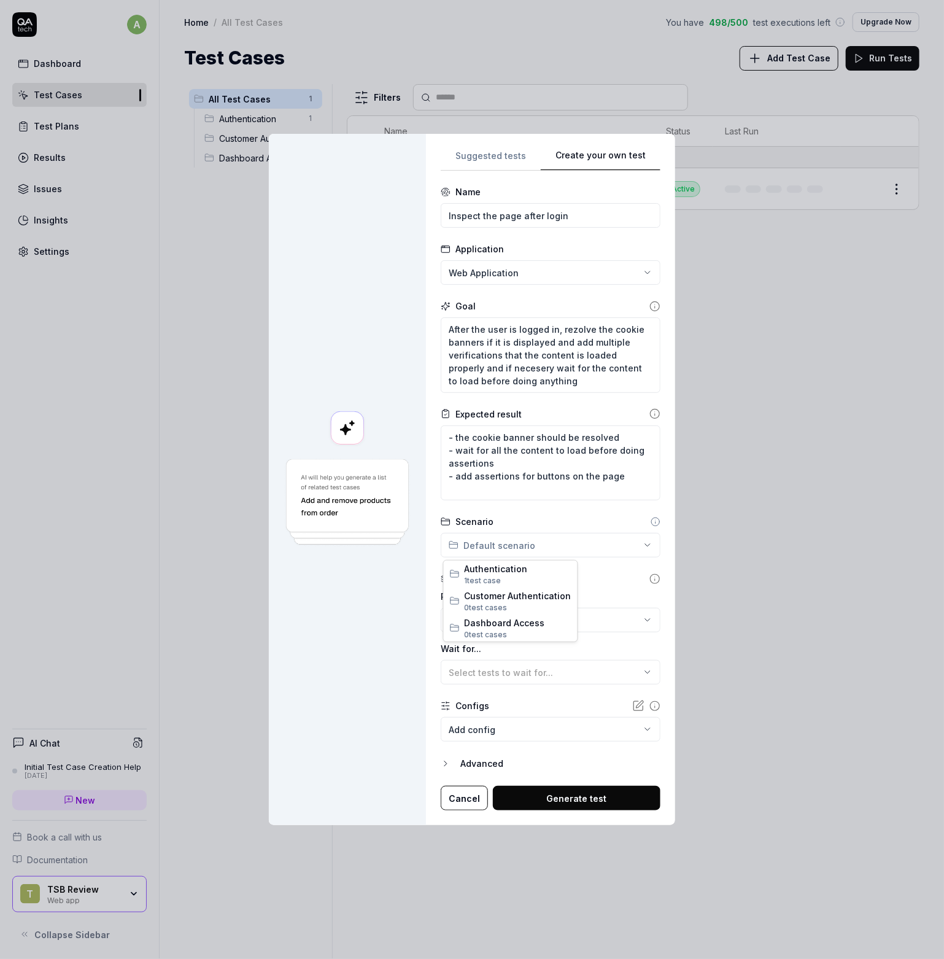
click at [545, 545] on div "**********" at bounding box center [472, 479] width 944 height 959
click at [550, 544] on div "**********" at bounding box center [472, 479] width 944 height 959
click at [434, 601] on div "**********" at bounding box center [550, 480] width 249 height 692
click at [500, 625] on div "No test case" at bounding box center [545, 620] width 192 height 13
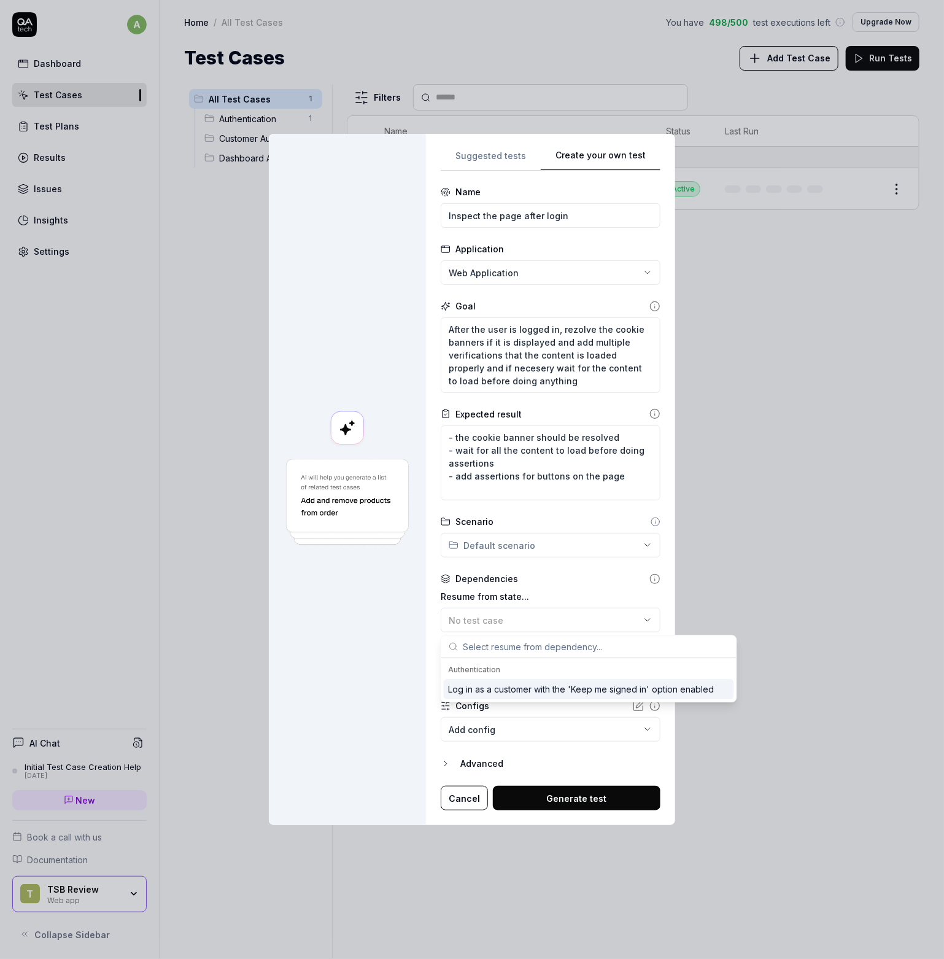
click at [491, 690] on div "Log in as a customer with the 'Keep me signed in' option enabled" at bounding box center [582, 689] width 266 height 13
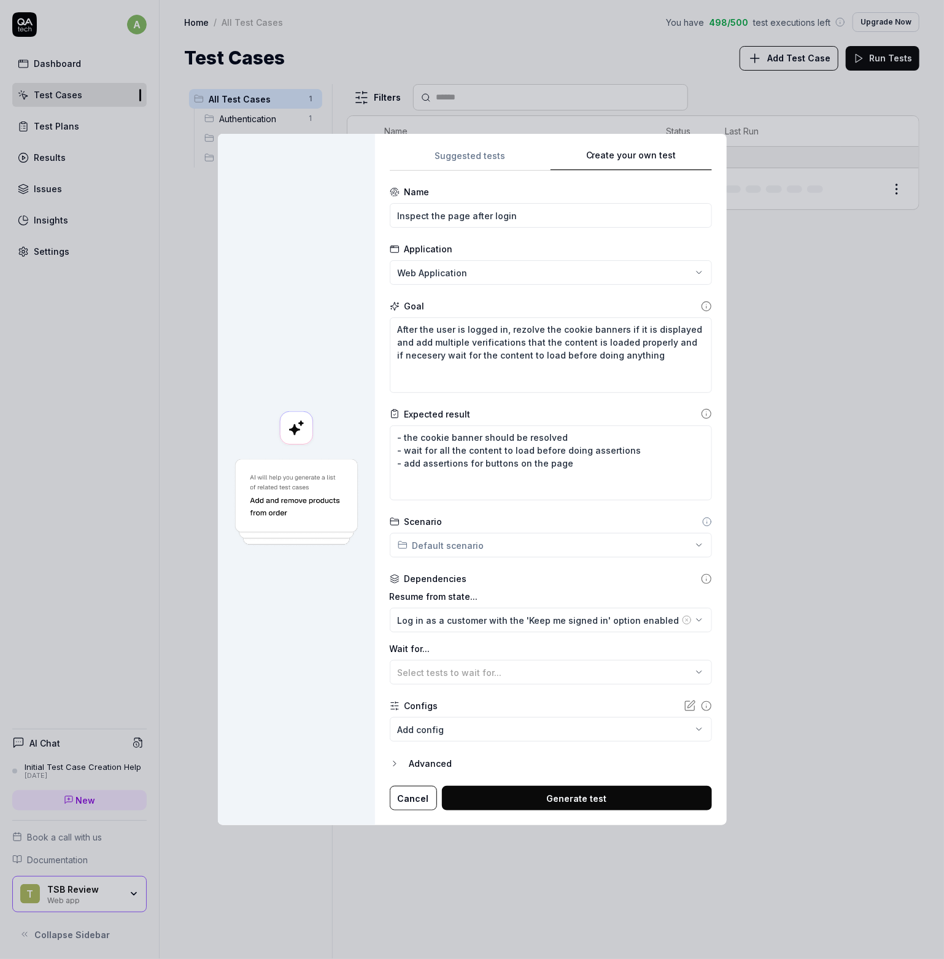
click at [385, 595] on div "**********" at bounding box center [551, 480] width 352 height 692
click at [464, 669] on span "Select tests to wait for..." at bounding box center [450, 672] width 104 height 10
click at [465, 668] on span "Select tests to wait for..." at bounding box center [450, 672] width 104 height 10
click at [464, 728] on body "a Dashboard Test Cases Test Plans Results Issues Insights Settings AI Chat Init…" at bounding box center [472, 479] width 944 height 959
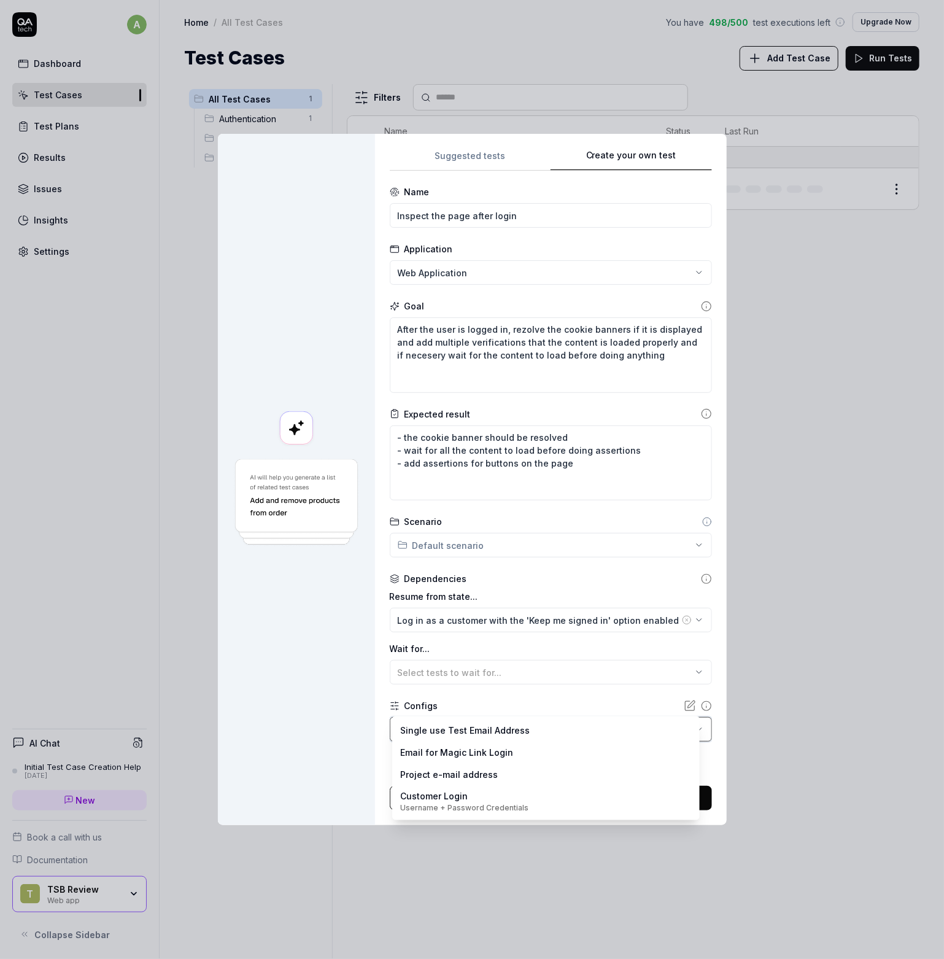
click at [374, 679] on div "**********" at bounding box center [472, 479] width 944 height 959
click at [449, 733] on body "a Dashboard Test Cases Test Plans Results Issues Insights Settings AI Chat Init…" at bounding box center [472, 479] width 944 height 959
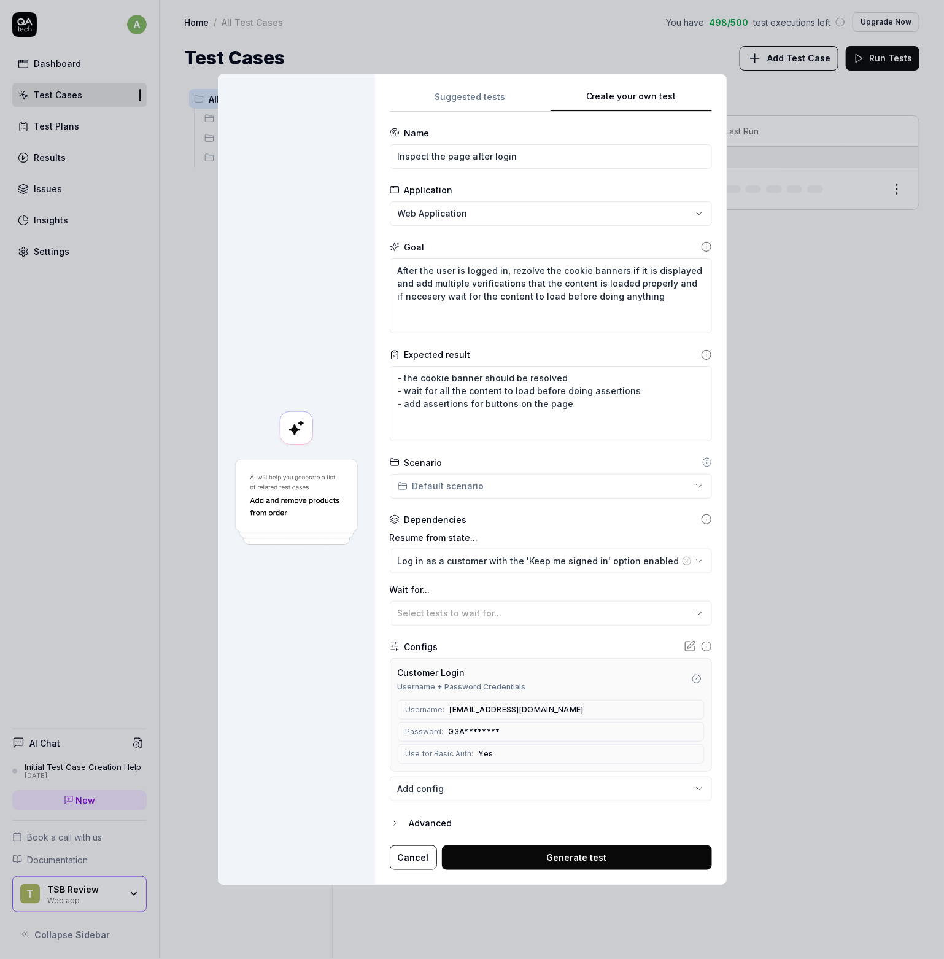
click at [378, 733] on div "**********" at bounding box center [551, 479] width 352 height 810
click at [532, 857] on button "Generate test" at bounding box center [577, 857] width 270 height 25
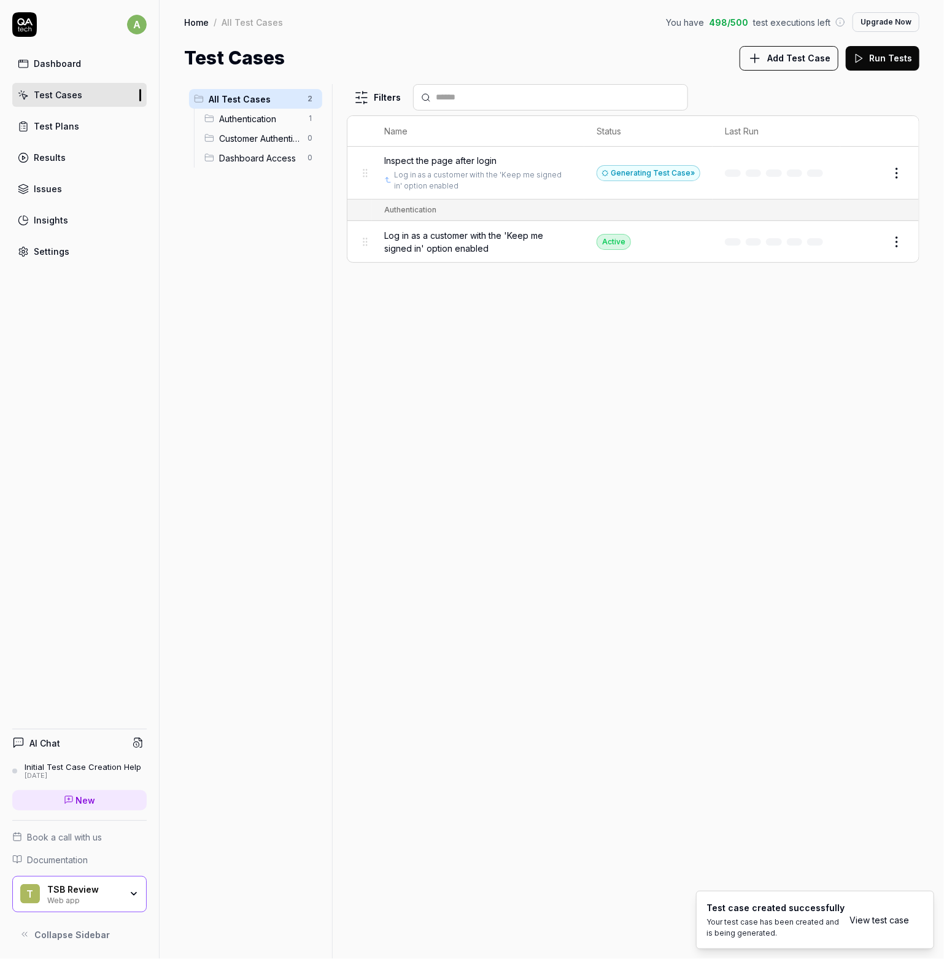
click at [876, 926] on link "View test case" at bounding box center [879, 919] width 60 height 13
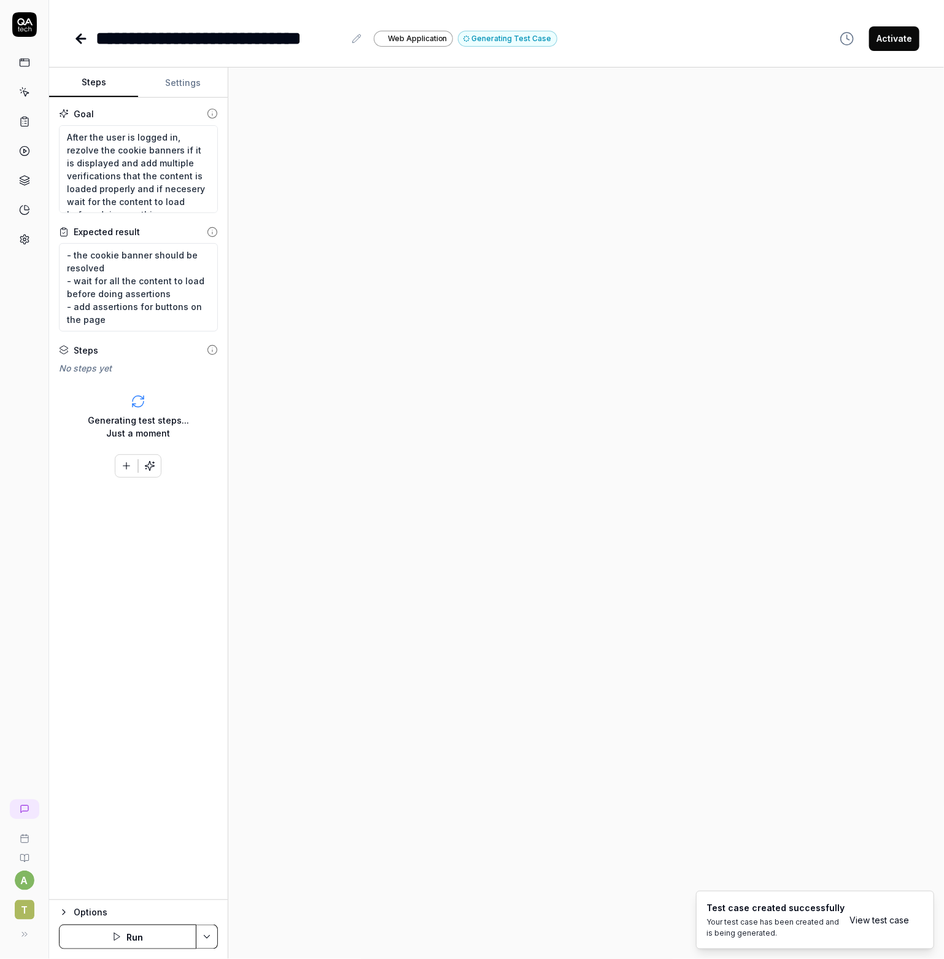
scroll to position [12, 0]
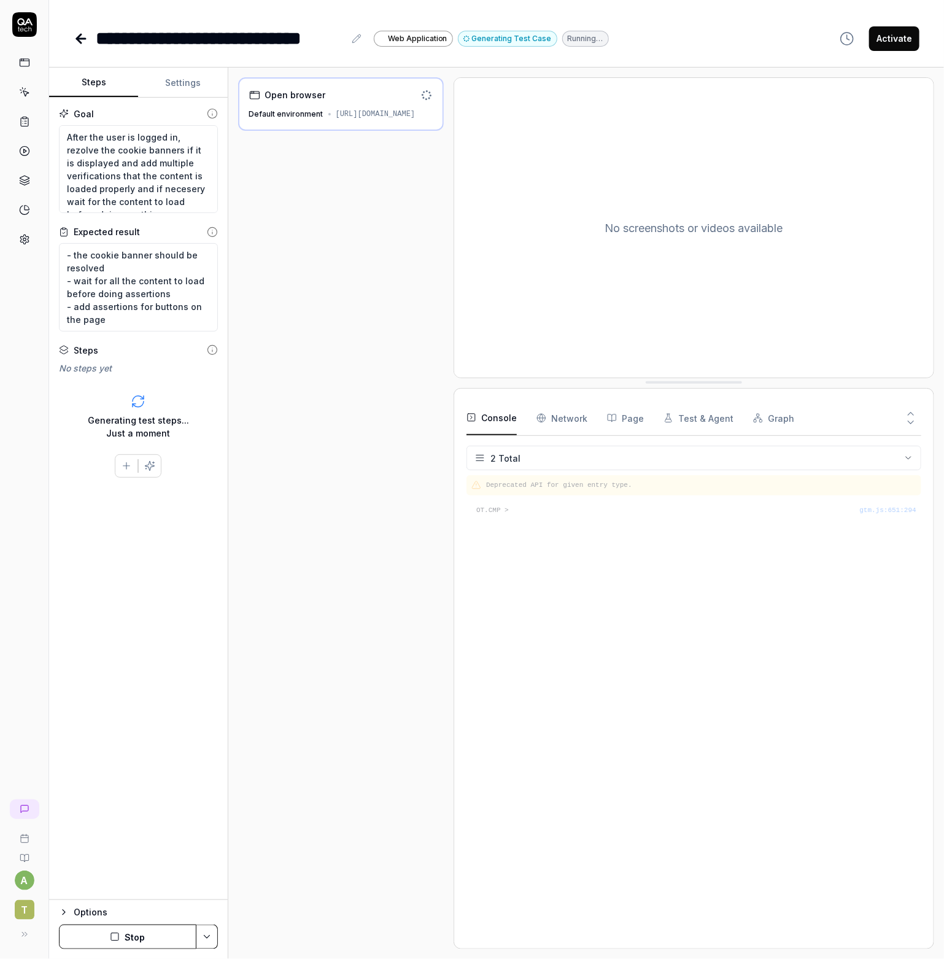
click at [328, 107] on div "Open browser Default environment [URL][DOMAIN_NAME]" at bounding box center [341, 103] width 206 height 53
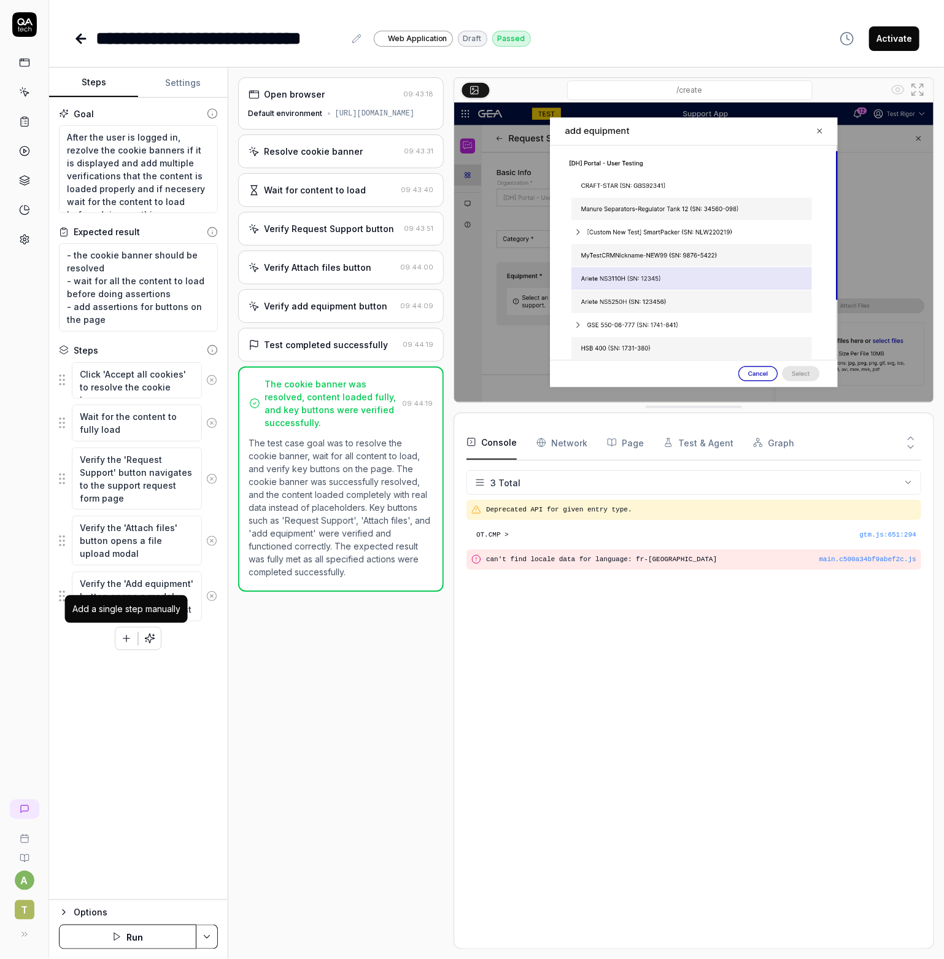
click at [123, 636] on icon "button" at bounding box center [126, 638] width 11 height 11
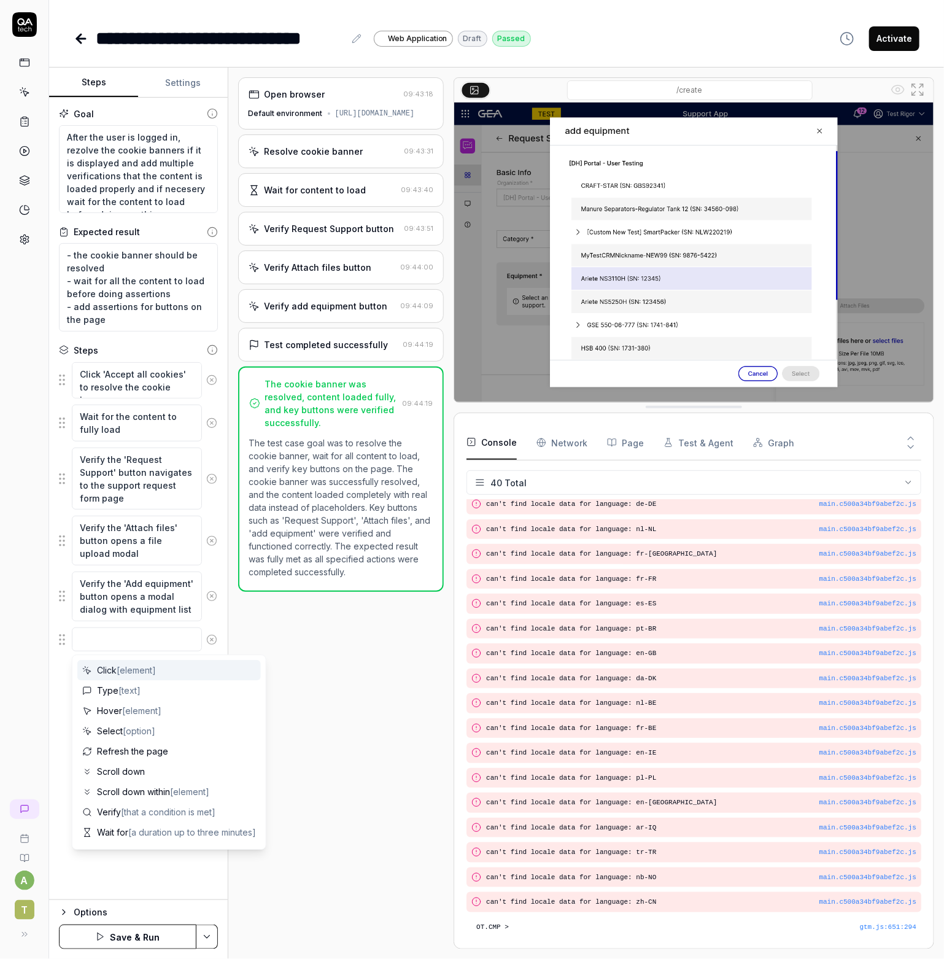
click at [155, 675] on span "[element]" at bounding box center [136, 670] width 39 height 10
type textarea "*"
type textarea "Click"
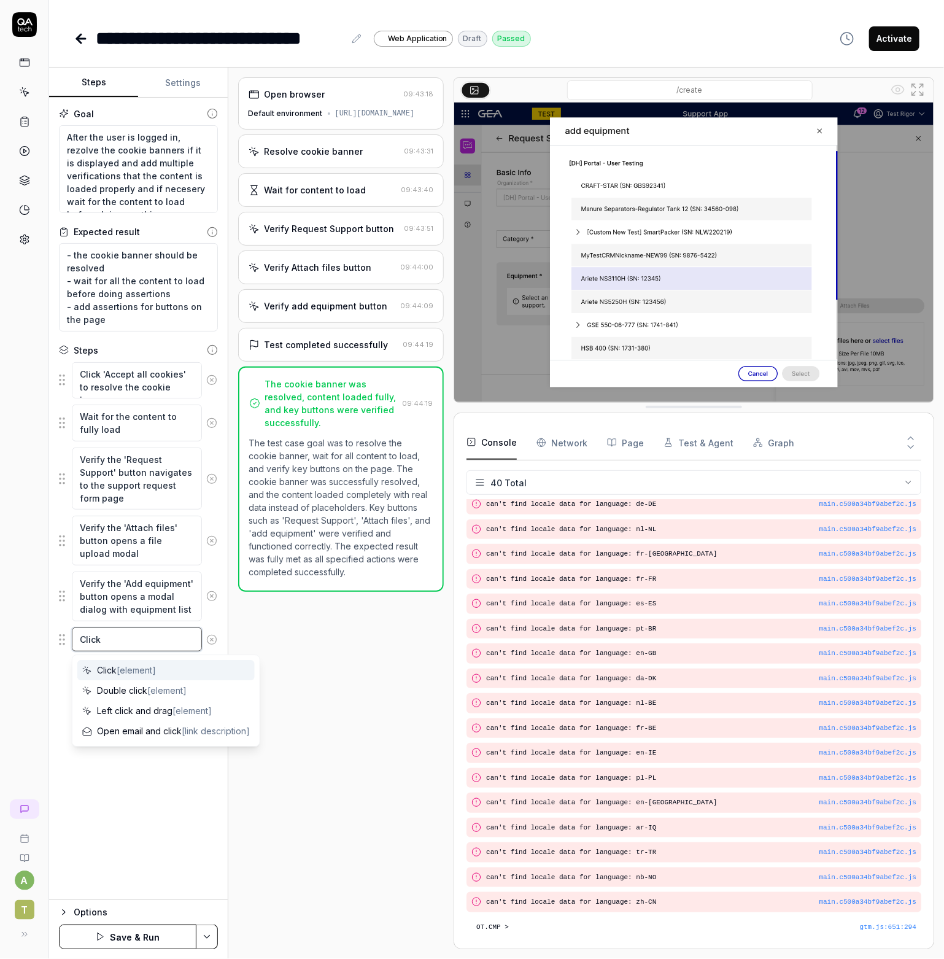
click at [145, 639] on textarea "Click" at bounding box center [137, 639] width 130 height 24
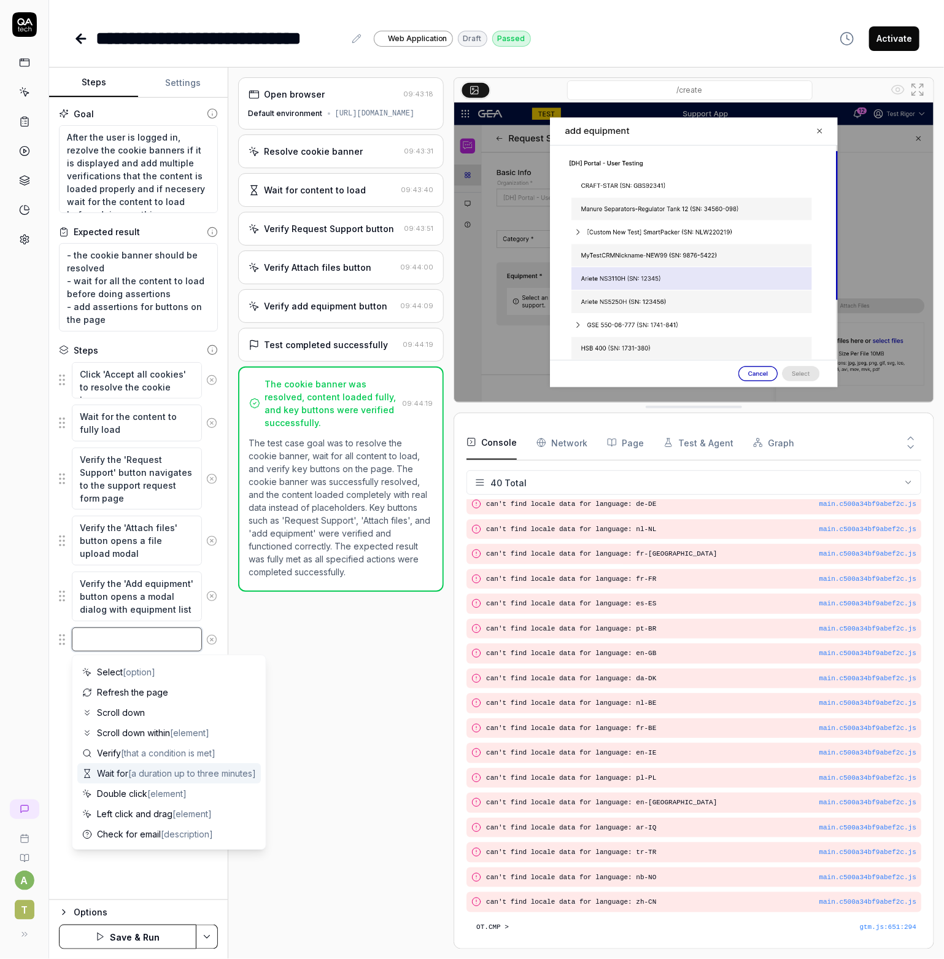
scroll to position [120, 0]
click at [39, 679] on div "a T" at bounding box center [24, 479] width 49 height 959
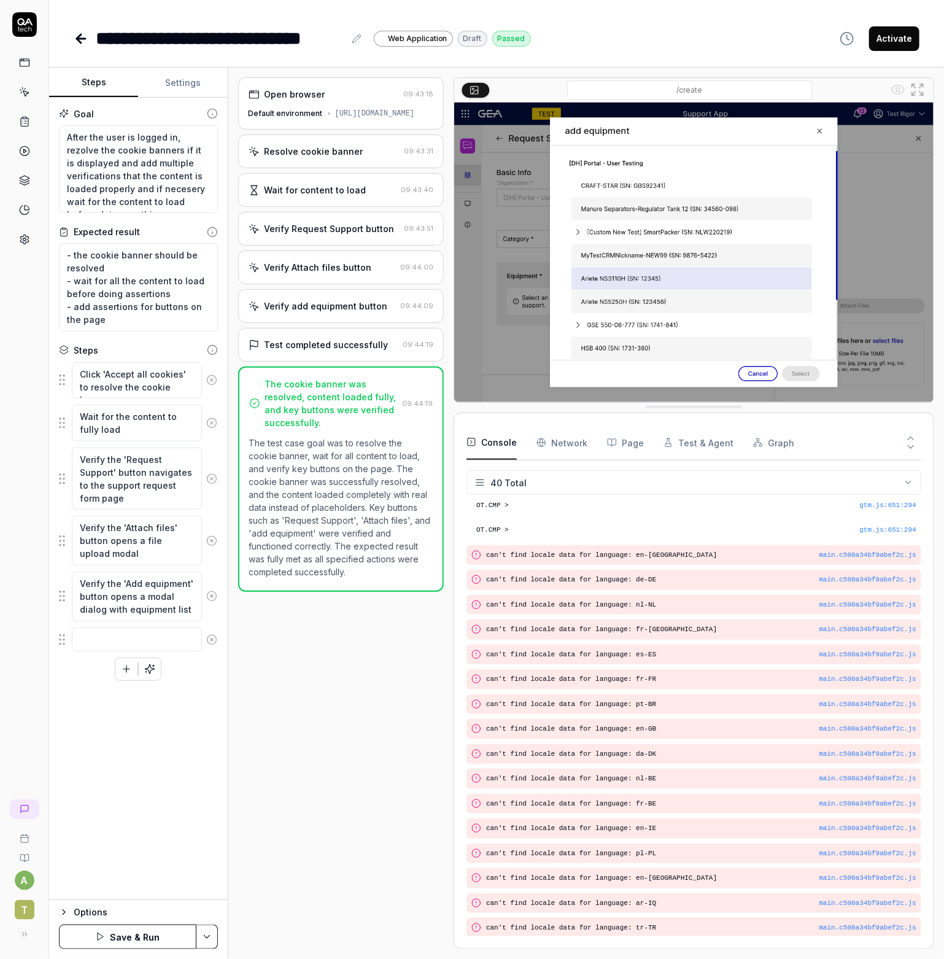
scroll to position [0, 0]
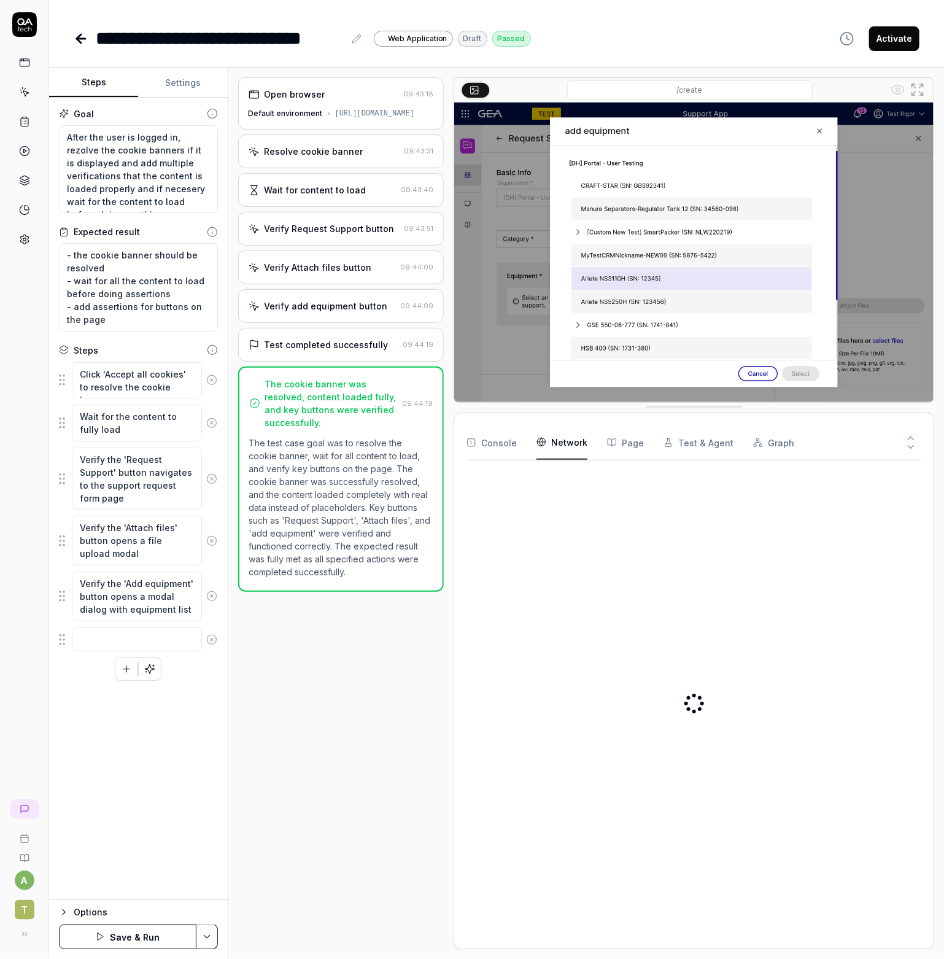
click at [564, 438] on Requests "Network" at bounding box center [561, 442] width 51 height 34
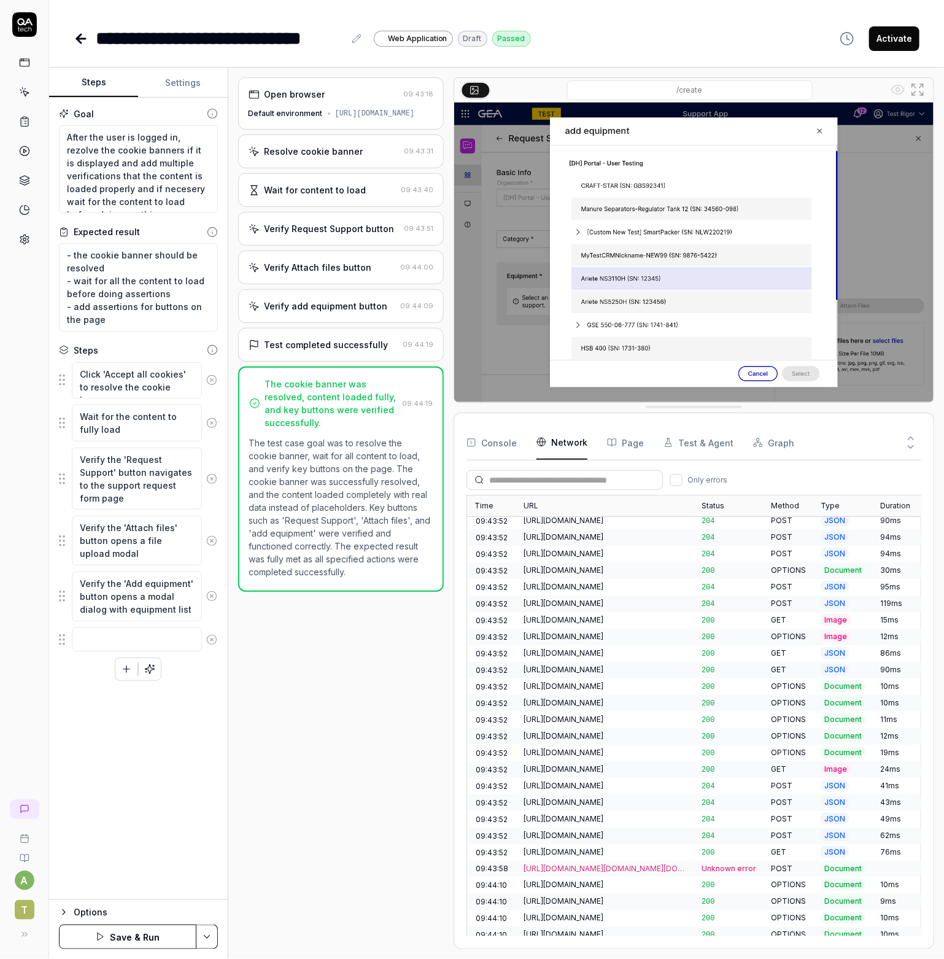
scroll to position [4926, 0]
click at [83, 39] on icon at bounding box center [81, 38] width 15 height 15
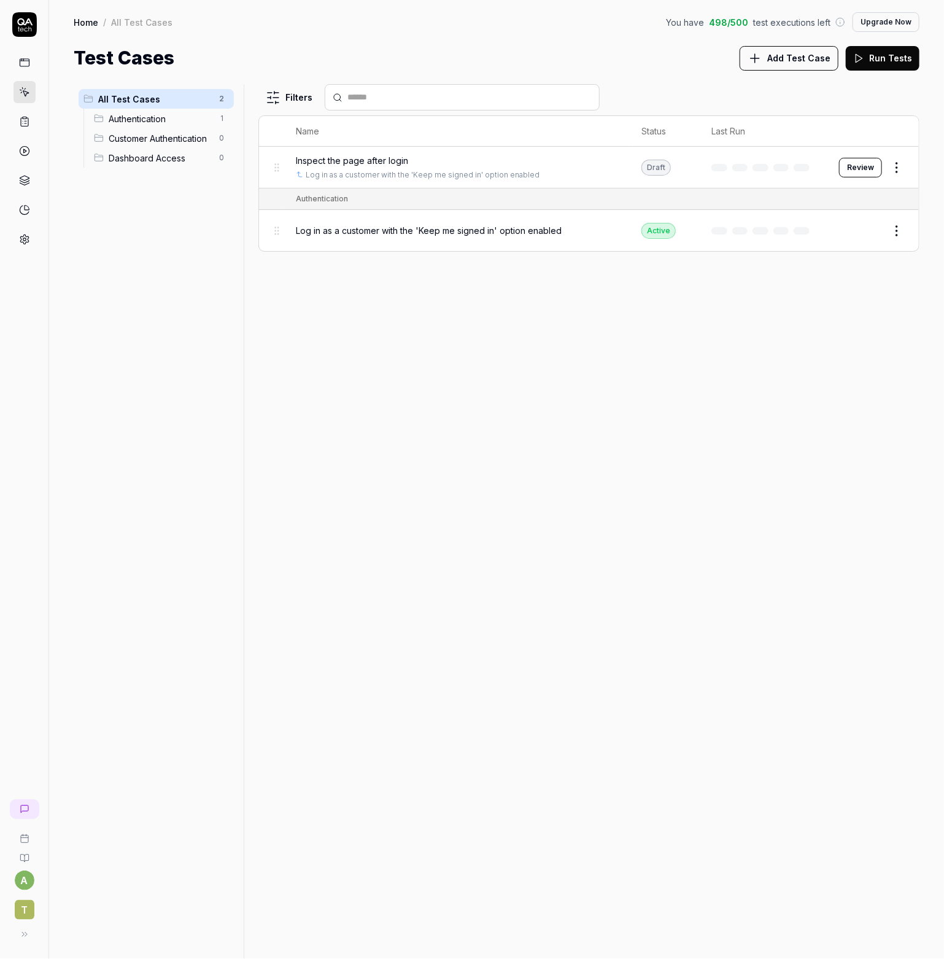
click at [494, 167] on div "Inspect the page after login Log in as a customer with the 'Keep me signed in' …" at bounding box center [456, 167] width 321 height 26
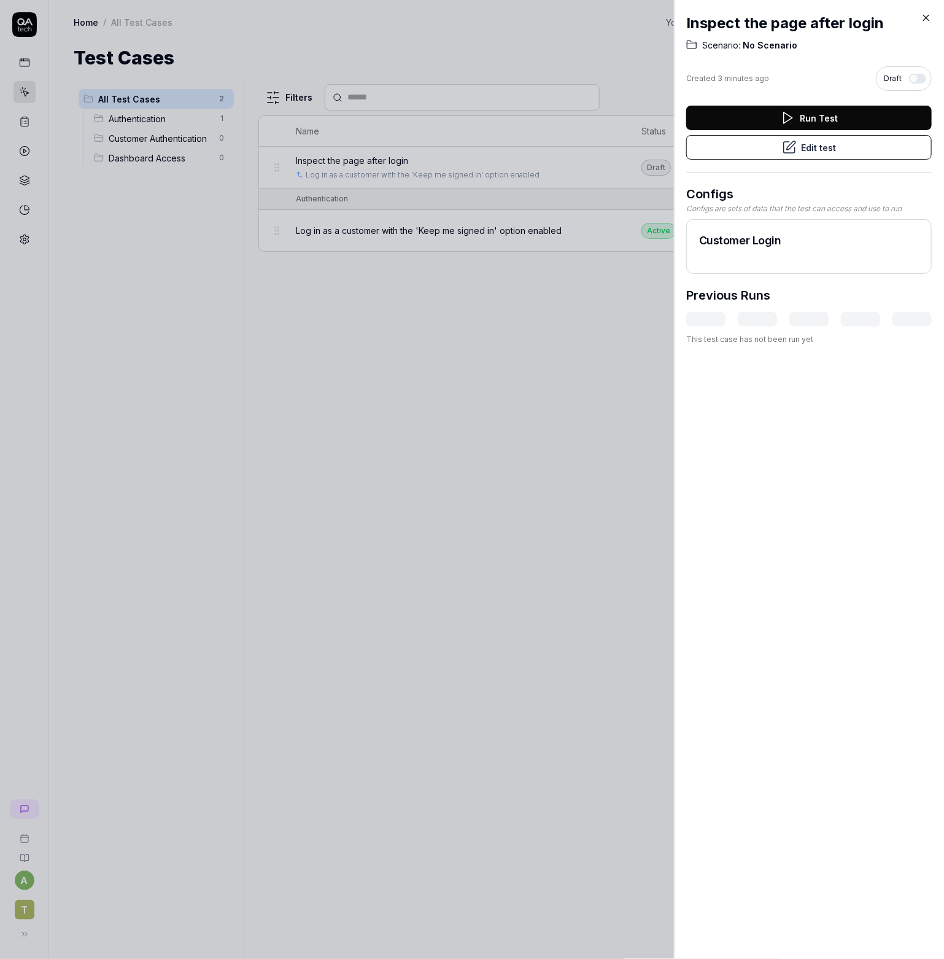
click at [563, 396] on div at bounding box center [472, 479] width 944 height 959
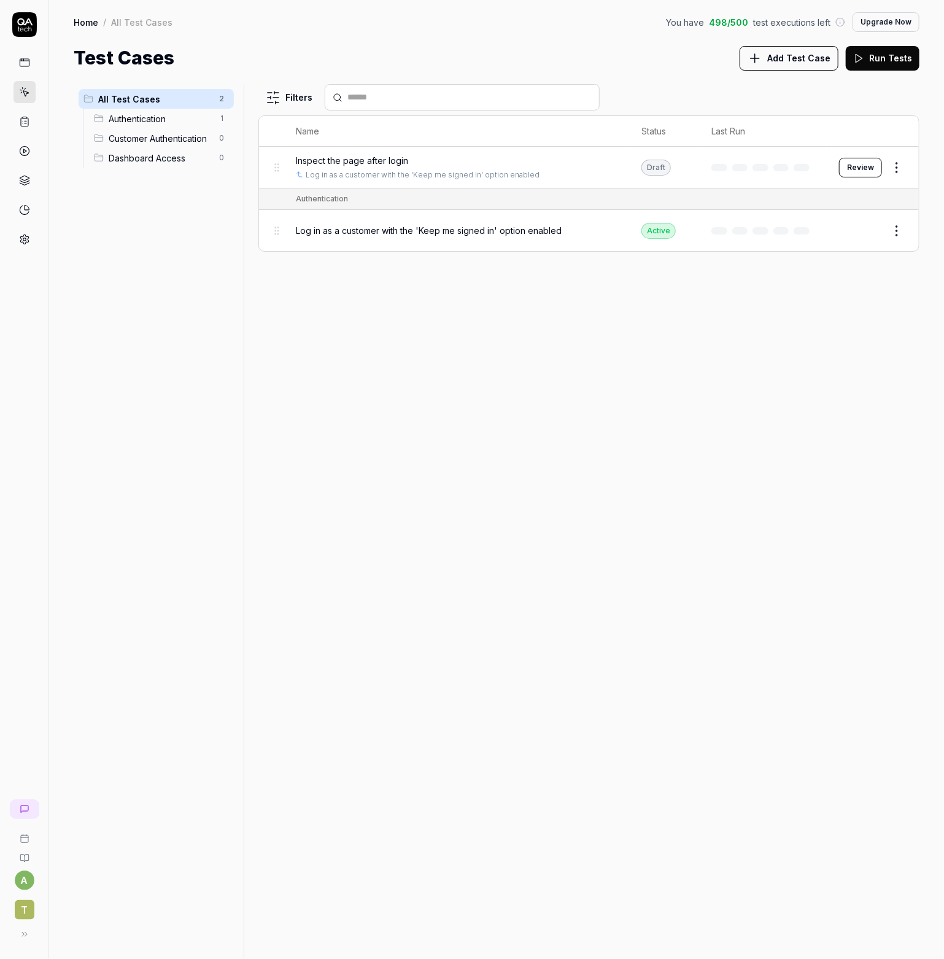
click at [408, 161] on div "Inspect the page after login" at bounding box center [456, 160] width 321 height 13
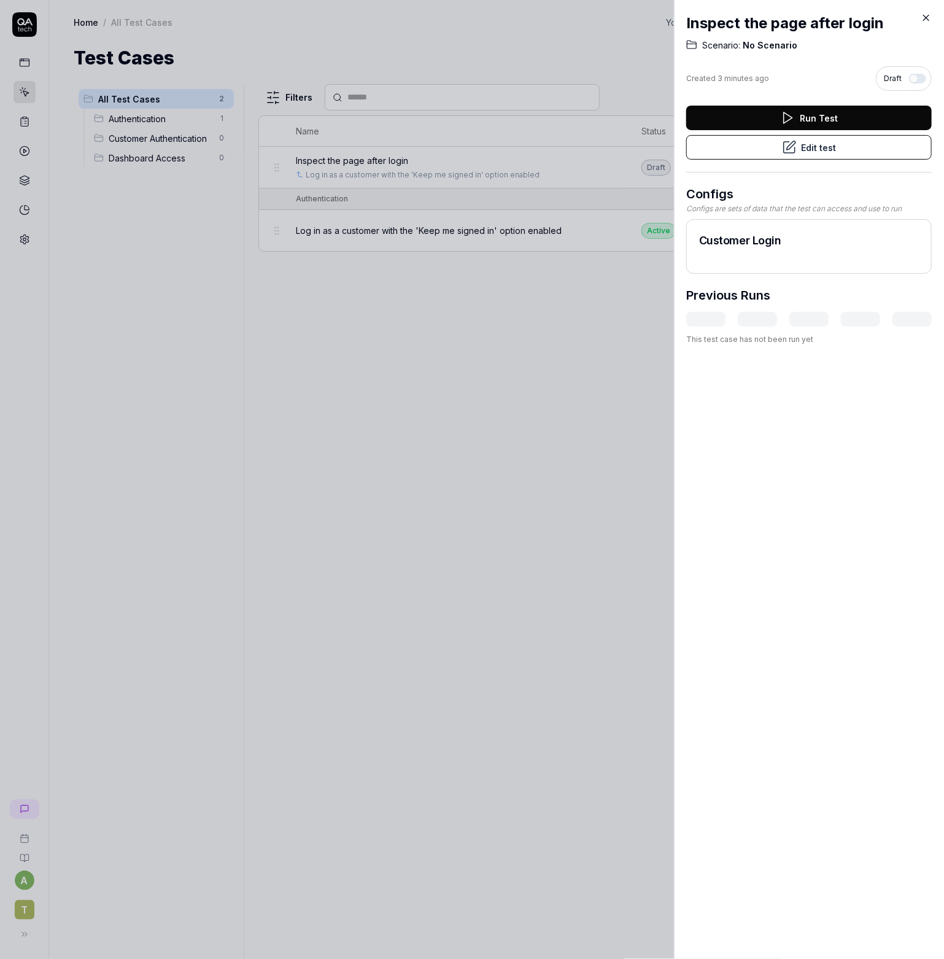
click at [805, 145] on button "Edit test" at bounding box center [809, 147] width 246 height 25
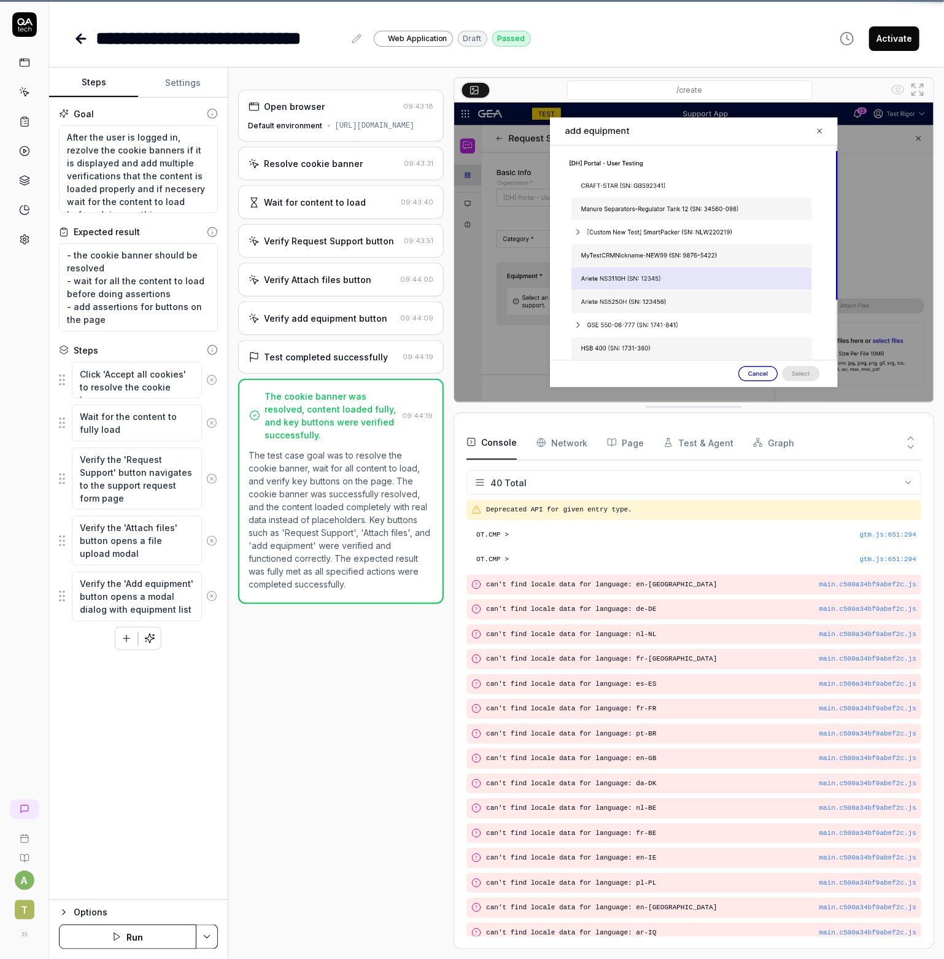
scroll to position [552, 0]
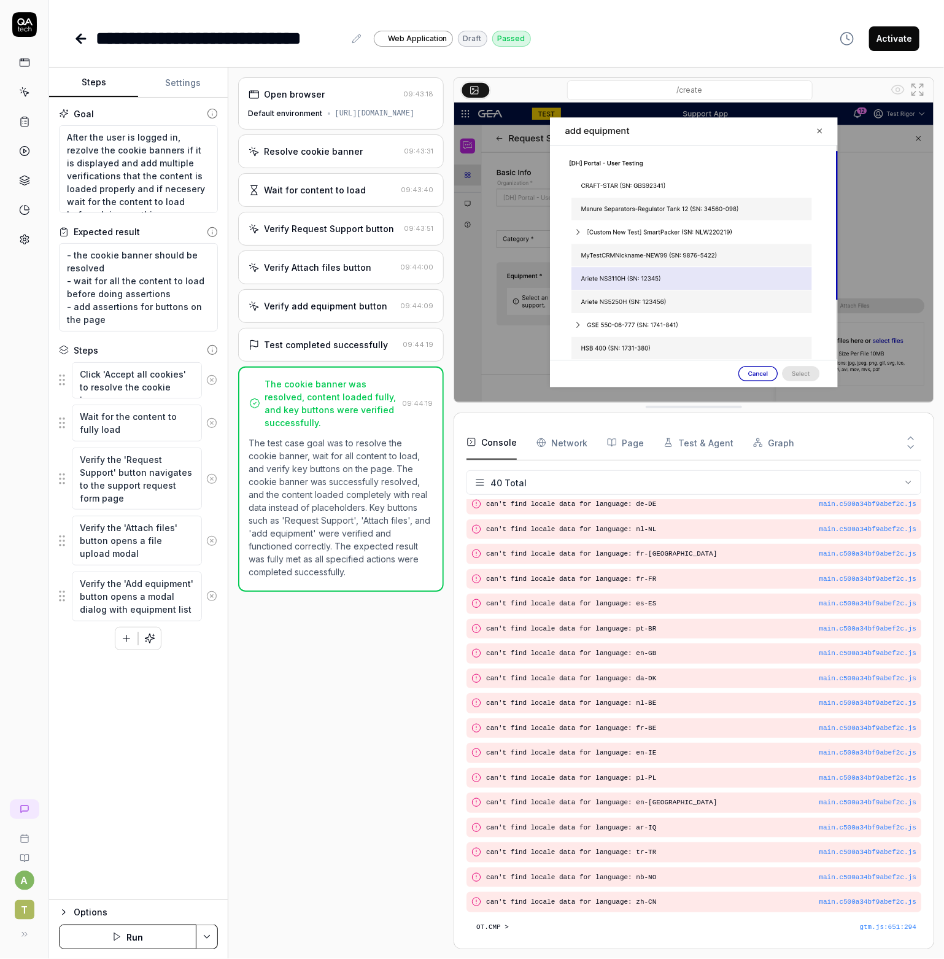
click at [894, 29] on button "Activate" at bounding box center [894, 38] width 50 height 25
click at [81, 39] on icon at bounding box center [81, 39] width 9 height 0
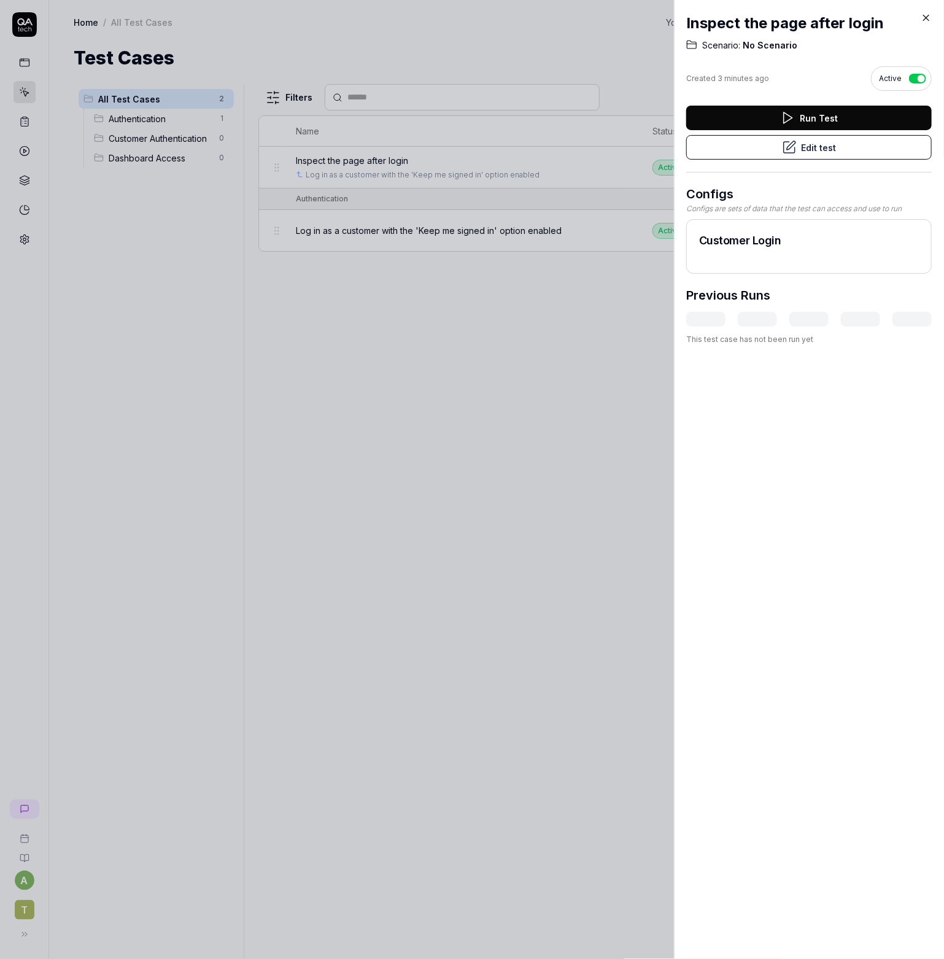
click at [430, 360] on div at bounding box center [472, 479] width 944 height 959
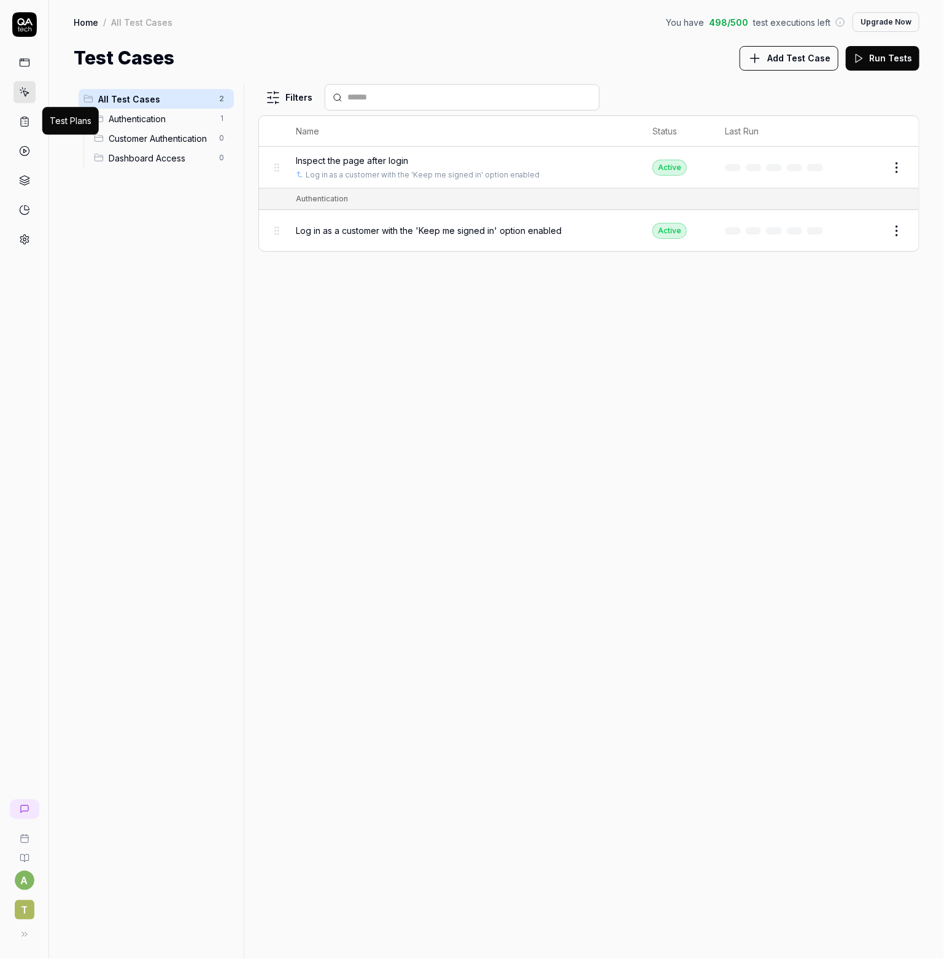
click at [25, 126] on icon at bounding box center [24, 121] width 11 height 11
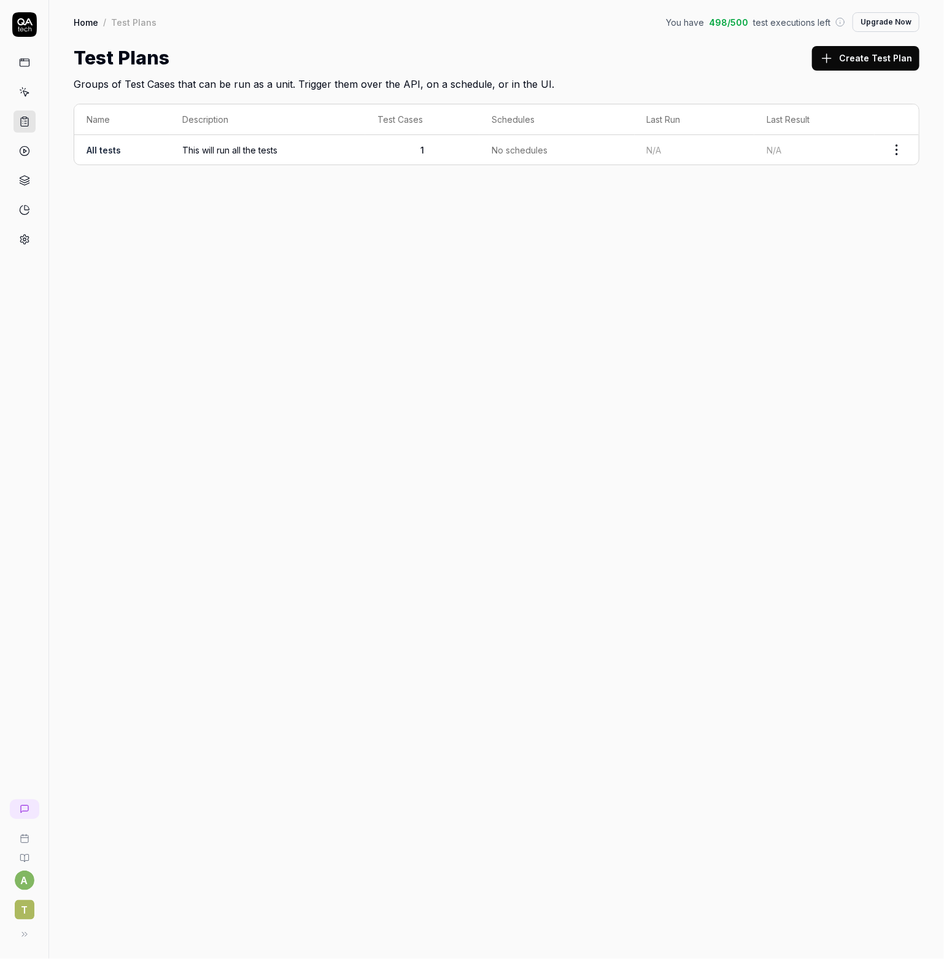
click at [206, 150] on span "This will run all the tests" at bounding box center [267, 150] width 171 height 13
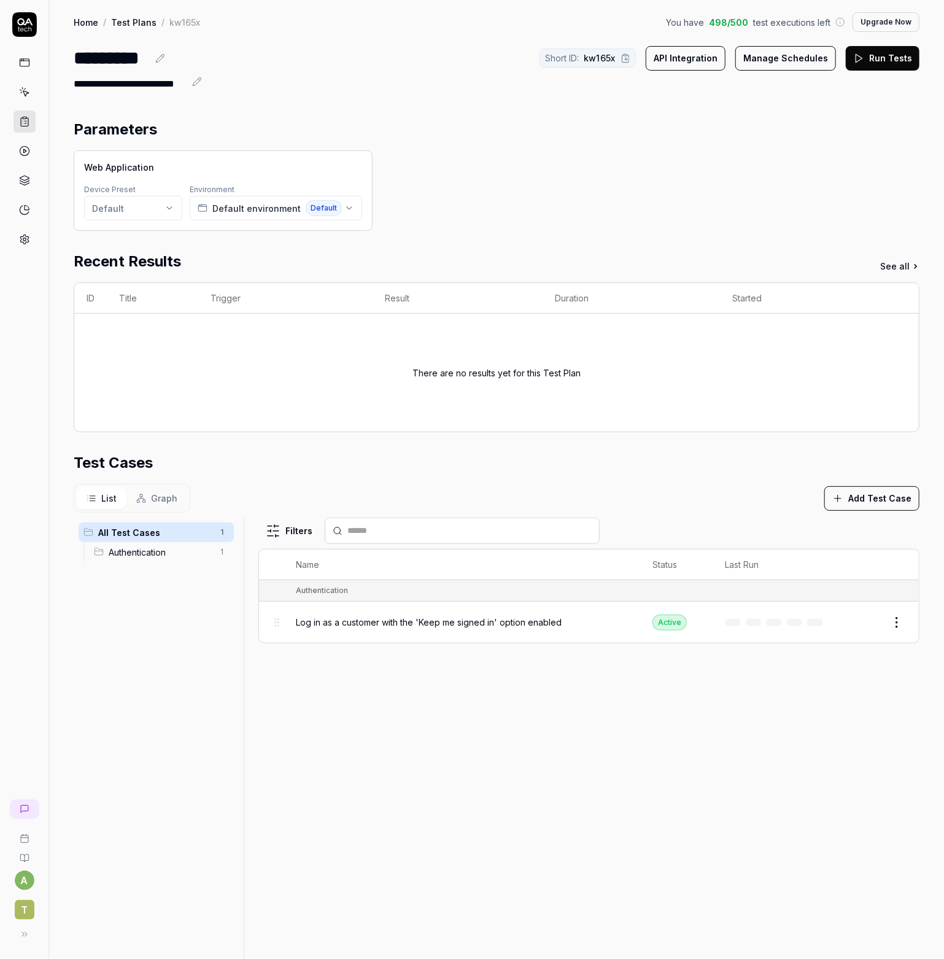
click at [876, 496] on button "Add Test Case" at bounding box center [871, 498] width 95 height 25
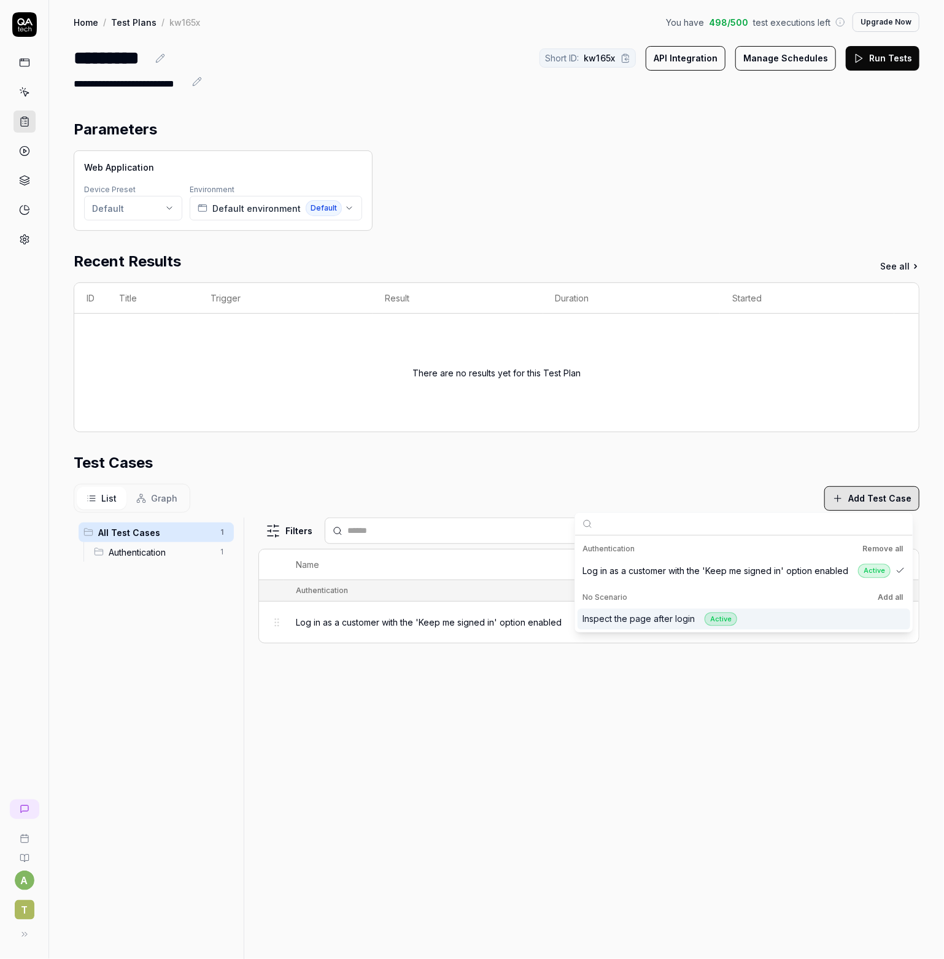
click at [781, 613] on div "Inspect the page after login Active" at bounding box center [744, 618] width 333 height 21
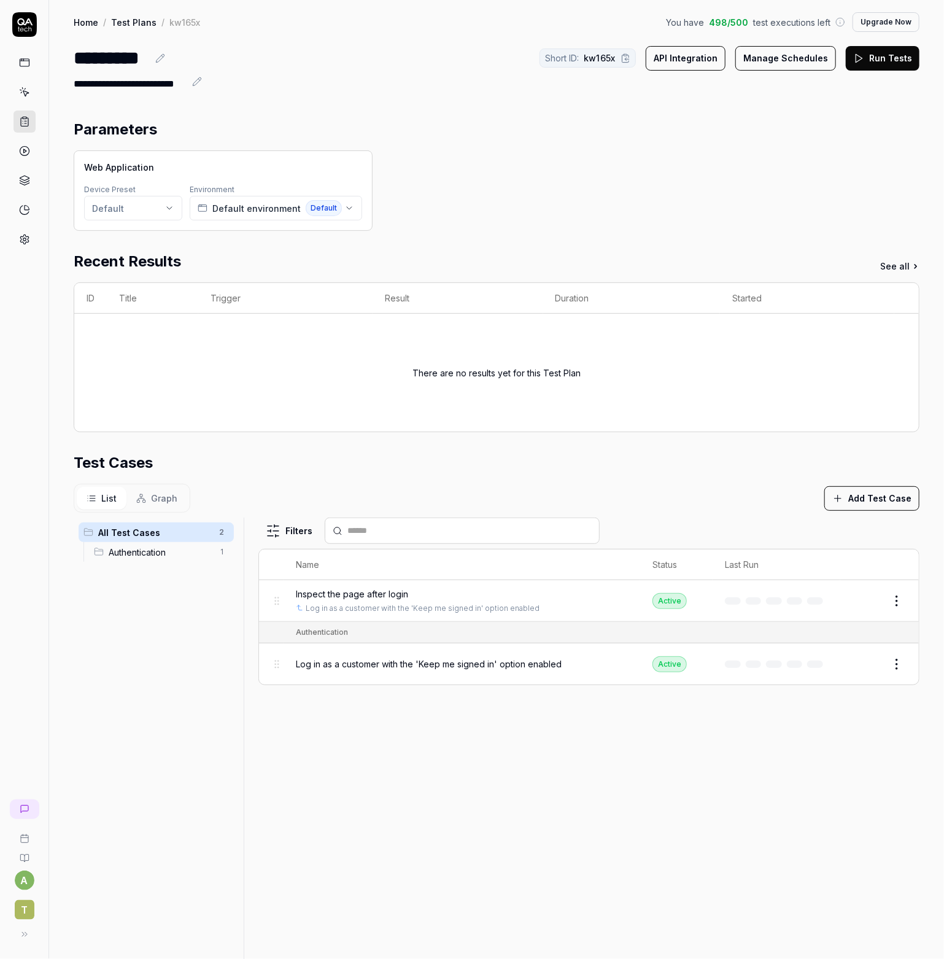
click at [651, 691] on div "Filters Name Status Last Run Inspect the page after login Log in as a customer …" at bounding box center [588, 873] width 661 height 713
click at [344, 209] on icon "button" at bounding box center [349, 208] width 10 height 10
click at [161, 209] on html "**********" at bounding box center [472, 479] width 944 height 959
click at [149, 242] on span "[DOMAIN_NAME] default device preset" at bounding box center [179, 243] width 143 height 11
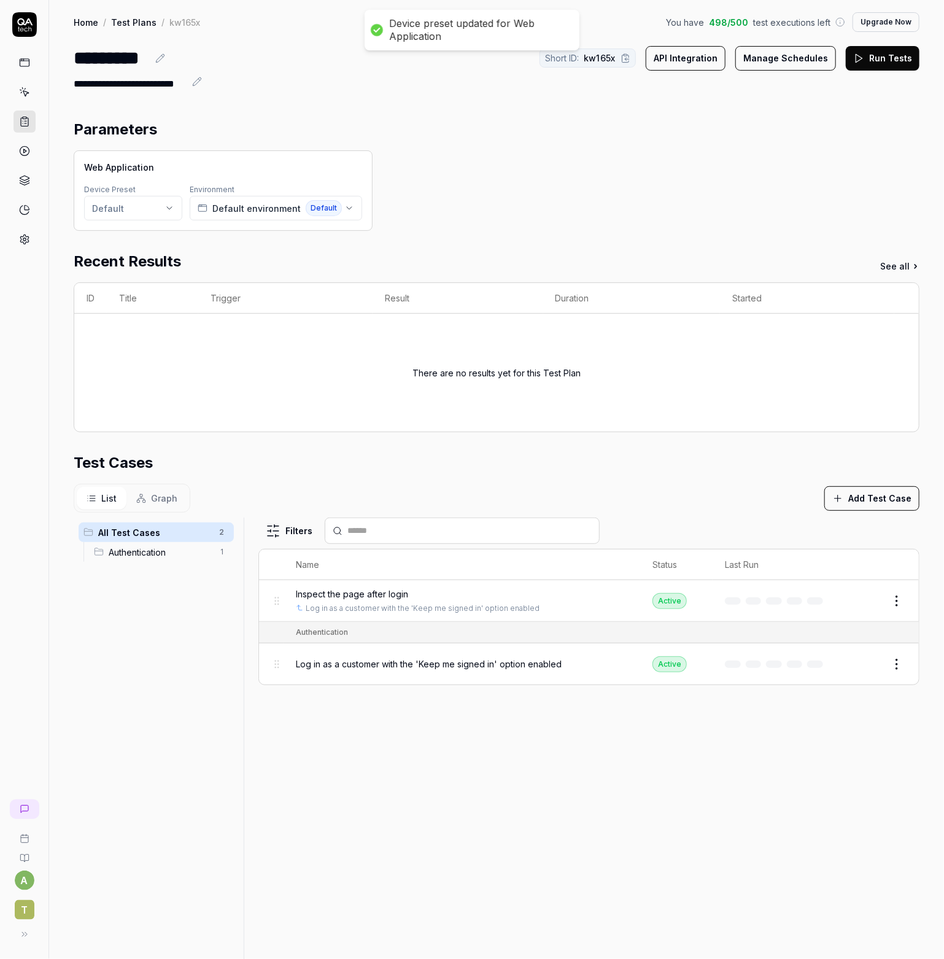
click at [406, 185] on div "Web Application Device Preset Default Environment Default environment Default" at bounding box center [497, 190] width 846 height 80
click at [18, 60] on link at bounding box center [25, 63] width 22 height 22
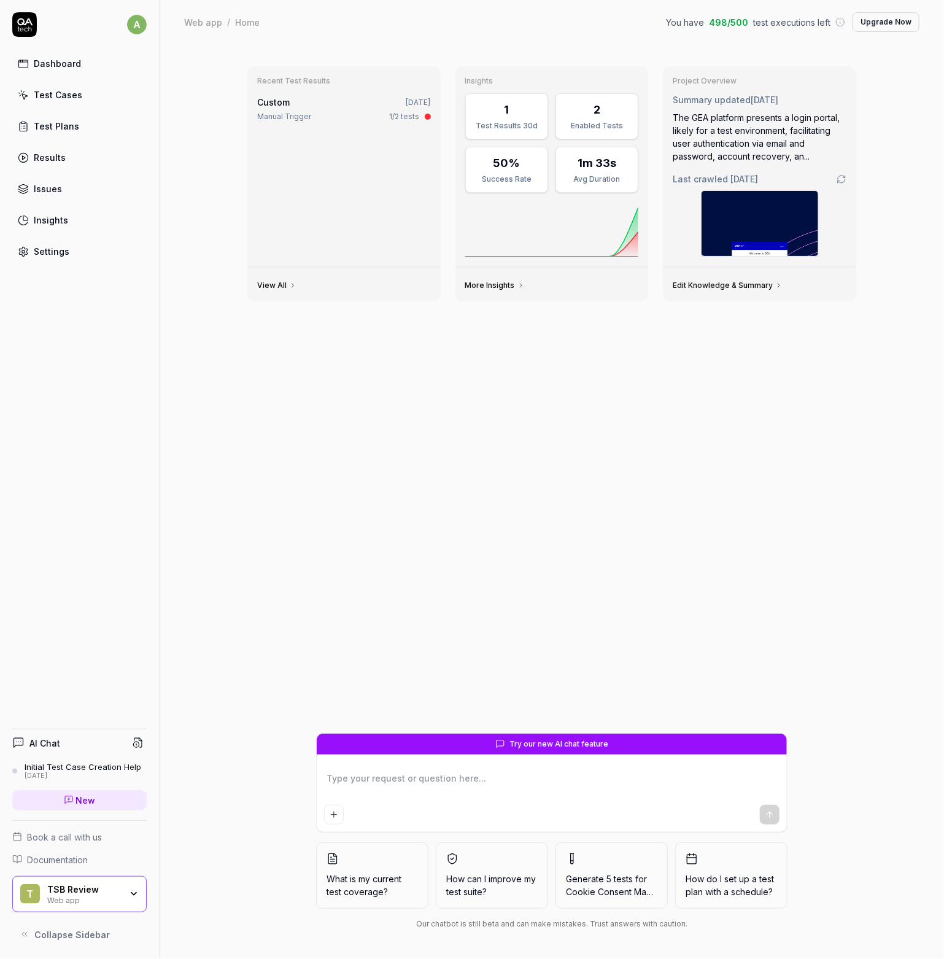
click at [51, 69] on div "Dashboard" at bounding box center [57, 63] width 47 height 13
click at [55, 154] on div "Results" at bounding box center [50, 157] width 32 height 13
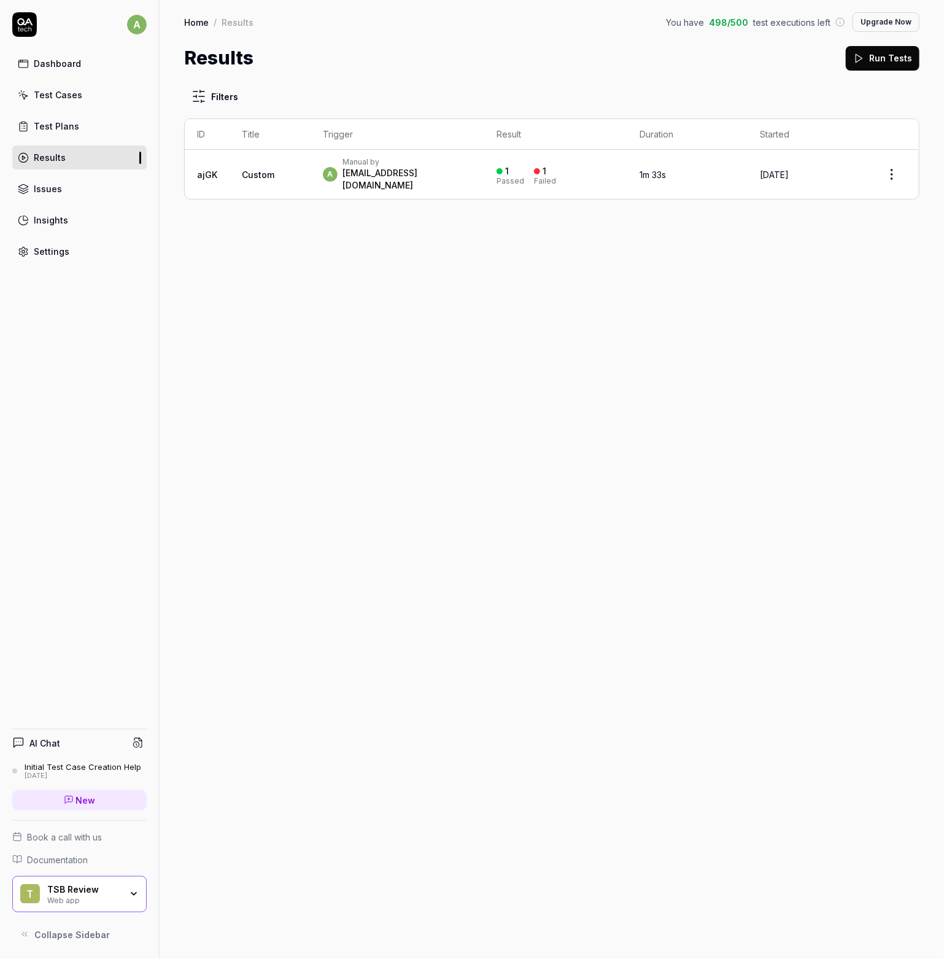
click at [46, 58] on div "Dashboard" at bounding box center [57, 63] width 47 height 13
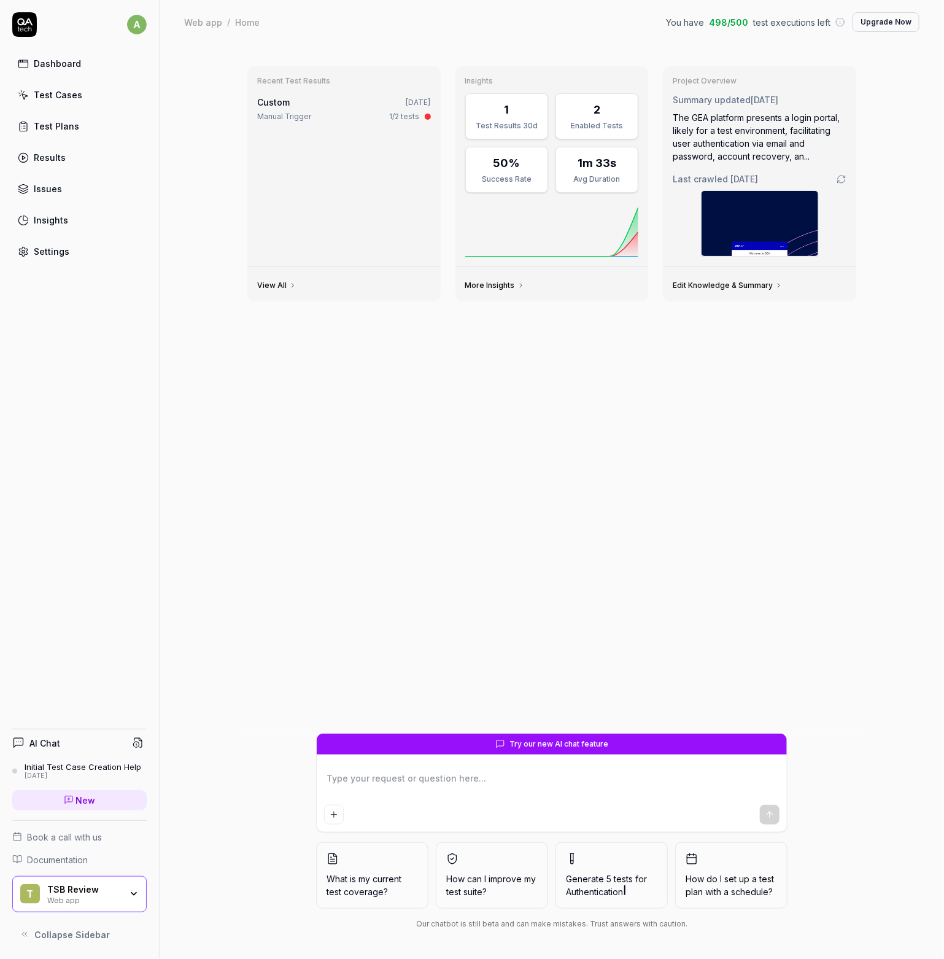
click at [130, 891] on icon "button" at bounding box center [134, 894] width 10 height 10
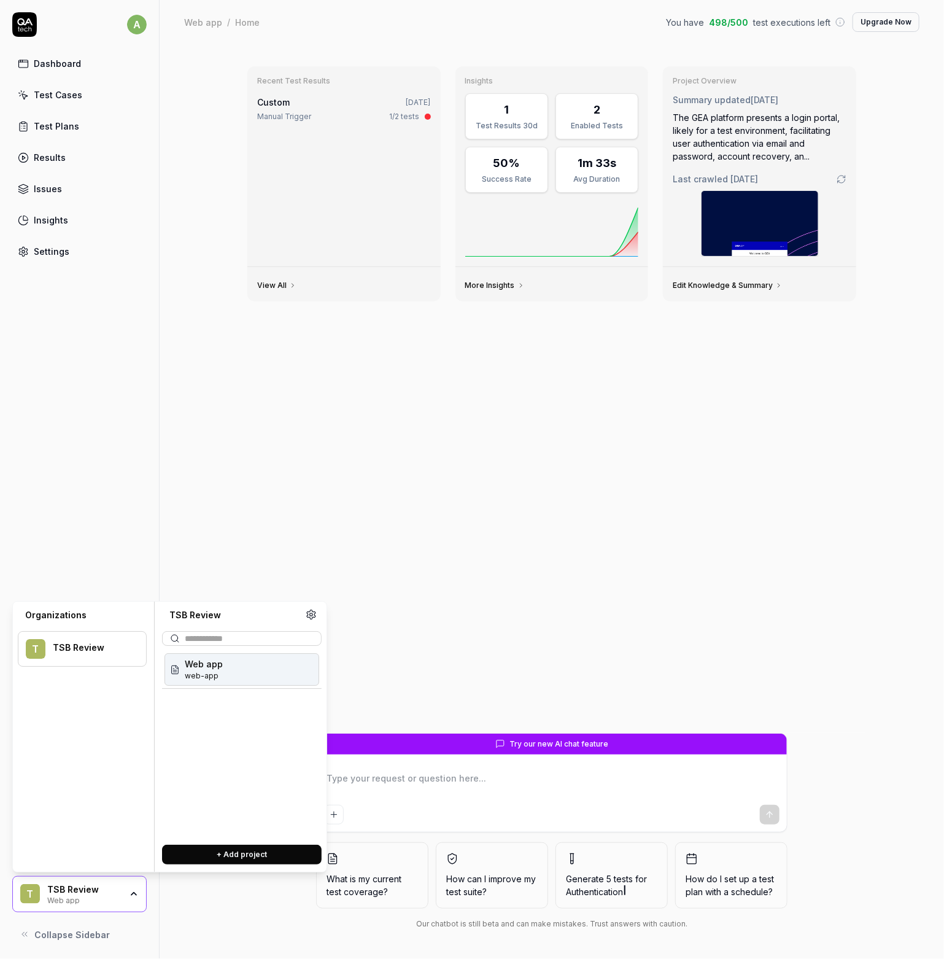
click at [130, 891] on icon "button" at bounding box center [134, 894] width 10 height 10
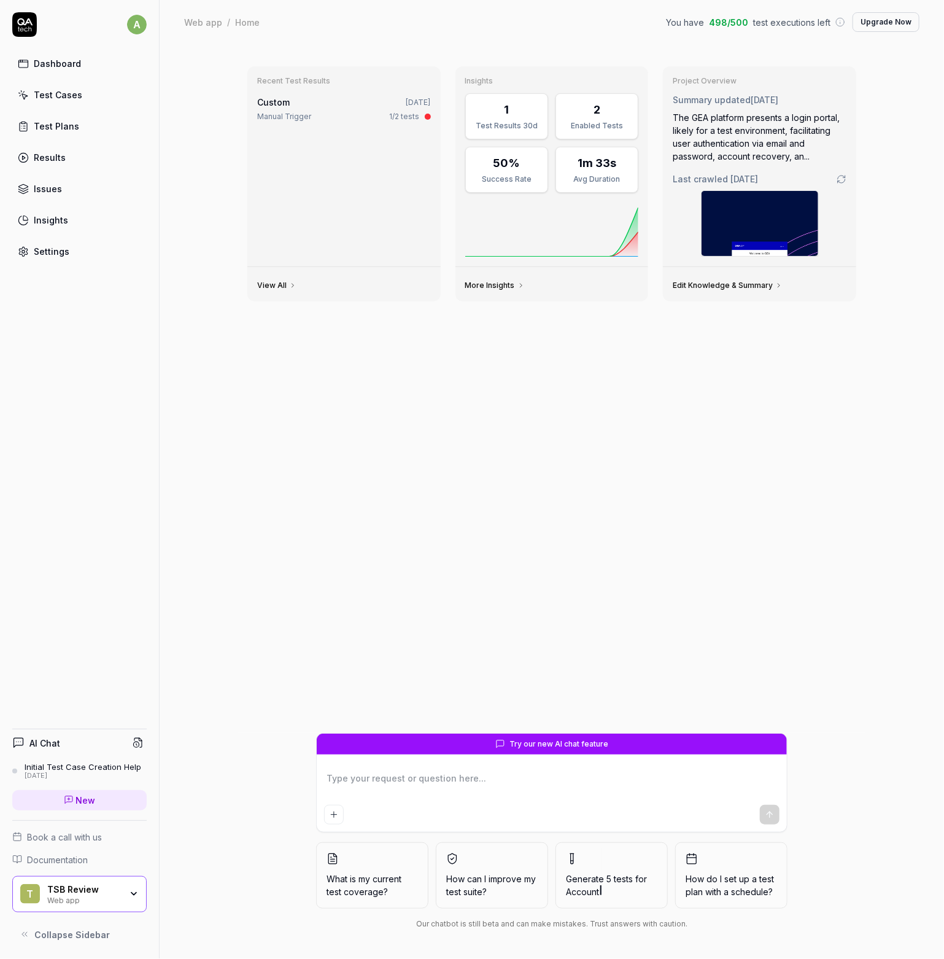
click at [66, 122] on div "Test Plans" at bounding box center [56, 126] width 45 height 13
type textarea "*"
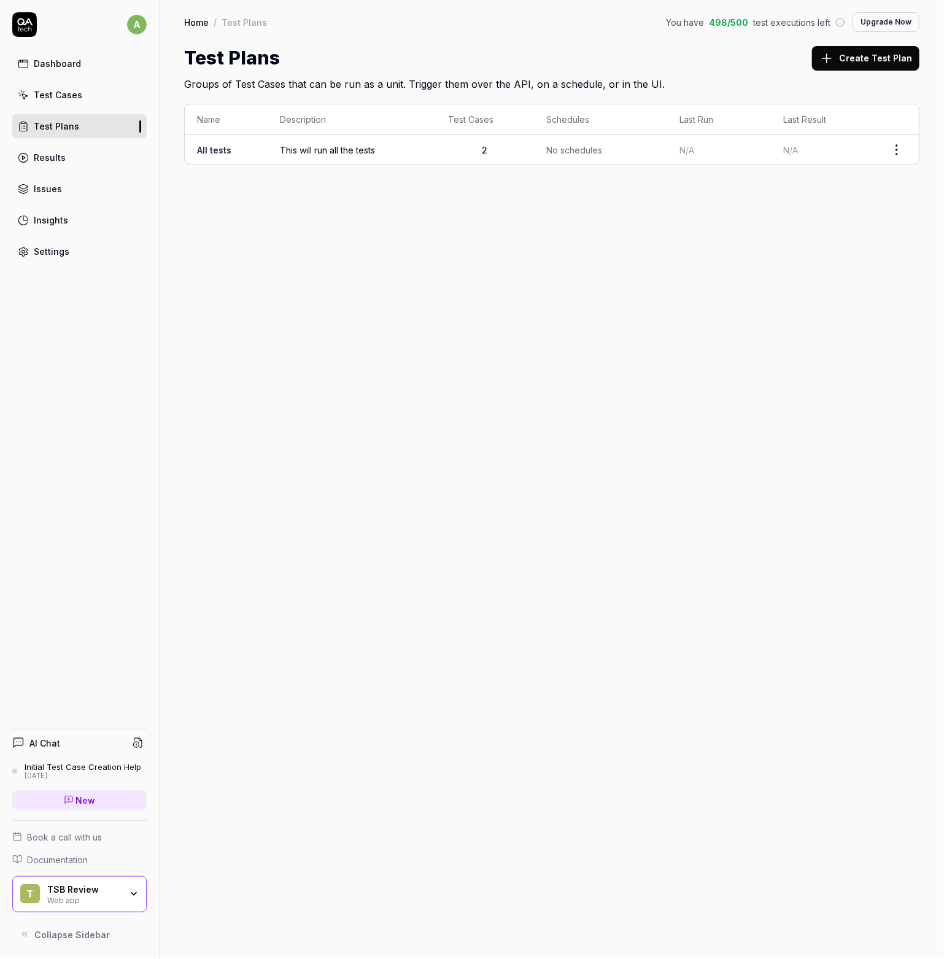
click at [226, 148] on link "All tests" at bounding box center [214, 150] width 34 height 10
click at [892, 152] on html "a Dashboard Test Cases Test Plans Results Issues Insights Settings AI Chat Init…" at bounding box center [472, 479] width 944 height 959
click at [846, 258] on div "Manage Schedules" at bounding box center [845, 255] width 117 height 27
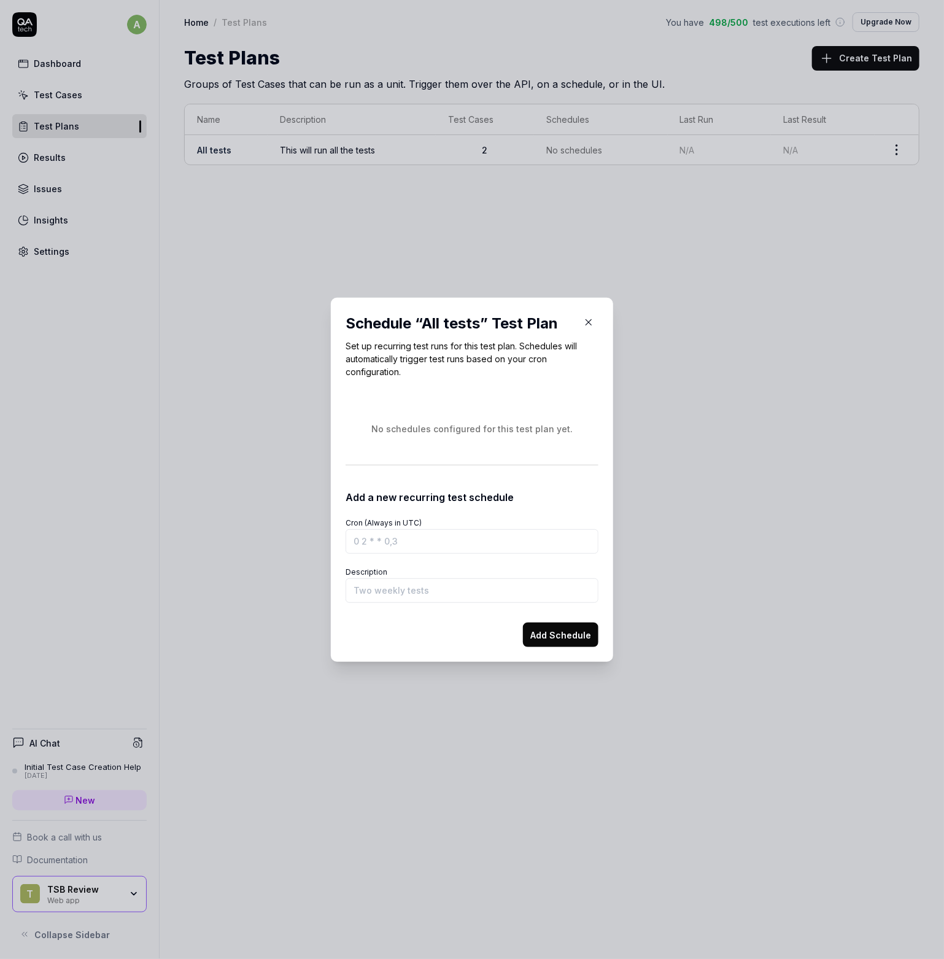
click at [586, 320] on icon "button" at bounding box center [589, 322] width 6 height 6
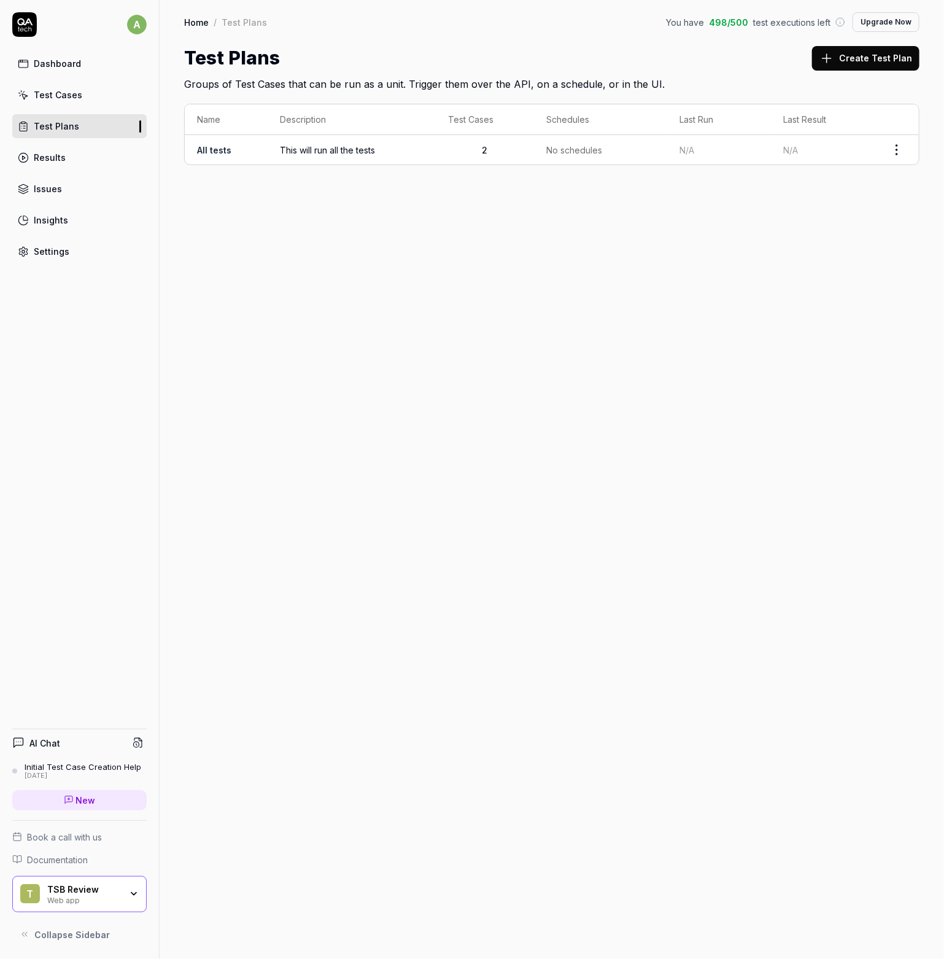
click at [65, 84] on link "Test Cases" at bounding box center [79, 95] width 134 height 24
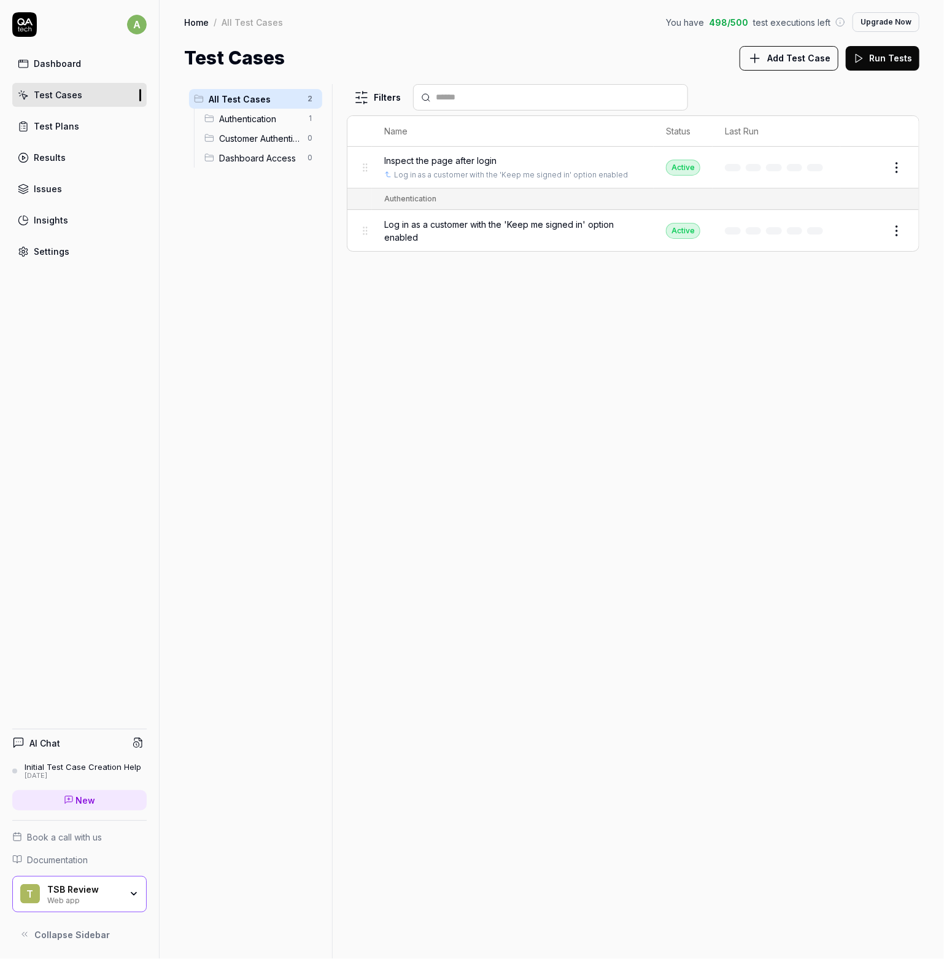
click at [314, 98] on html "a Dashboard Test Cases Test Plans Results Issues Insights Settings AI Chat Init…" at bounding box center [472, 479] width 944 height 959
click at [273, 124] on div "Add Scenario" at bounding box center [266, 122] width 97 height 27
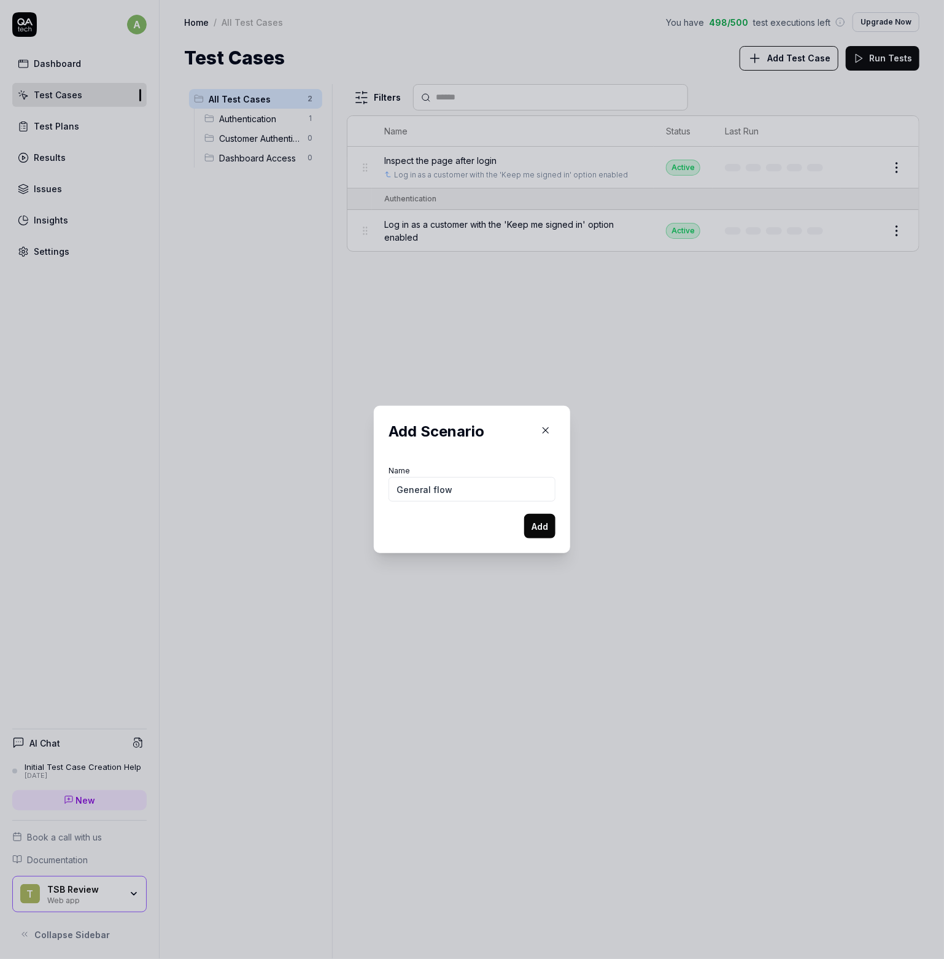
type input "General flow"
click at [535, 519] on button "Add" at bounding box center [539, 526] width 31 height 25
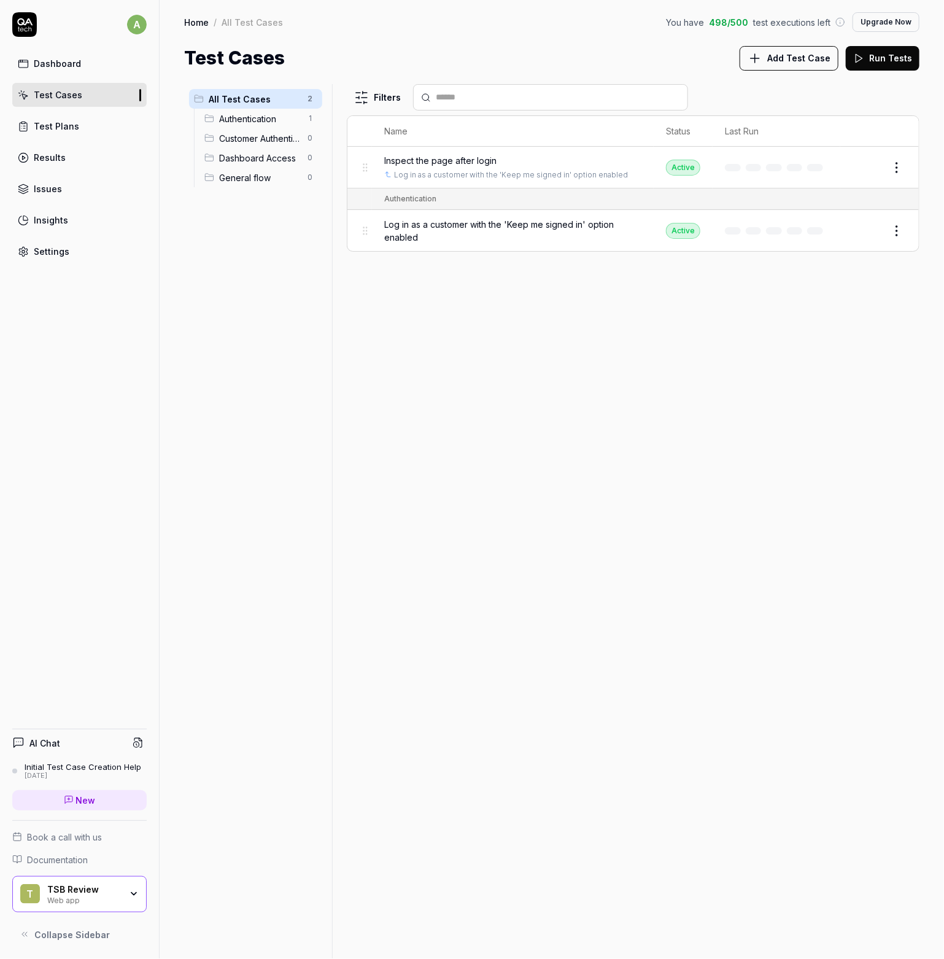
drag, startPoint x: 236, startPoint y: 176, endPoint x: 227, endPoint y: 188, distance: 15.8
click at [235, 190] on ul "All Test Cases 2 Authentication 1 Customer Authentication 0 Dashboard Access 0 …" at bounding box center [255, 138] width 143 height 108
drag, startPoint x: 206, startPoint y: 176, endPoint x: 204, endPoint y: 132, distance: 43.6
drag, startPoint x: 567, startPoint y: 487, endPoint x: 339, endPoint y: 323, distance: 281.1
click at [563, 485] on div "Filters Name Status Last Run Inspect the page after login Log in as a customer …" at bounding box center [633, 521] width 573 height 875
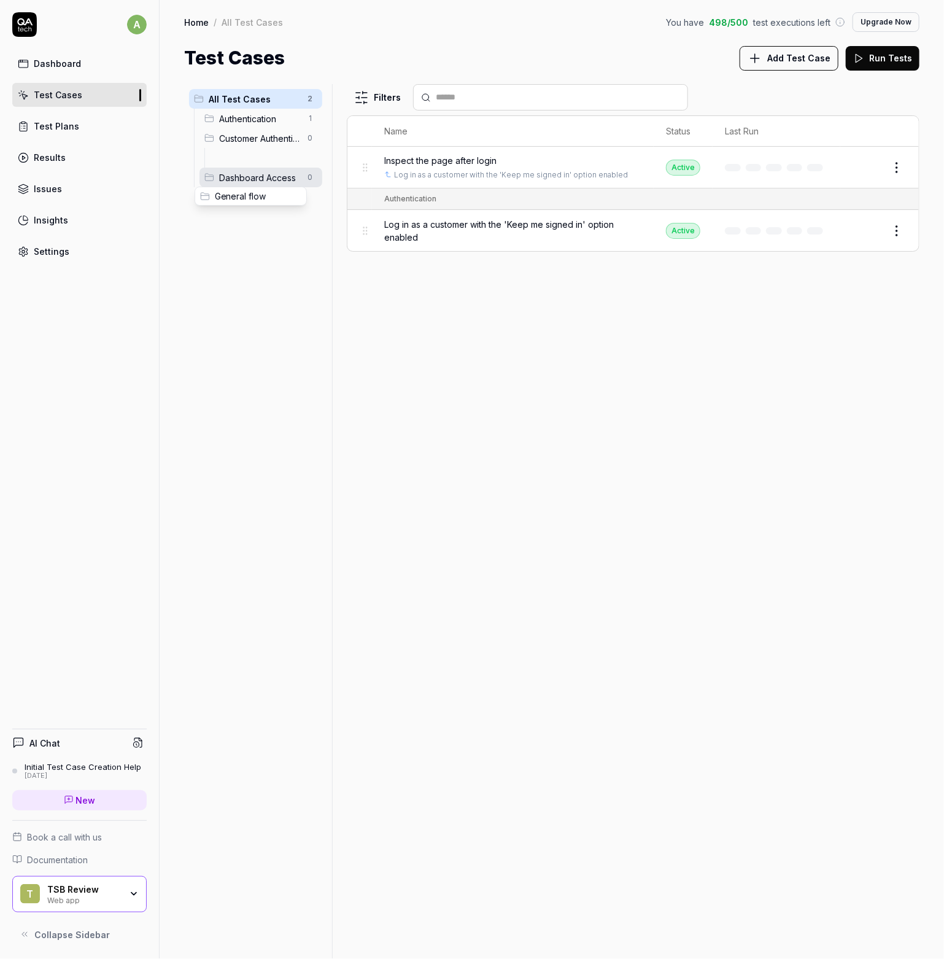
drag, startPoint x: 214, startPoint y: 157, endPoint x: 199, endPoint y: 196, distance: 41.6
drag, startPoint x: 219, startPoint y: 177, endPoint x: 207, endPoint y: 286, distance: 109.2
click at [207, 286] on body "a Dashboard Test Cases Test Plans Results Issues Insights Settings AI Chat Init…" at bounding box center [472, 479] width 944 height 959
drag, startPoint x: 217, startPoint y: 172, endPoint x: 211, endPoint y: 95, distance: 78.1
click at [468, 338] on div "Filters Name Status Last Run Inspect the page after login Log in as a customer …" at bounding box center [633, 521] width 573 height 875
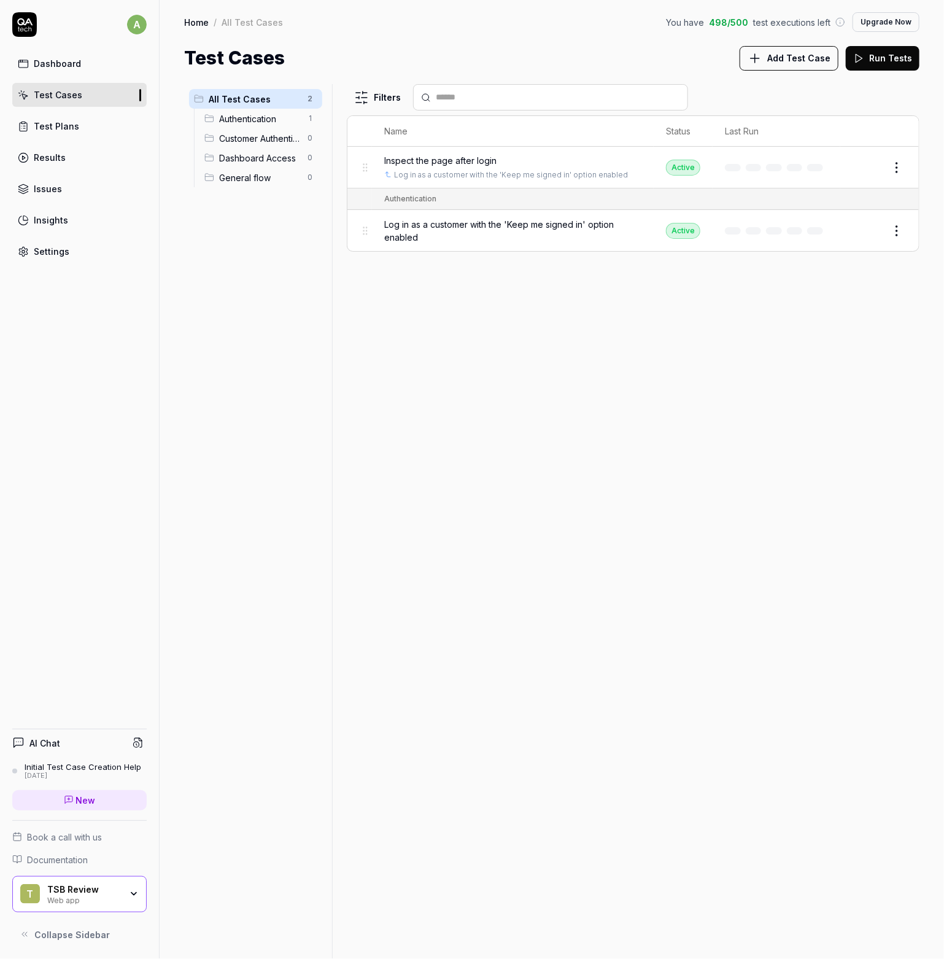
click at [52, 192] on div "Issues" at bounding box center [48, 188] width 28 height 13
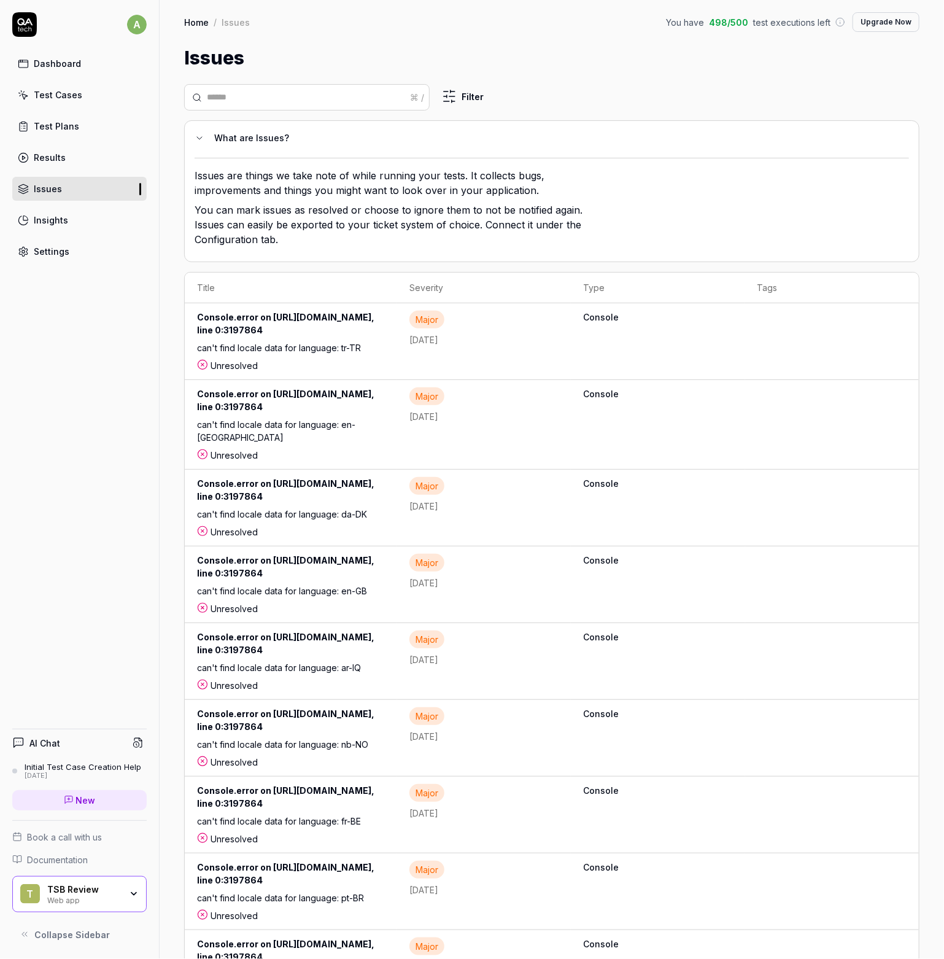
click at [45, 219] on div "Insights" at bounding box center [51, 220] width 34 height 13
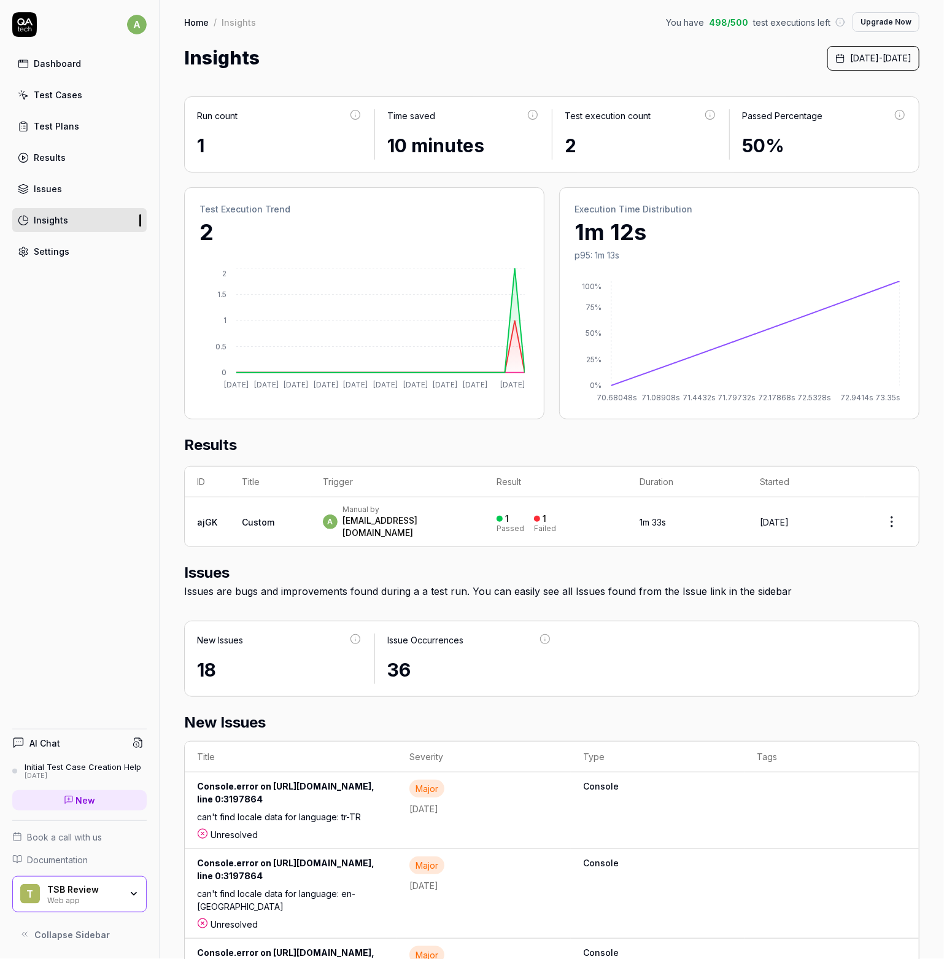
click at [44, 257] on link "Settings" at bounding box center [79, 251] width 134 height 24
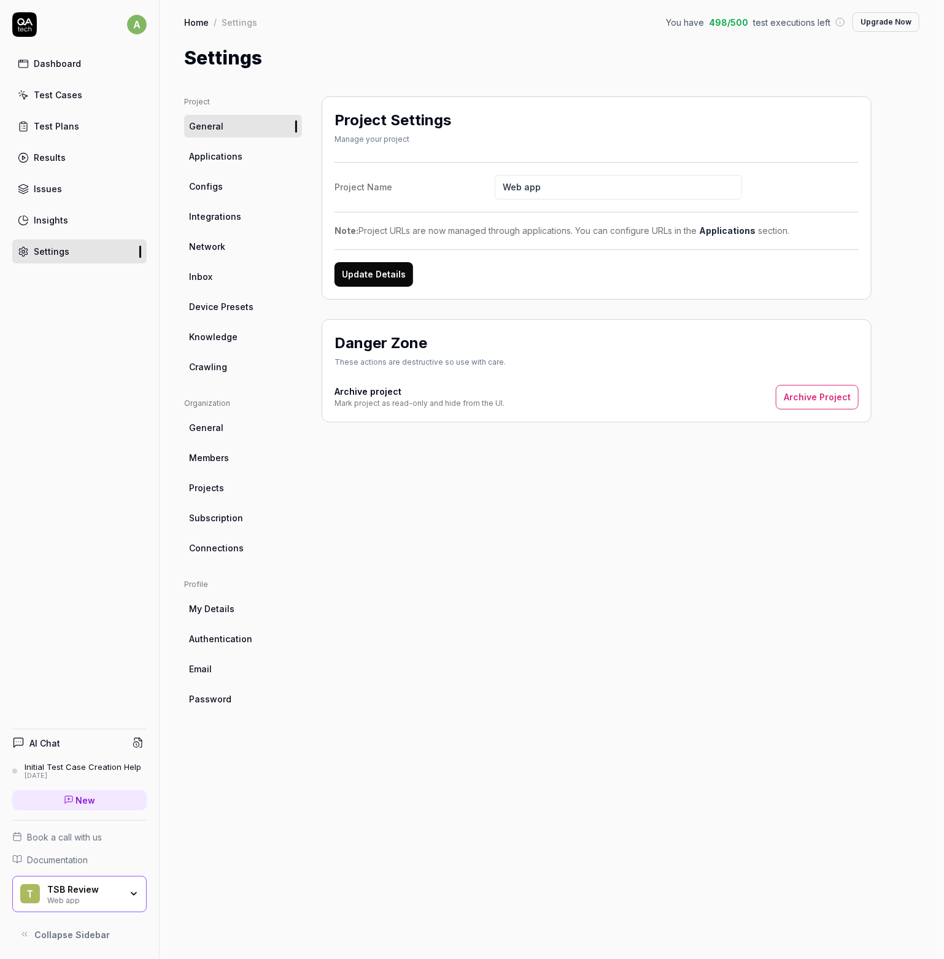
click at [219, 159] on span "Applications" at bounding box center [215, 156] width 53 height 13
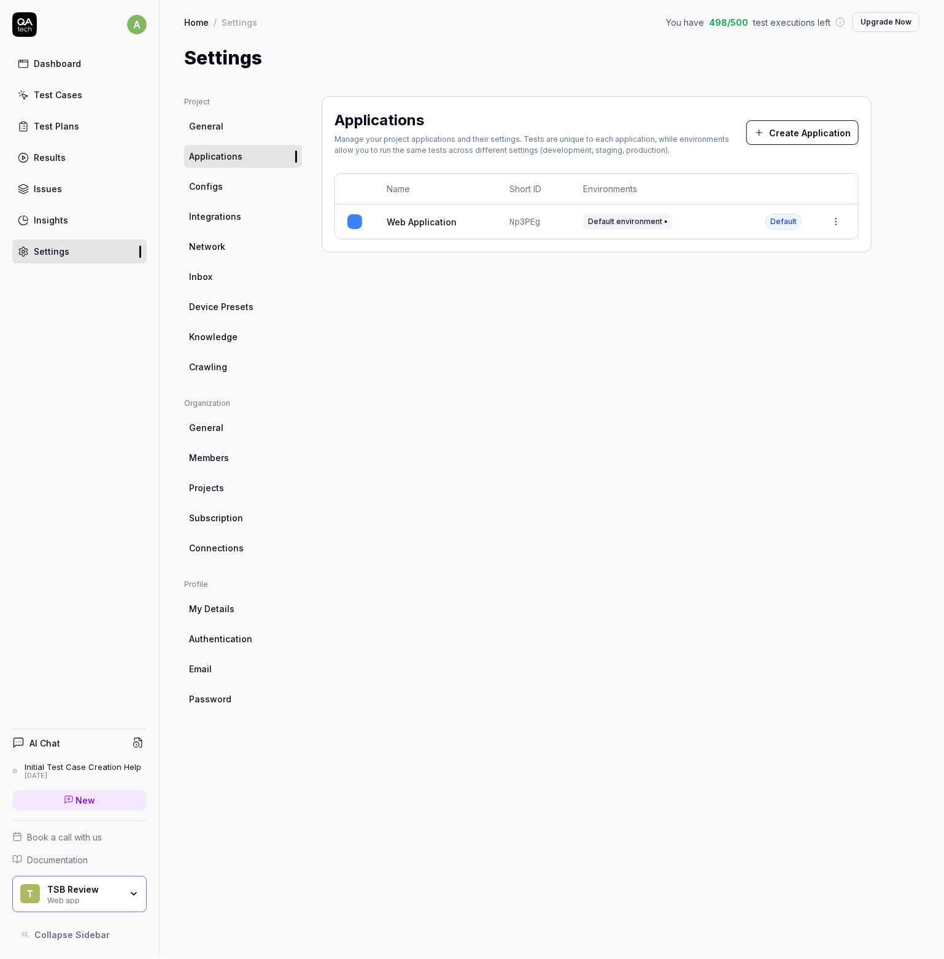
click at [226, 195] on link "Configs" at bounding box center [243, 186] width 118 height 23
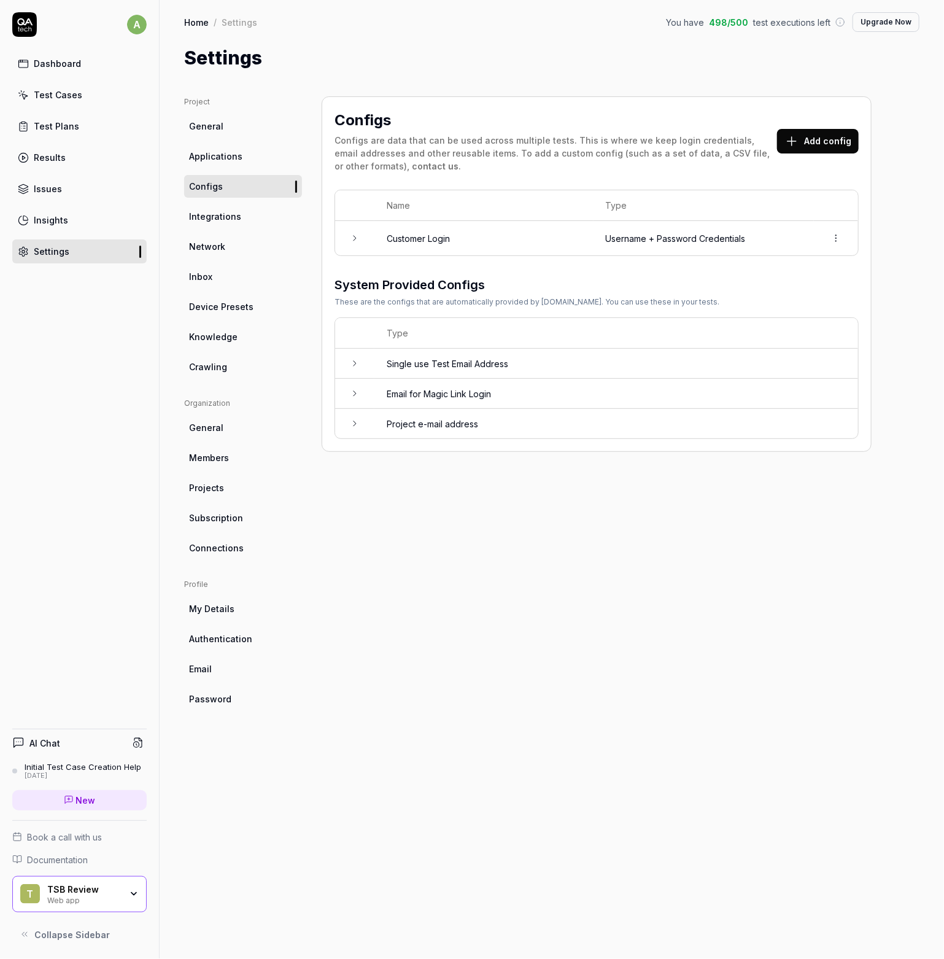
click at [236, 218] on span "Integrations" at bounding box center [215, 216] width 52 height 13
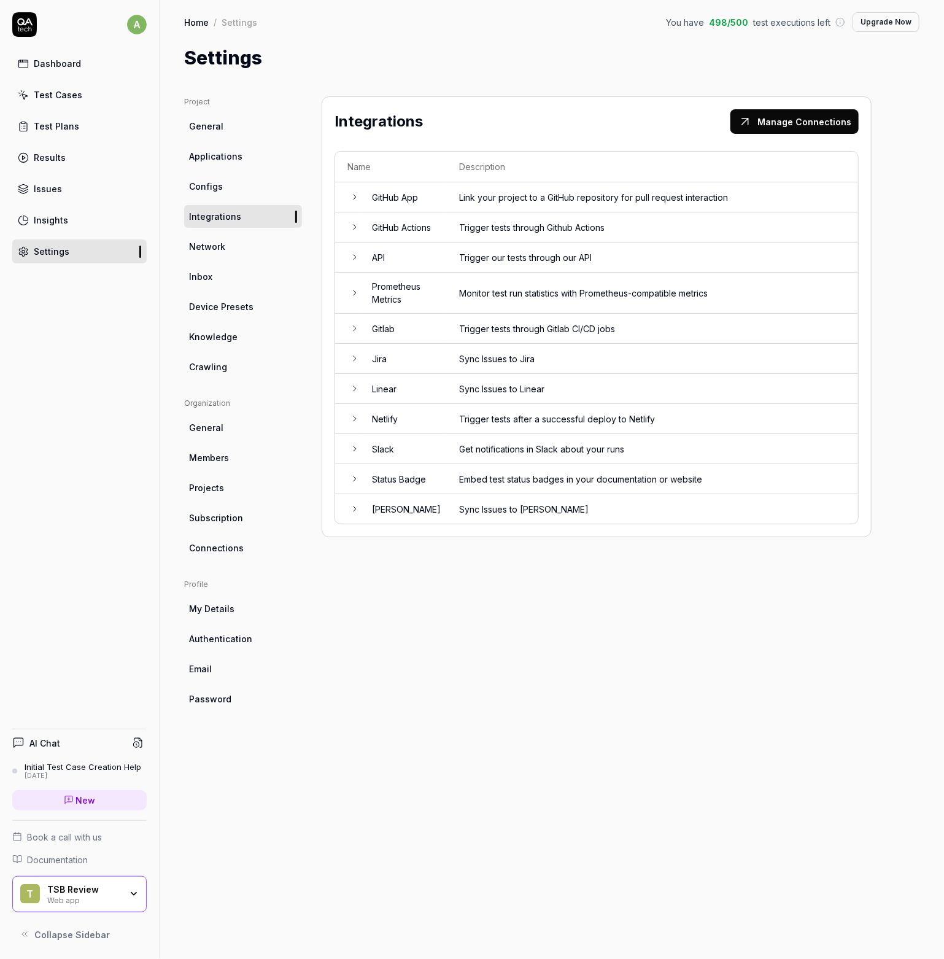
click at [463, 508] on td "Sync Issues to [PERSON_NAME]" at bounding box center [652, 508] width 411 height 29
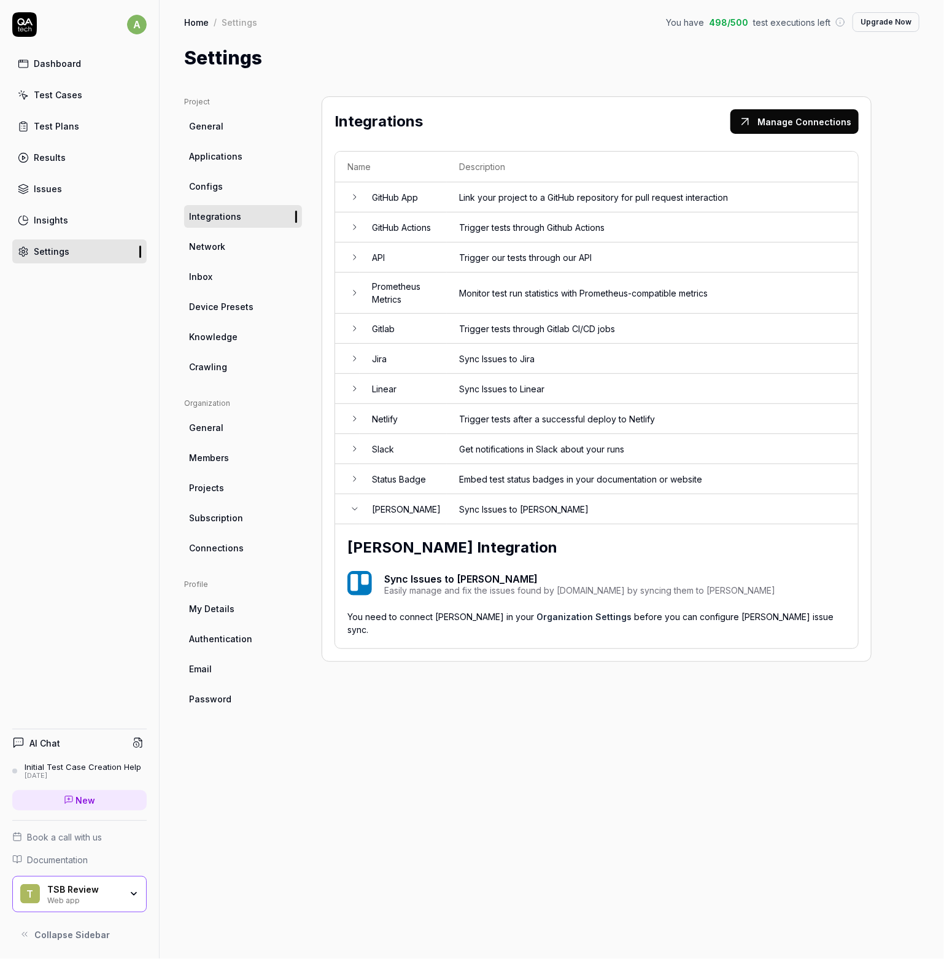
click at [462, 508] on td "Sync Issues to [PERSON_NAME]" at bounding box center [652, 509] width 411 height 30
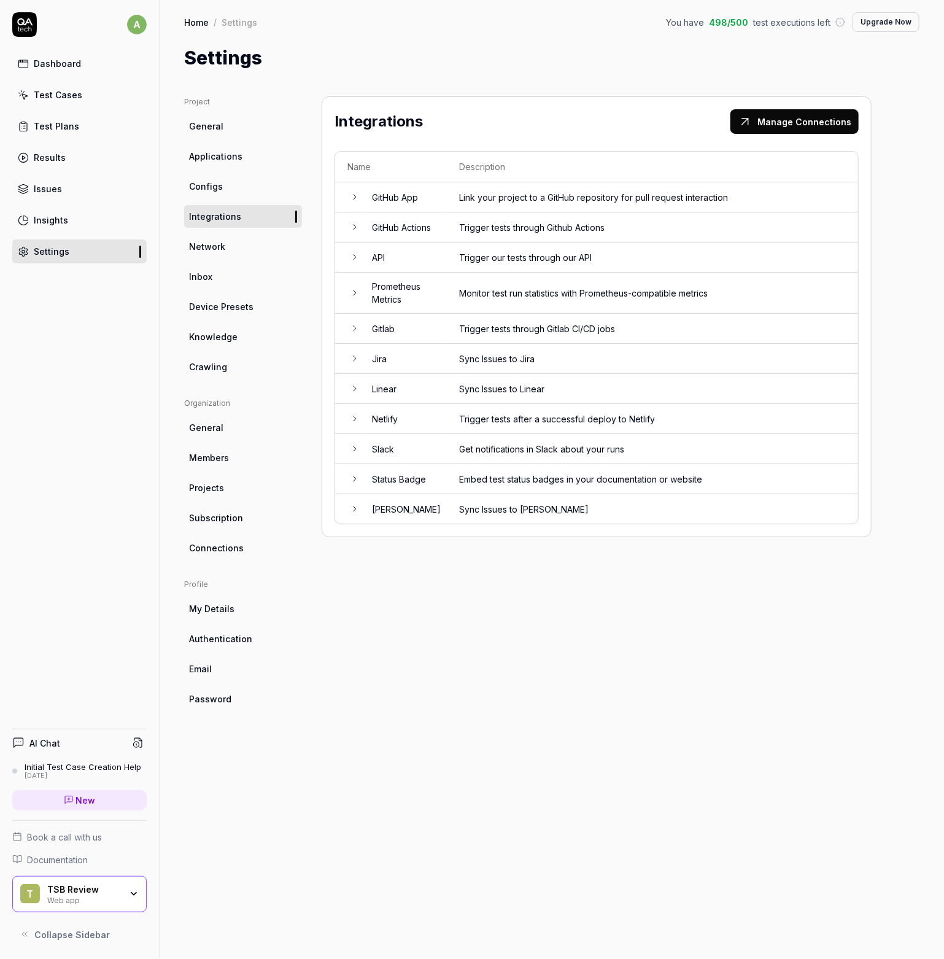
click at [247, 369] on link "Crawling" at bounding box center [243, 366] width 118 height 23
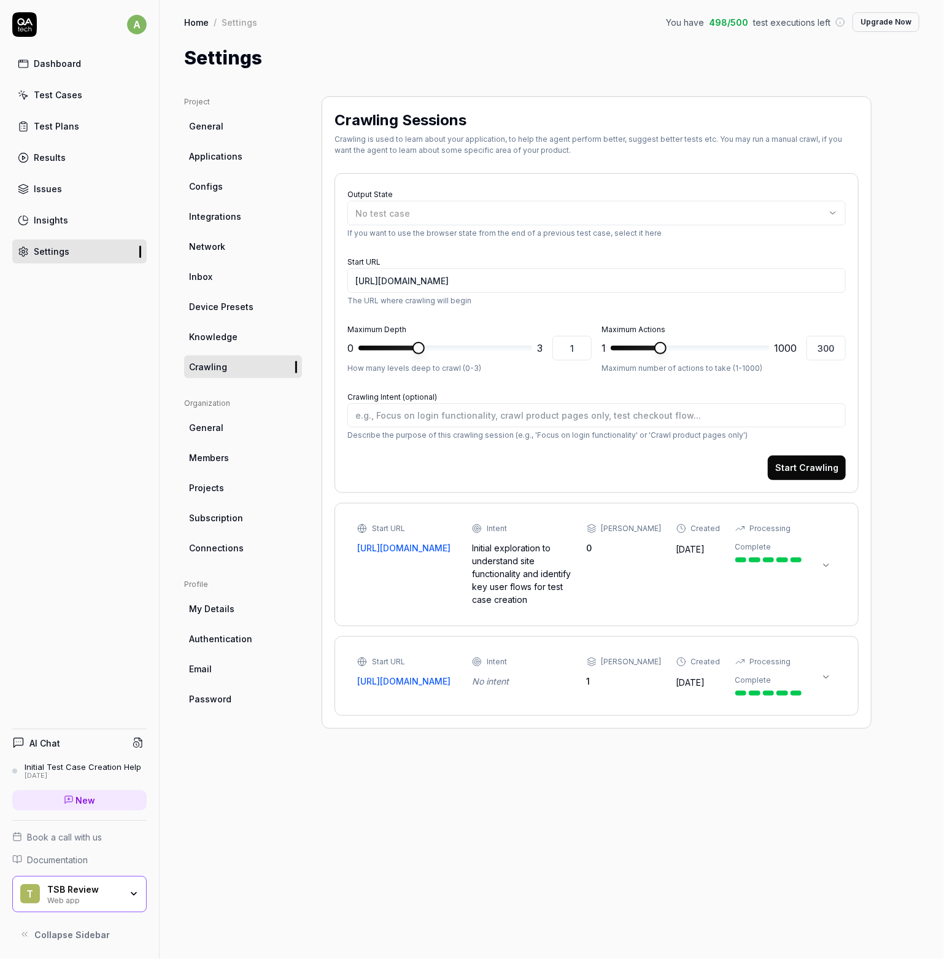
click at [212, 332] on span "Knowledge" at bounding box center [213, 336] width 48 height 13
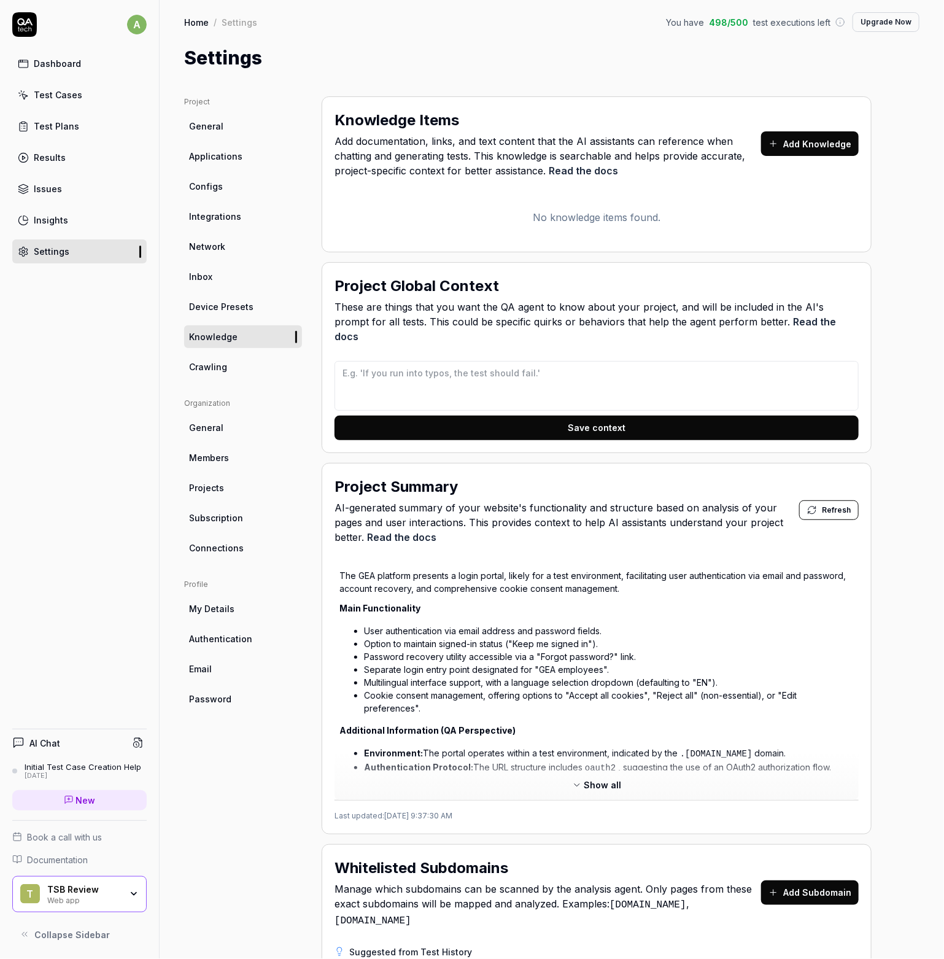
click at [224, 310] on span "Device Presets" at bounding box center [221, 306] width 64 height 13
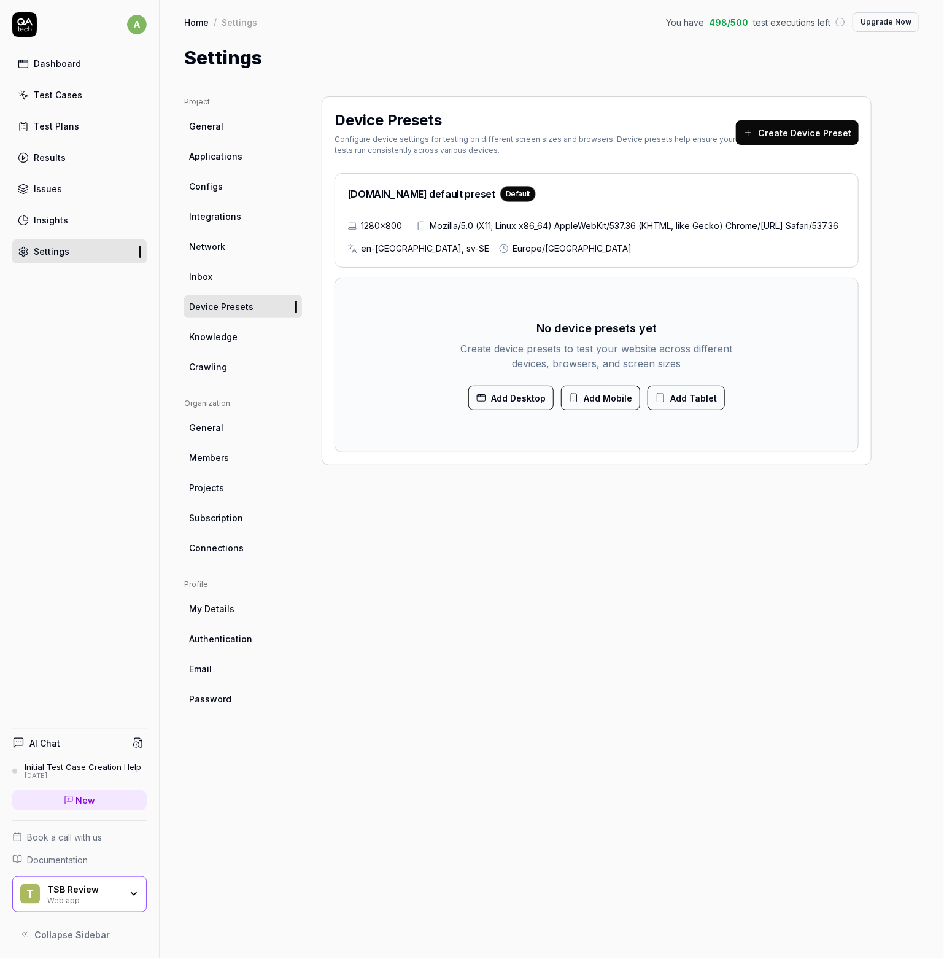
click at [204, 279] on span "Inbox" at bounding box center [200, 276] width 23 height 13
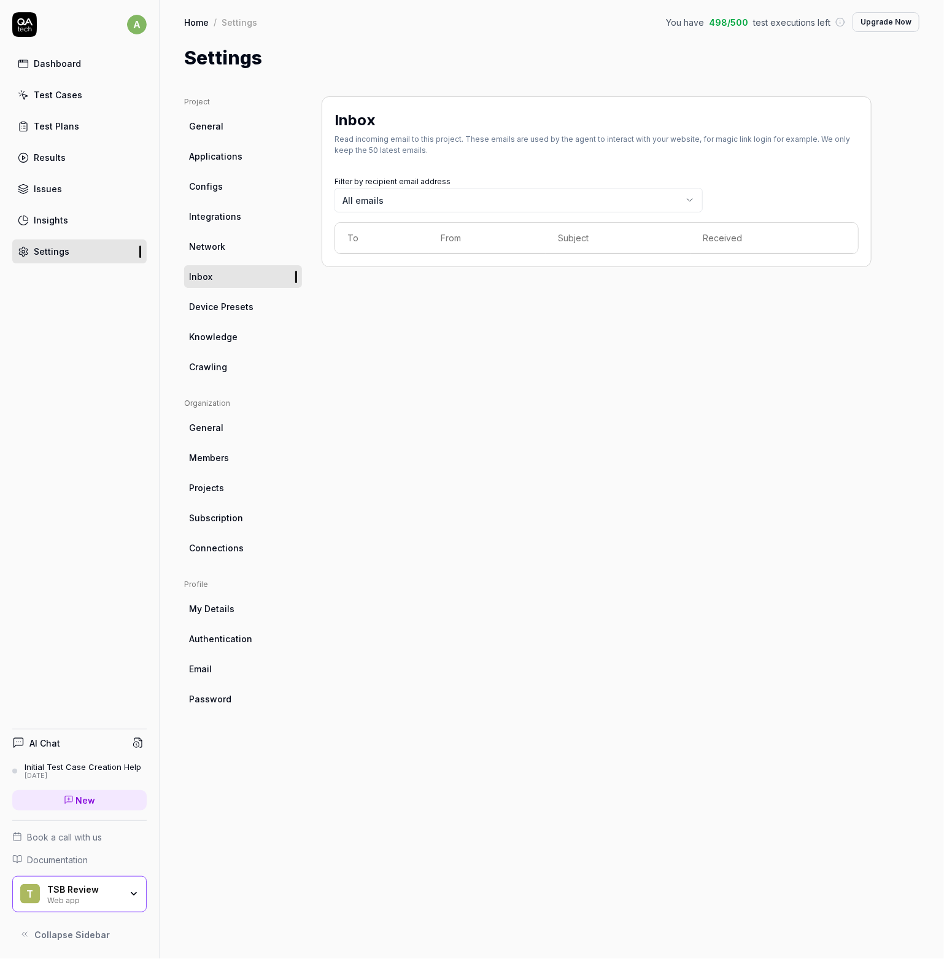
click at [201, 302] on span "Device Presets" at bounding box center [221, 306] width 64 height 13
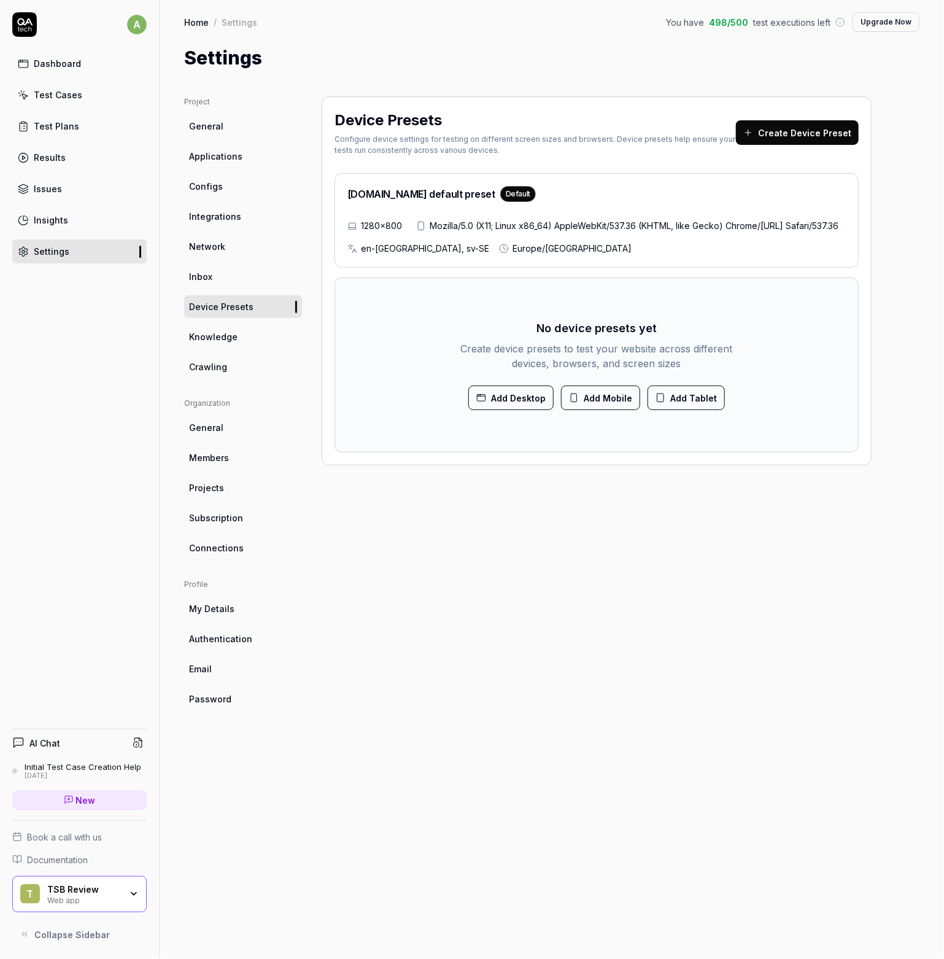
click at [509, 410] on button "Add Desktop" at bounding box center [510, 397] width 85 height 25
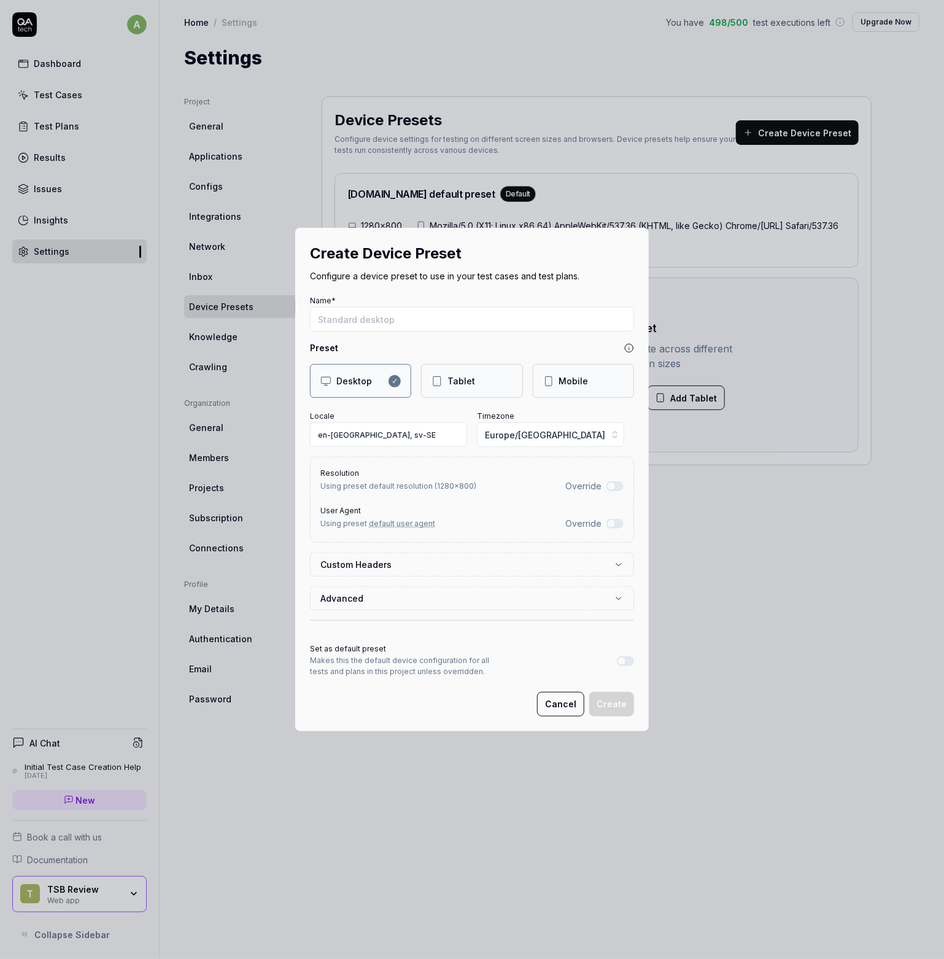
click at [606, 488] on button "Override" at bounding box center [614, 486] width 17 height 10
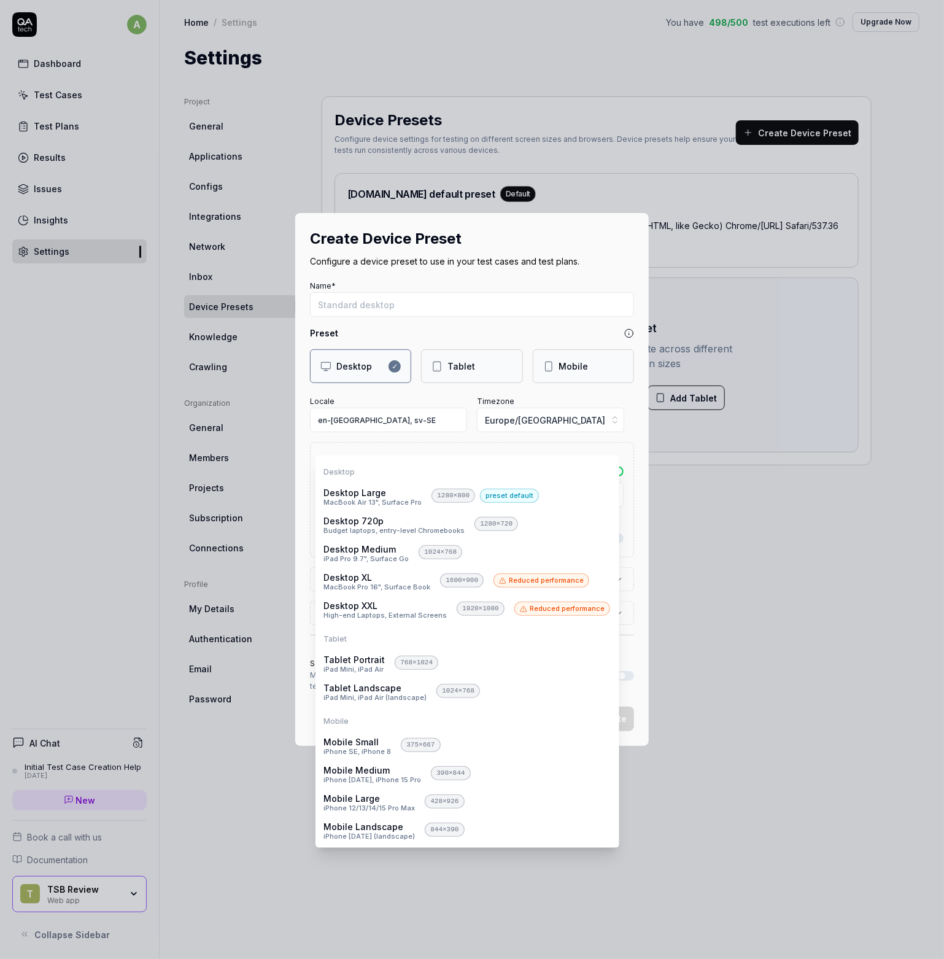
click at [598, 503] on body "a Dashboard Test Cases Test Plans Results Issues Insights Settings AI Chat Init…" at bounding box center [472, 479] width 944 height 959
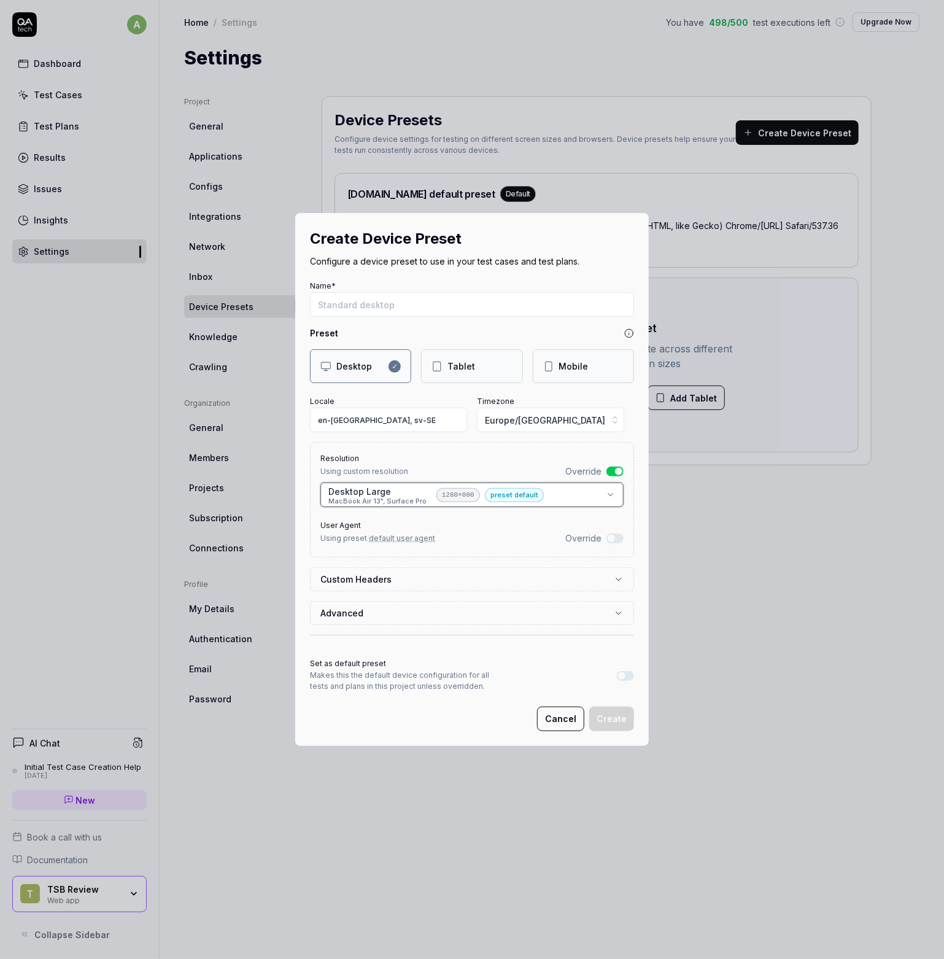
click at [395, 429] on div "**********" at bounding box center [472, 479] width 944 height 959
click at [612, 476] on button "Override" at bounding box center [614, 471] width 17 height 10
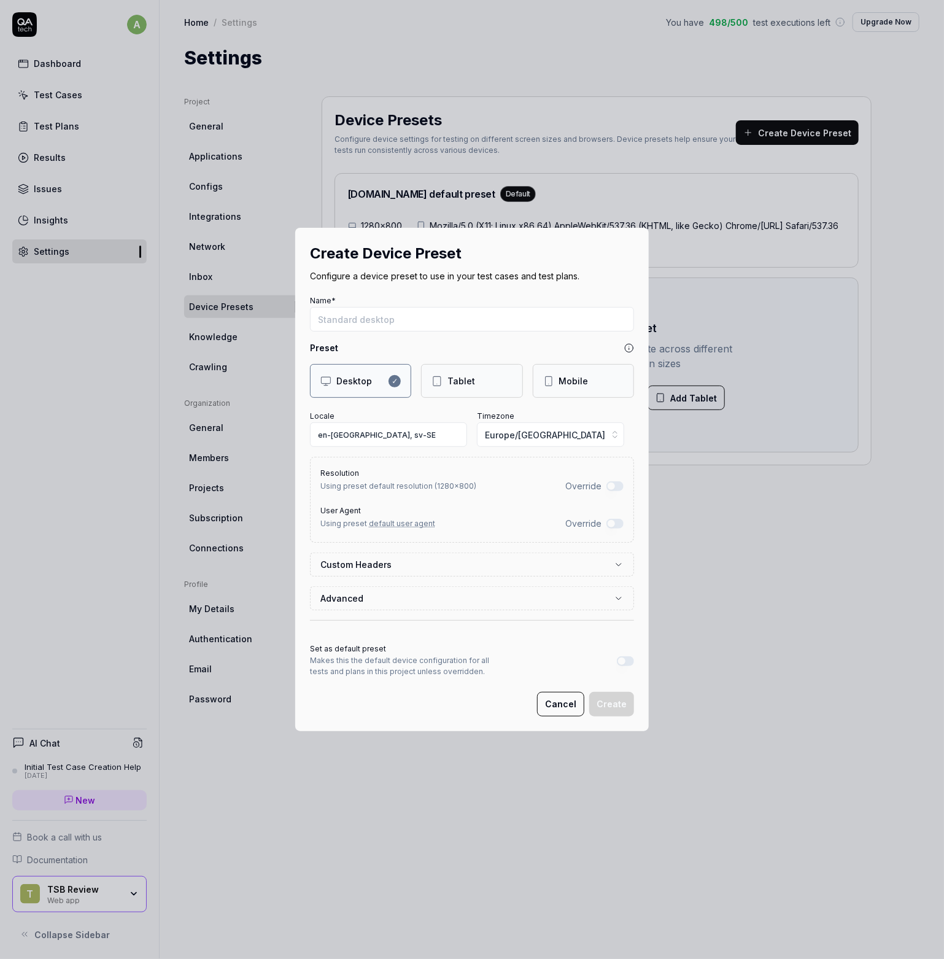
click at [608, 524] on button "Override" at bounding box center [614, 524] width 17 height 10
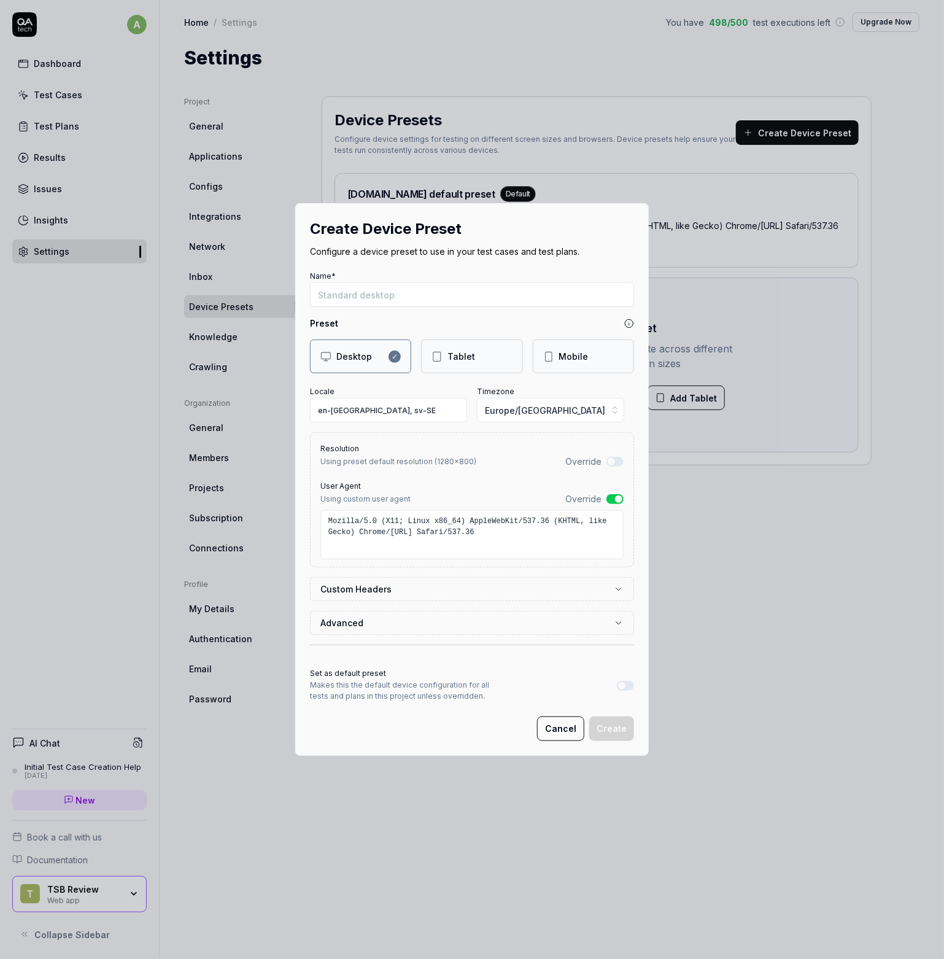
click at [549, 731] on button "Cancel" at bounding box center [560, 728] width 47 height 25
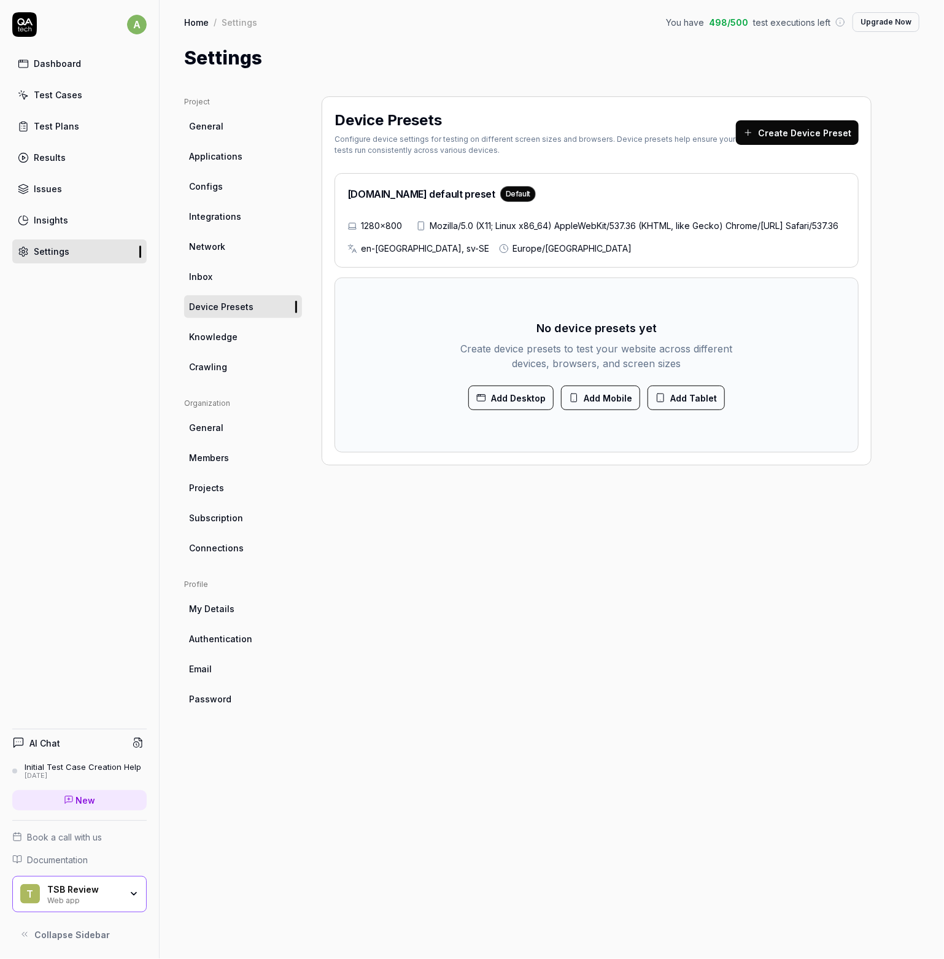
click at [605, 638] on div "Device Presets Configure device settings for testing on different screen sizes …" at bounding box center [597, 515] width 550 height 838
click at [607, 410] on button "Add Mobile" at bounding box center [600, 397] width 79 height 25
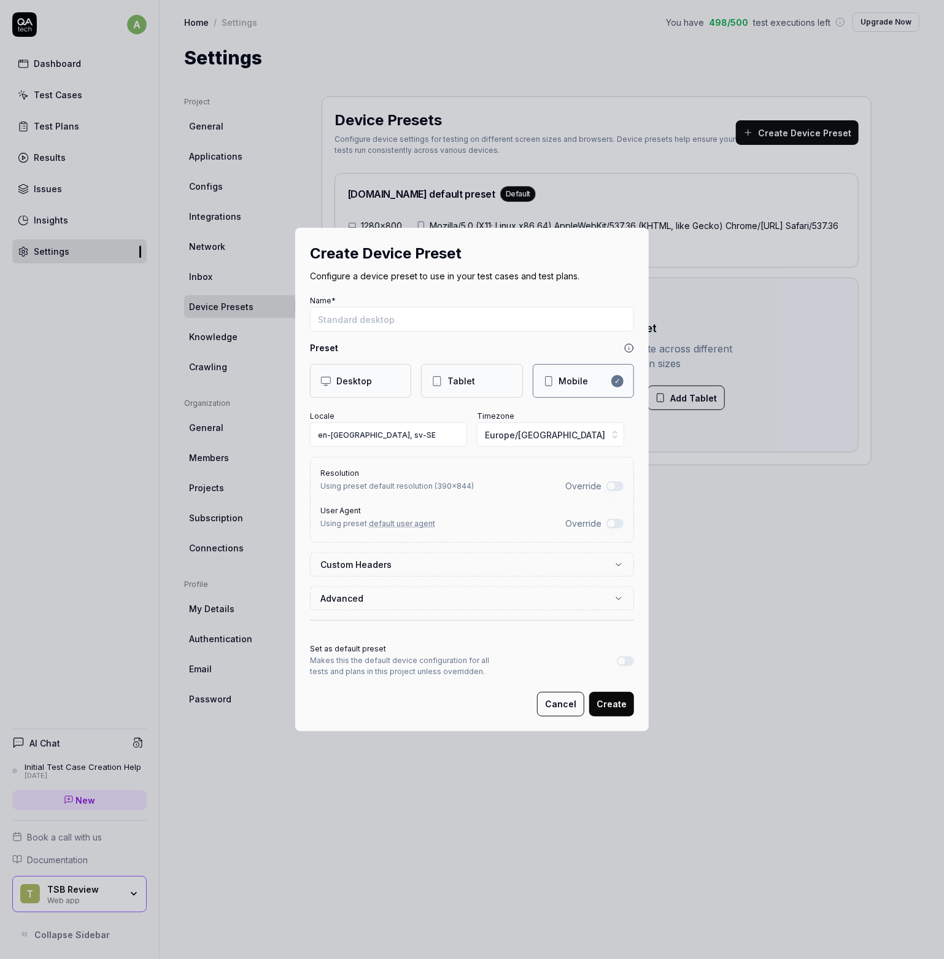
click at [606, 484] on button "Override" at bounding box center [614, 486] width 17 height 10
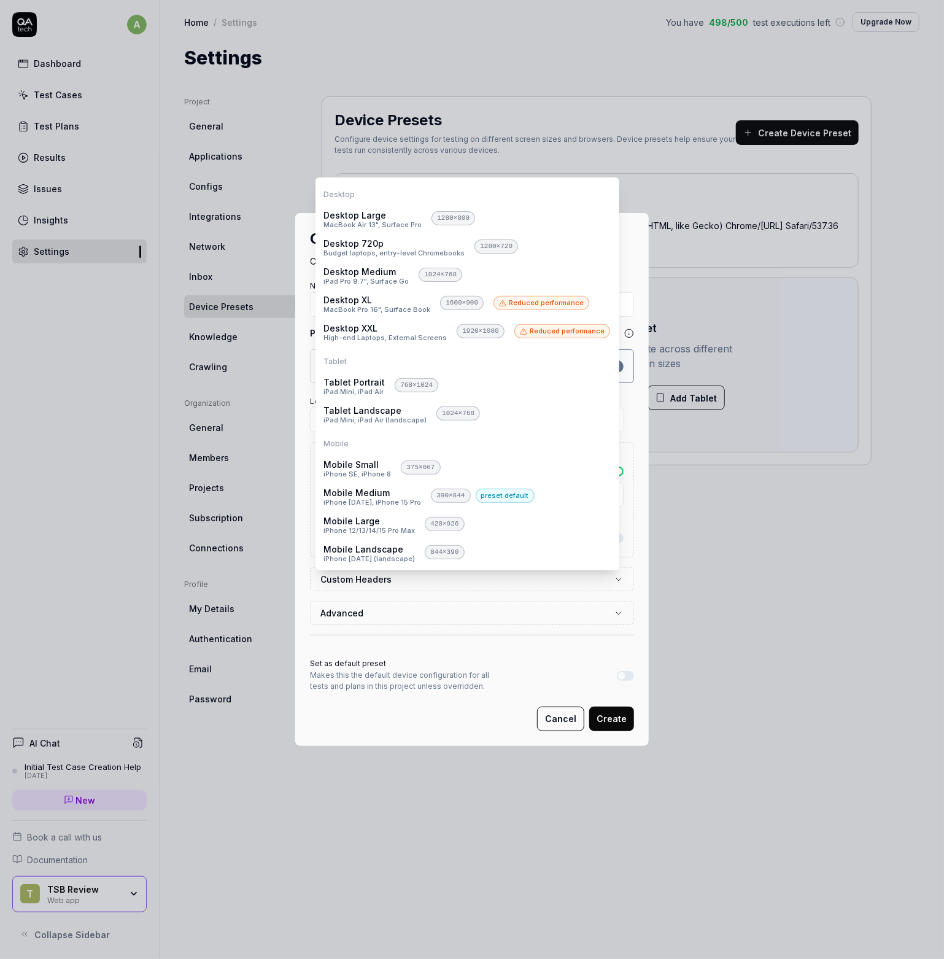
click at [579, 499] on body "a Dashboard Test Cases Test Plans Results Issues Insights Settings AI Chat Init…" at bounding box center [472, 479] width 944 height 959
click at [298, 468] on div "**********" at bounding box center [472, 479] width 944 height 959
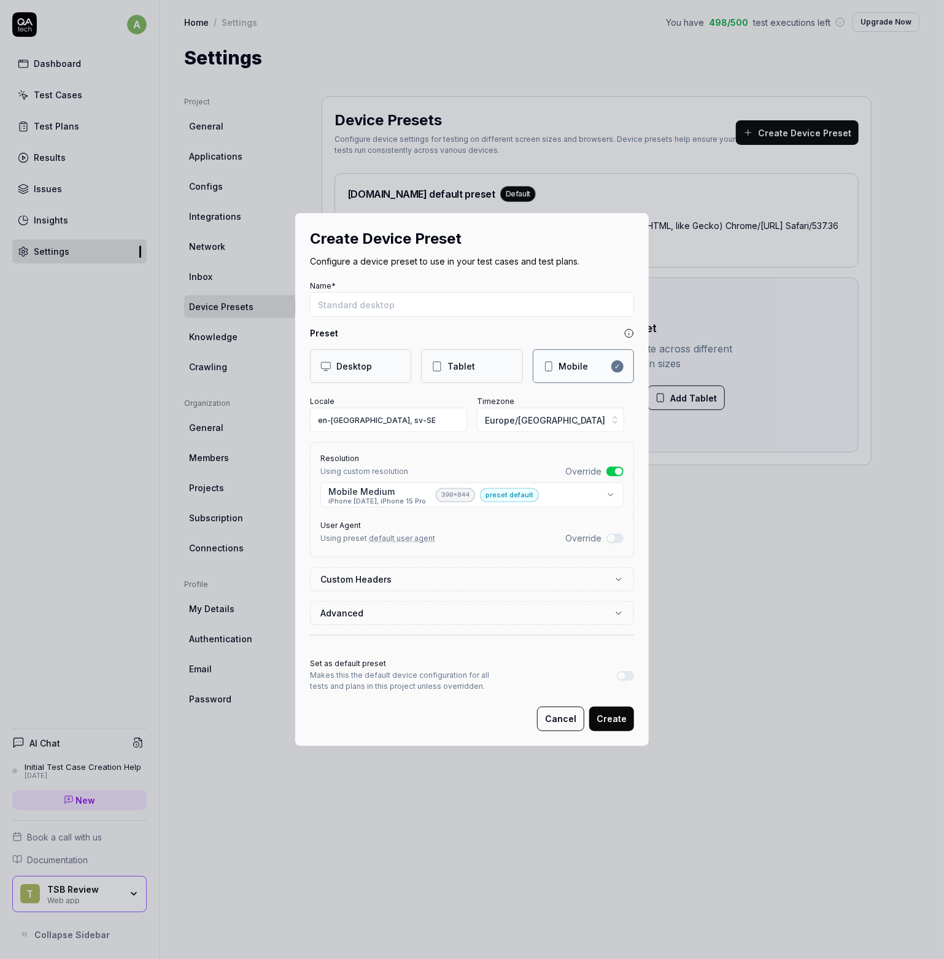
click at [611, 369] on div "✓" at bounding box center [617, 366] width 12 height 12
click at [551, 716] on button "Cancel" at bounding box center [560, 718] width 47 height 25
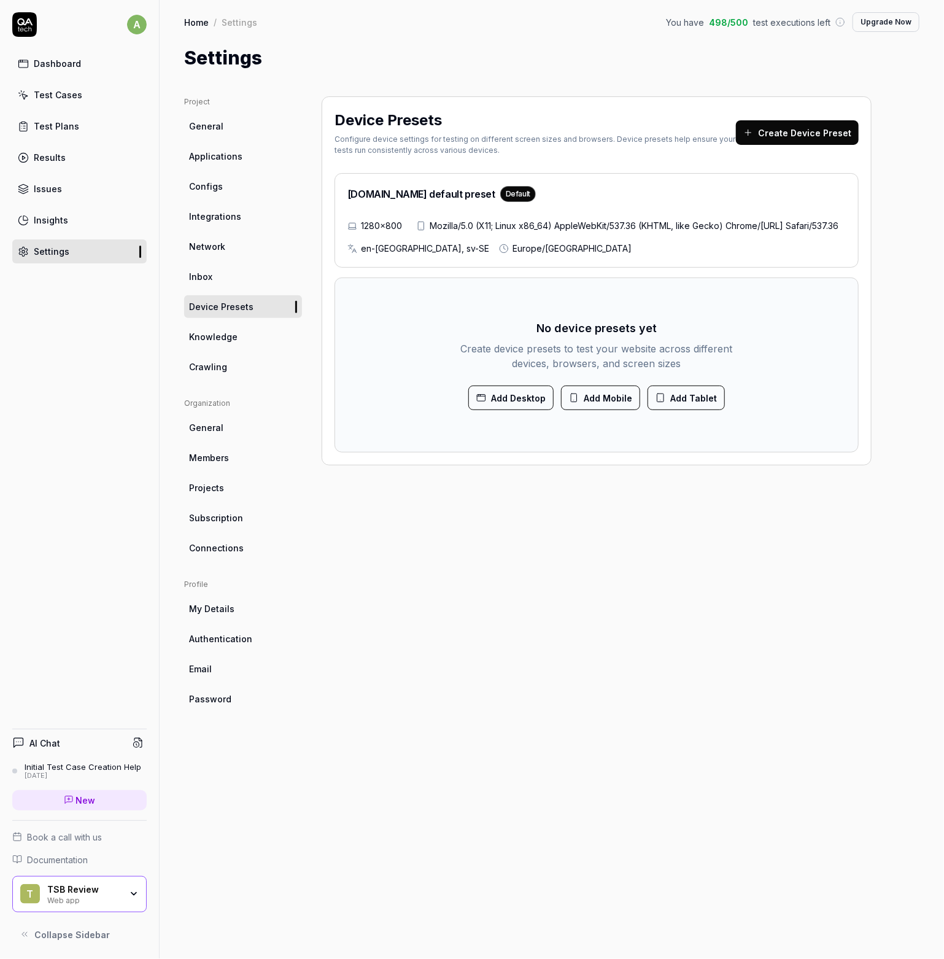
click at [241, 239] on link "Network" at bounding box center [243, 246] width 118 height 23
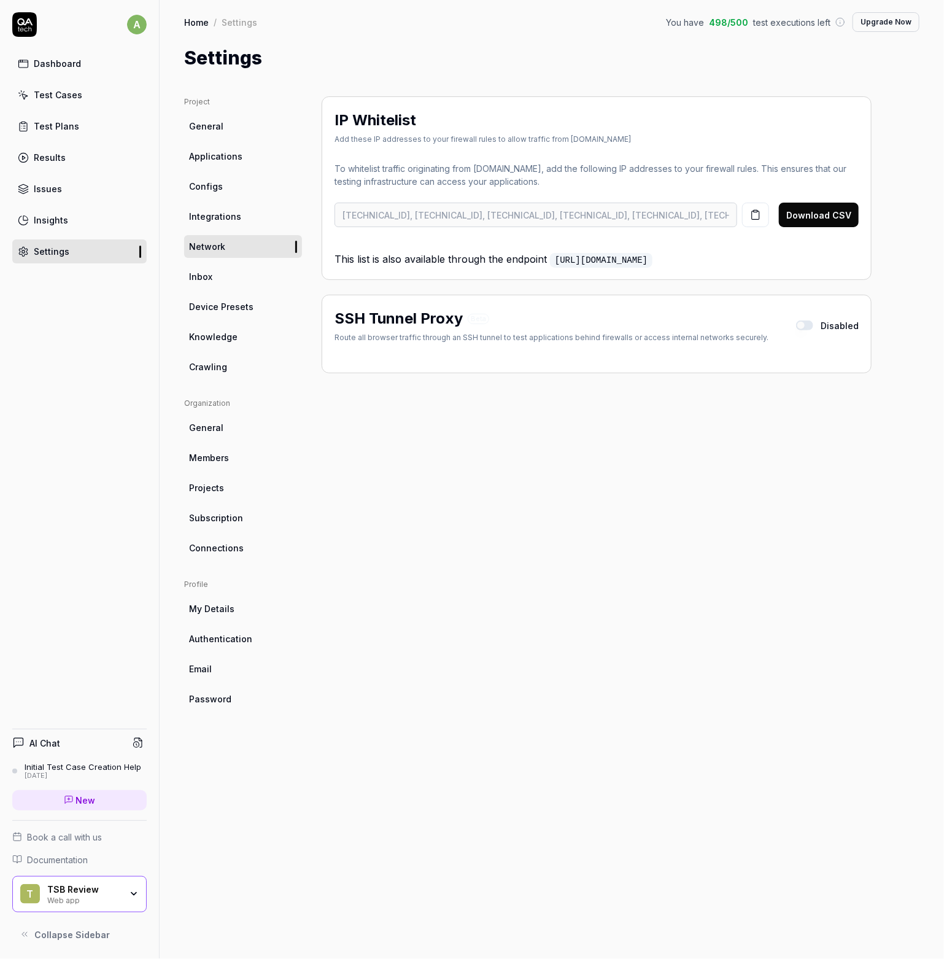
click at [241, 216] on link "Integrations" at bounding box center [243, 216] width 118 height 23
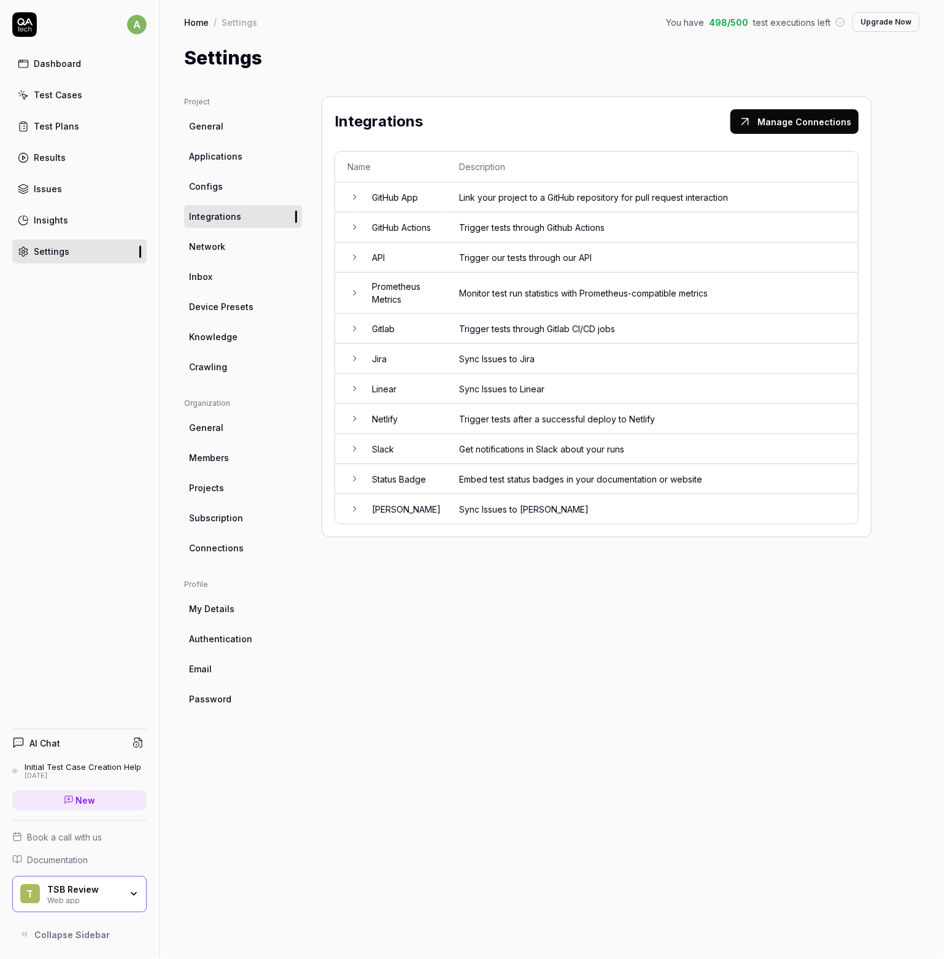
click at [233, 189] on link "Configs" at bounding box center [243, 186] width 118 height 23
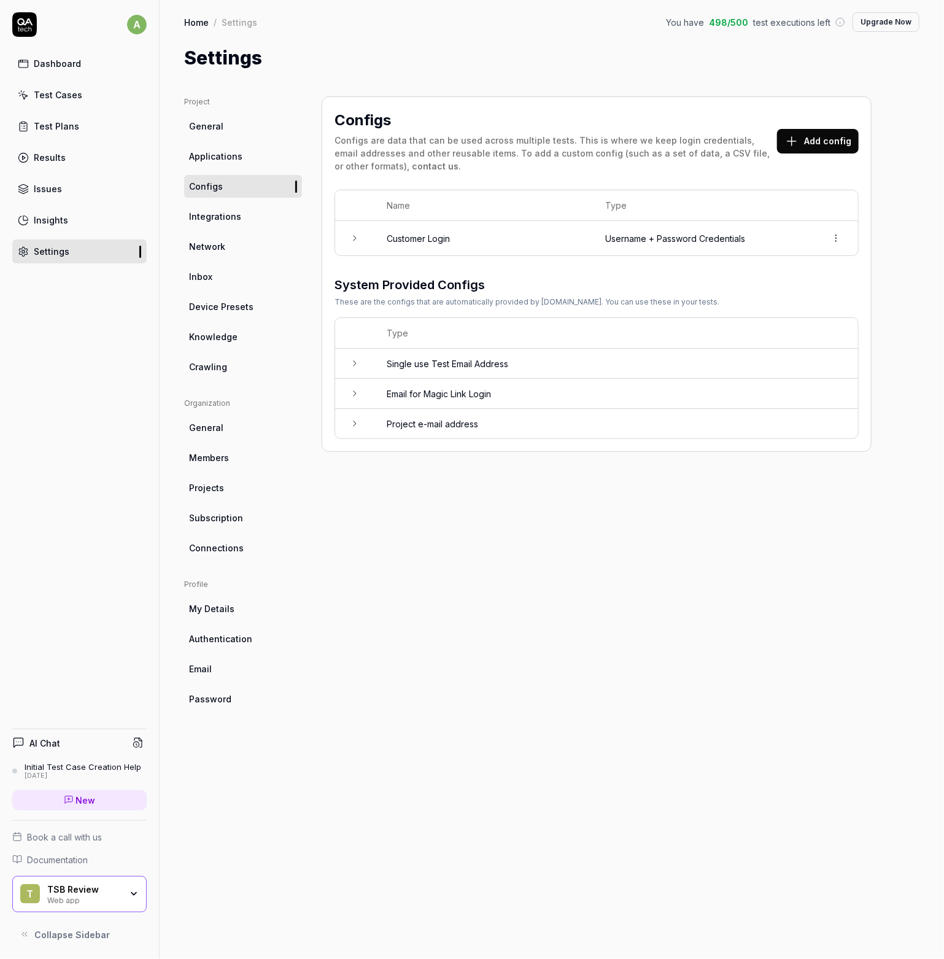
click at [234, 159] on span "Applications" at bounding box center [215, 156] width 53 height 13
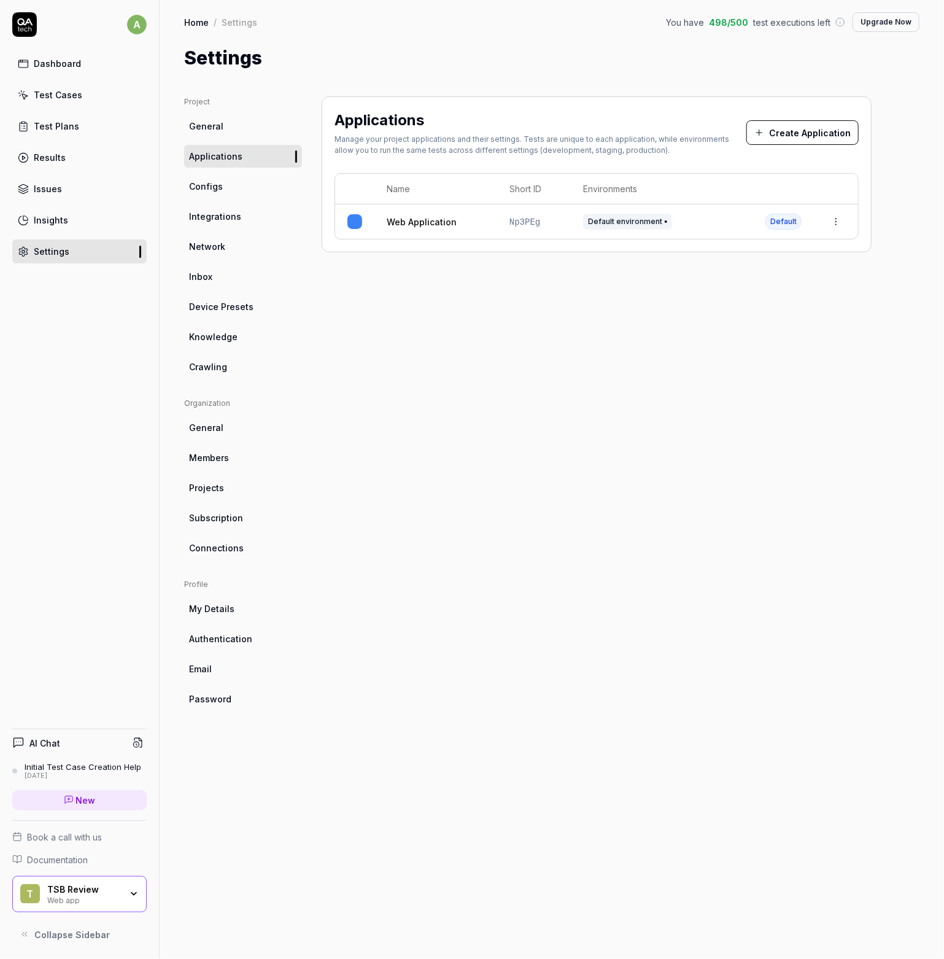
click at [240, 125] on link "General" at bounding box center [243, 126] width 118 height 23
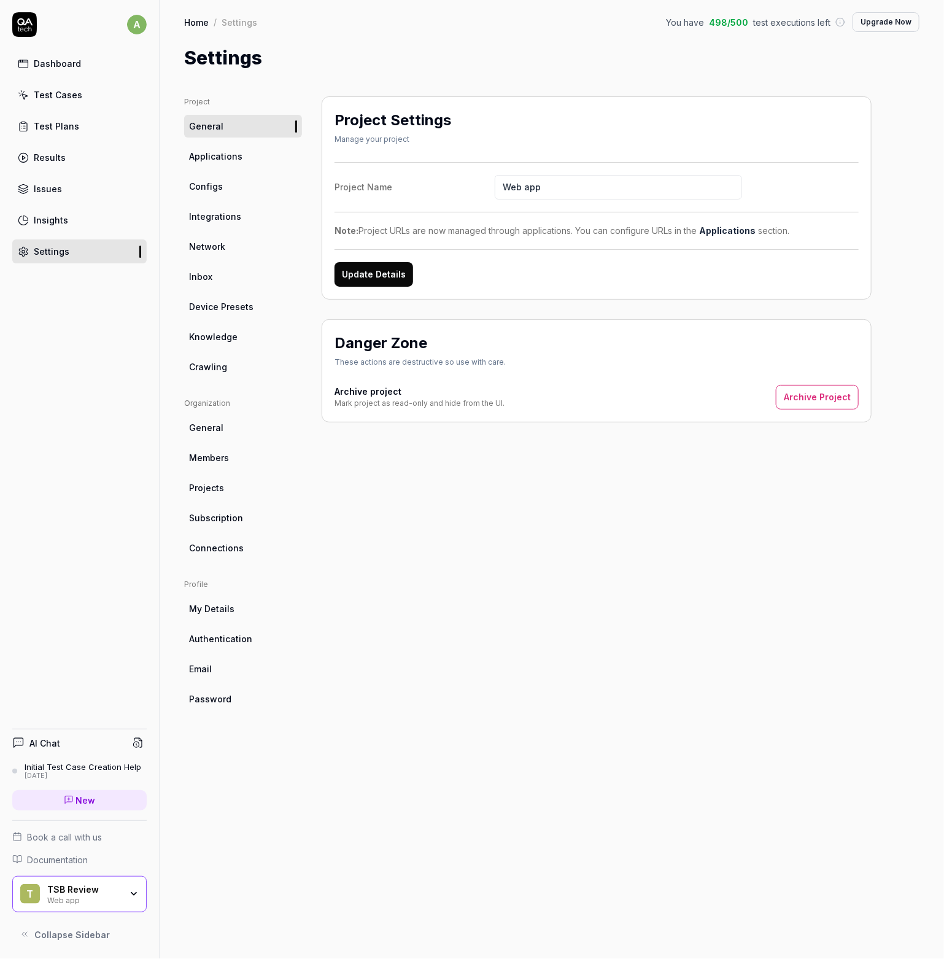
click at [44, 71] on link "Dashboard" at bounding box center [79, 64] width 134 height 24
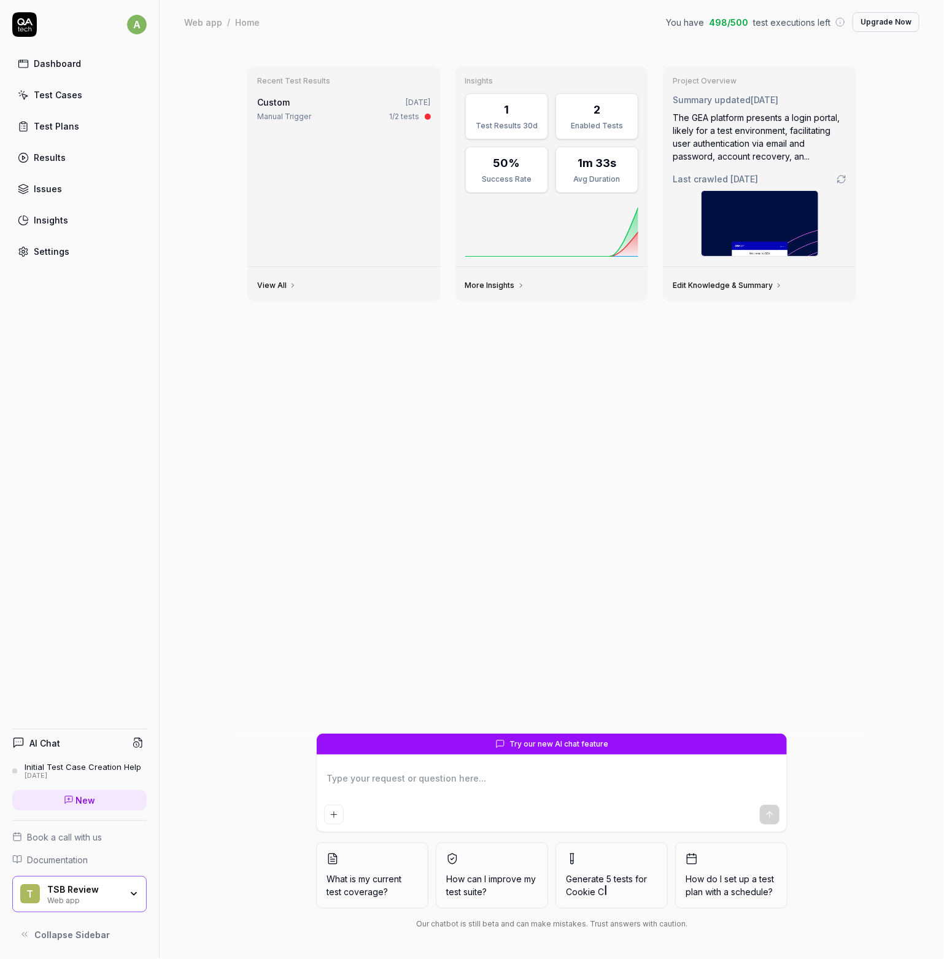
type textarea "*"
